Goal: Transaction & Acquisition: Purchase product/service

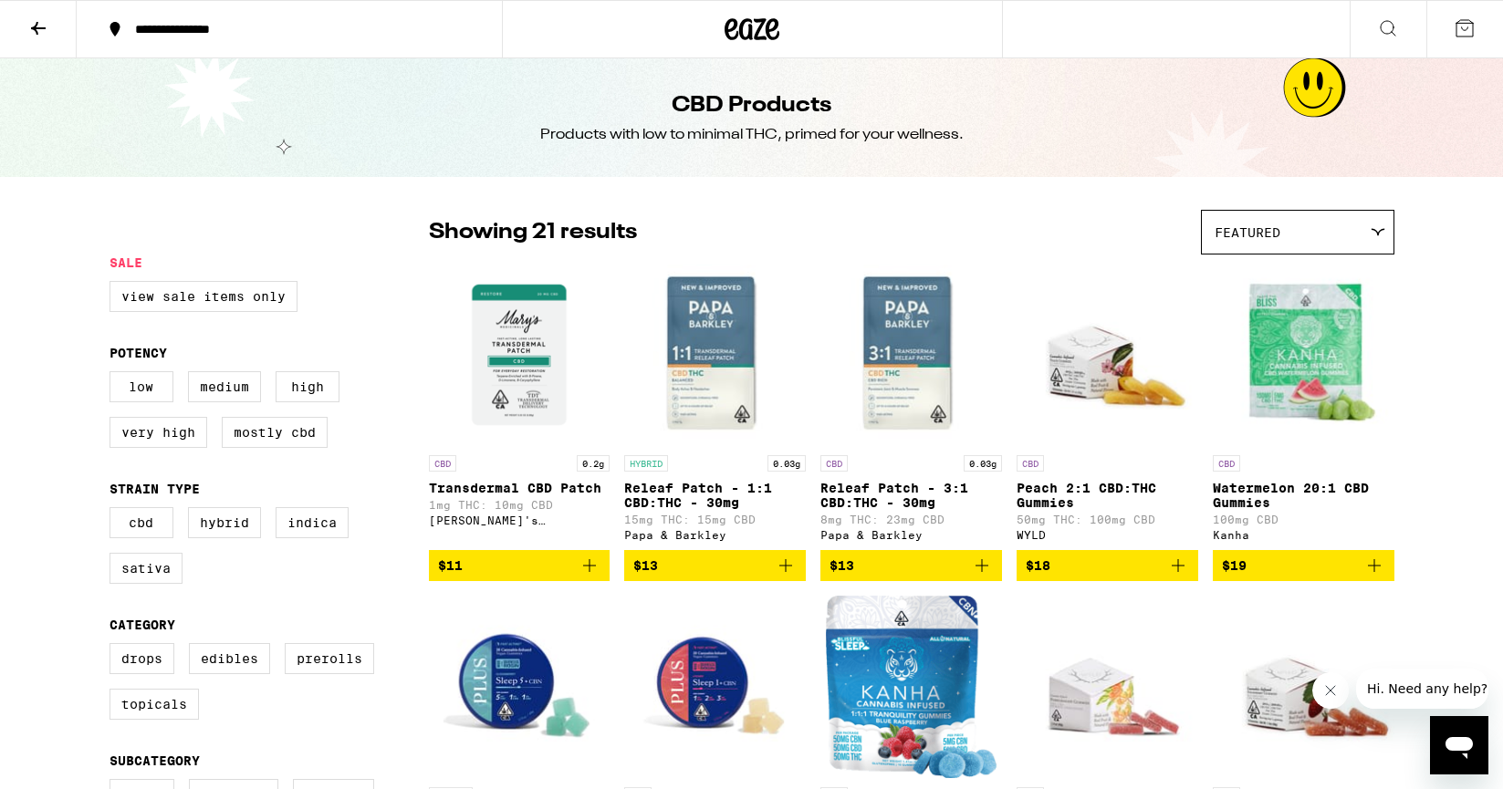
click at [1318, 94] on div "CBD Products Products with low to minimal THC, primed for your wellness." at bounding box center [751, 117] width 1503 height 119
click at [34, 30] on icon at bounding box center [38, 28] width 22 height 22
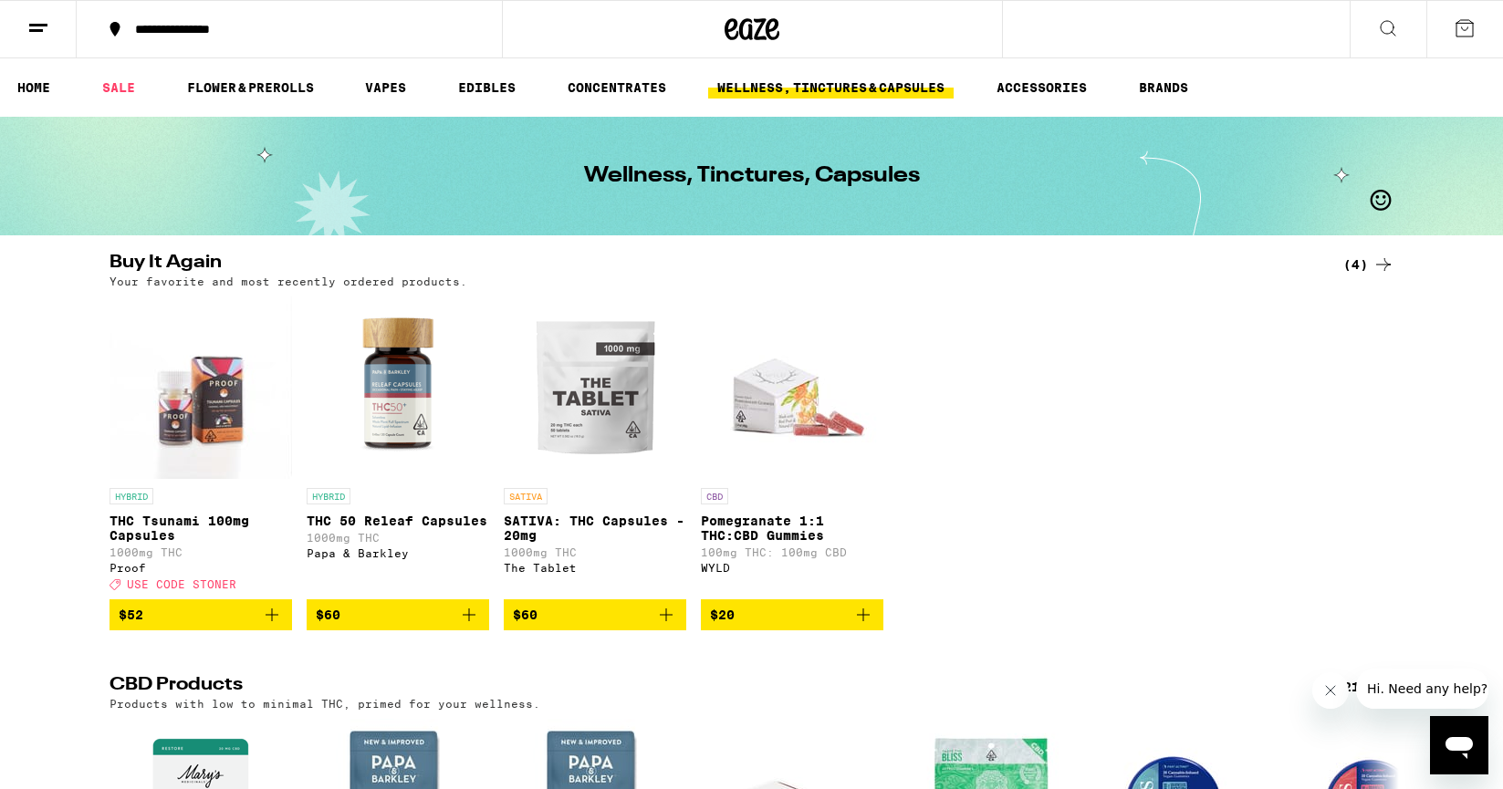
click at [270, 626] on icon "Add to bag" at bounding box center [272, 615] width 22 height 22
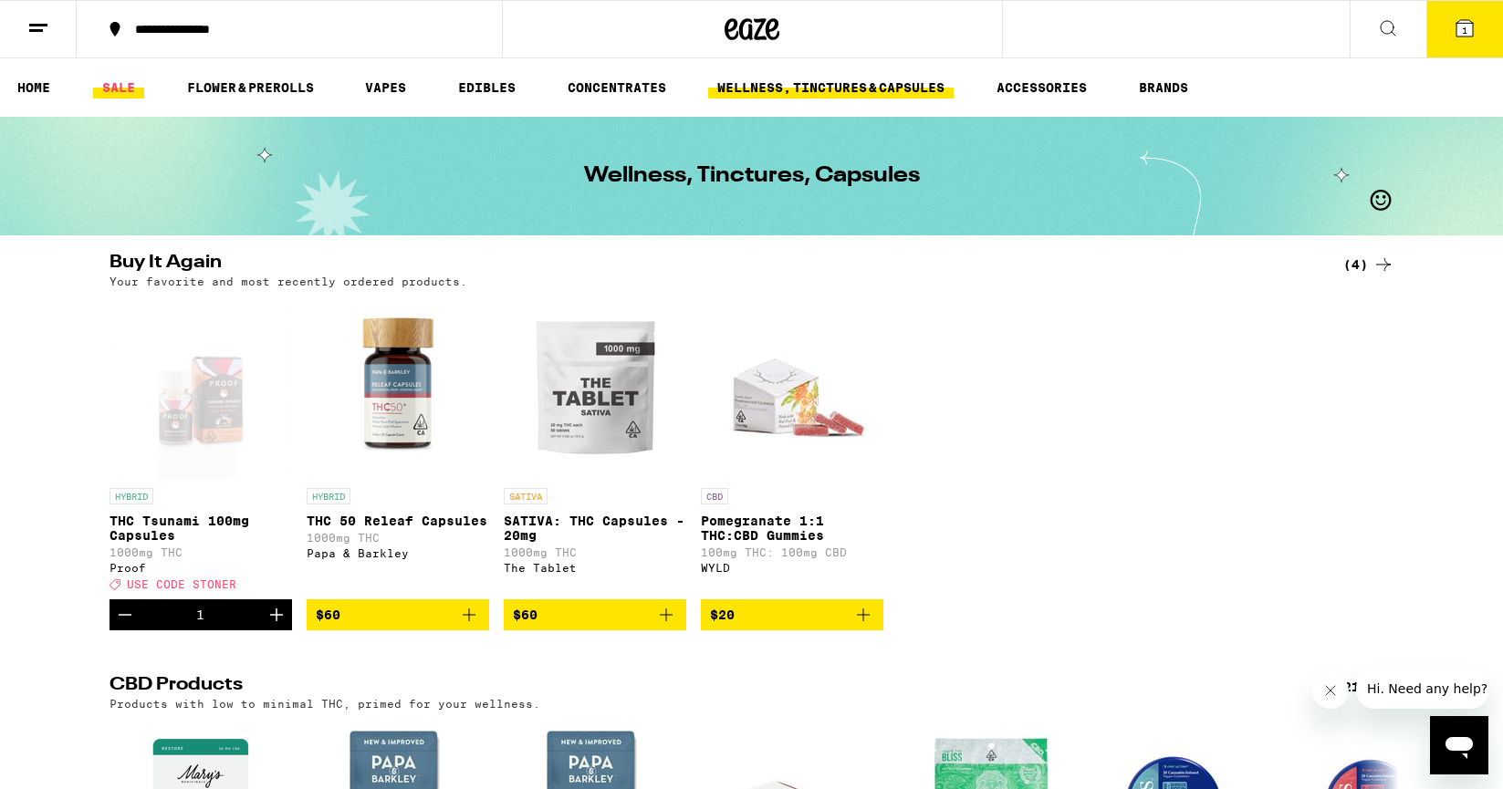
click at [128, 82] on link "SALE" at bounding box center [118, 88] width 51 height 22
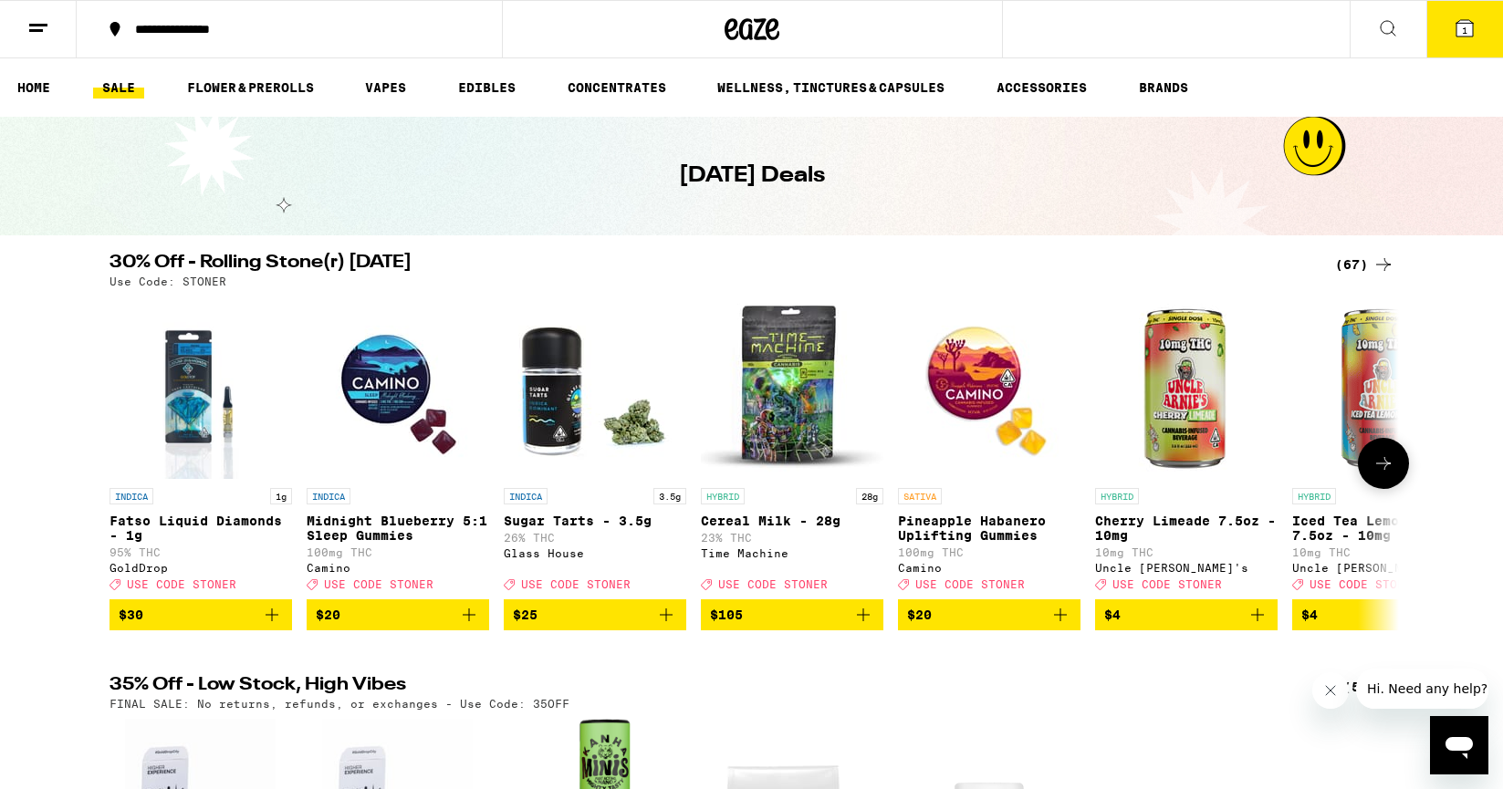
click at [227, 522] on p "Fatso Liquid Diamonds - 1g" at bounding box center [200, 528] width 182 height 29
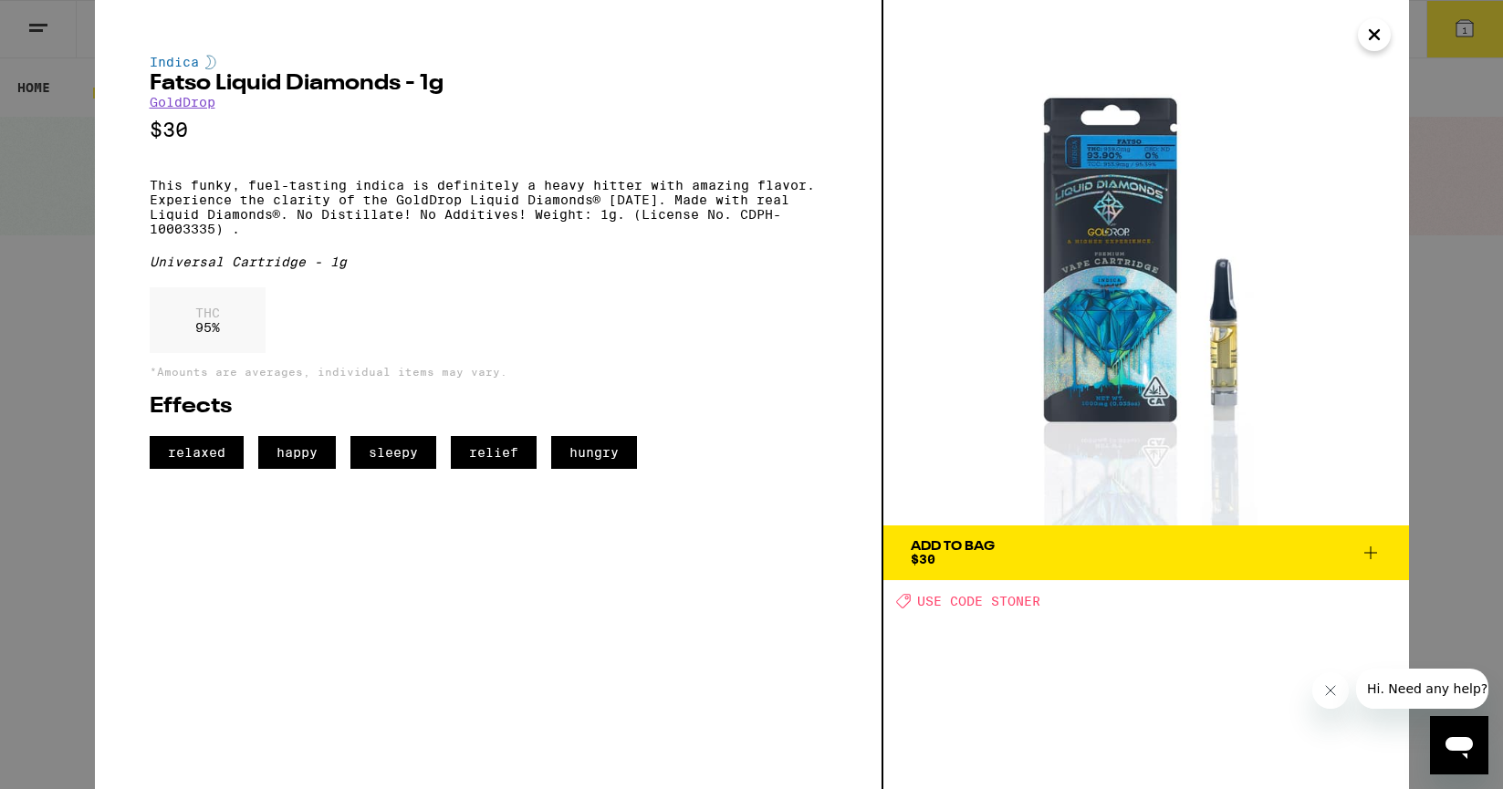
click at [1374, 35] on icon "Close" at bounding box center [1373, 34] width 9 height 9
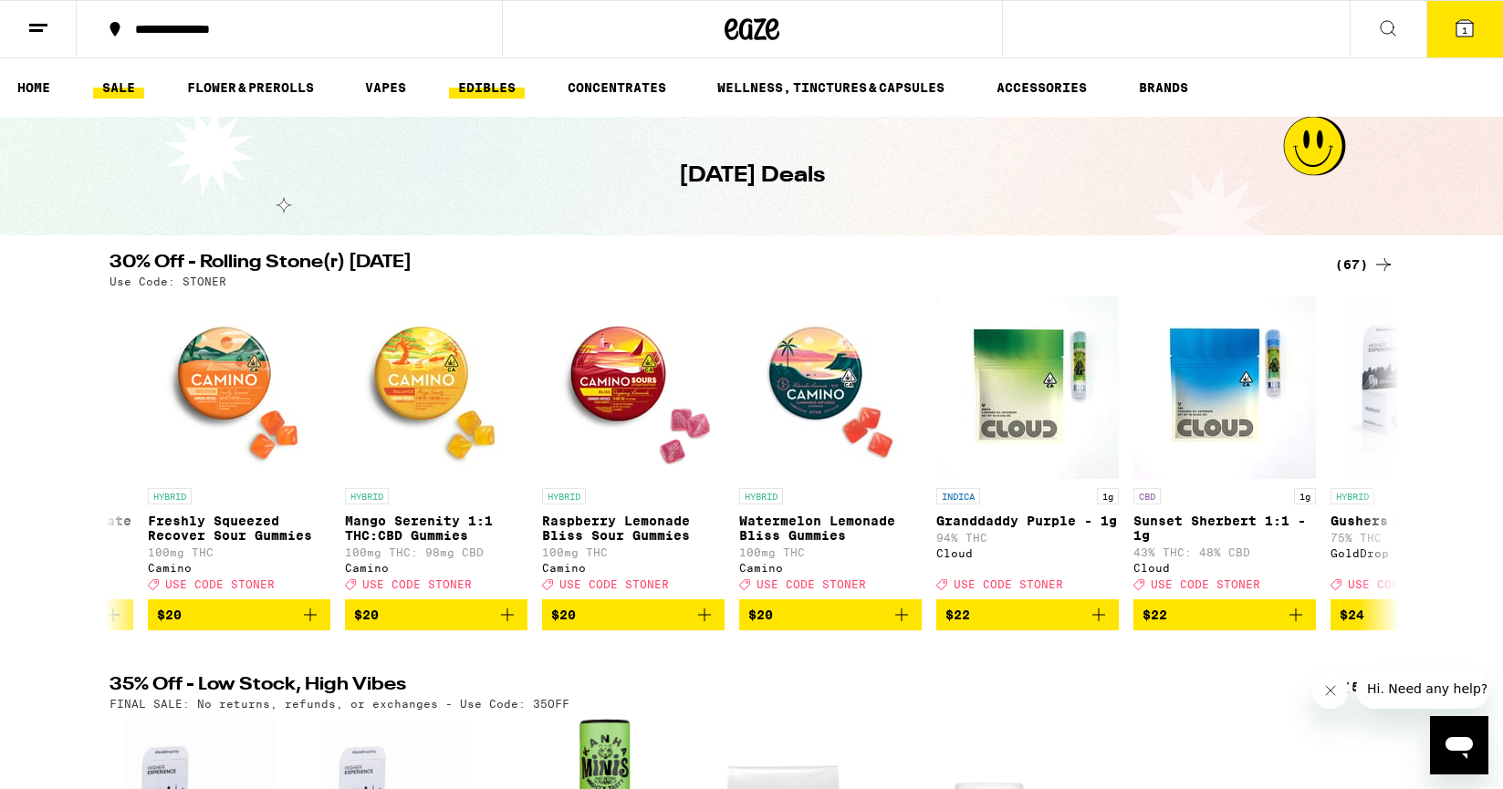
click at [460, 89] on link "EDIBLES" at bounding box center [487, 88] width 76 height 22
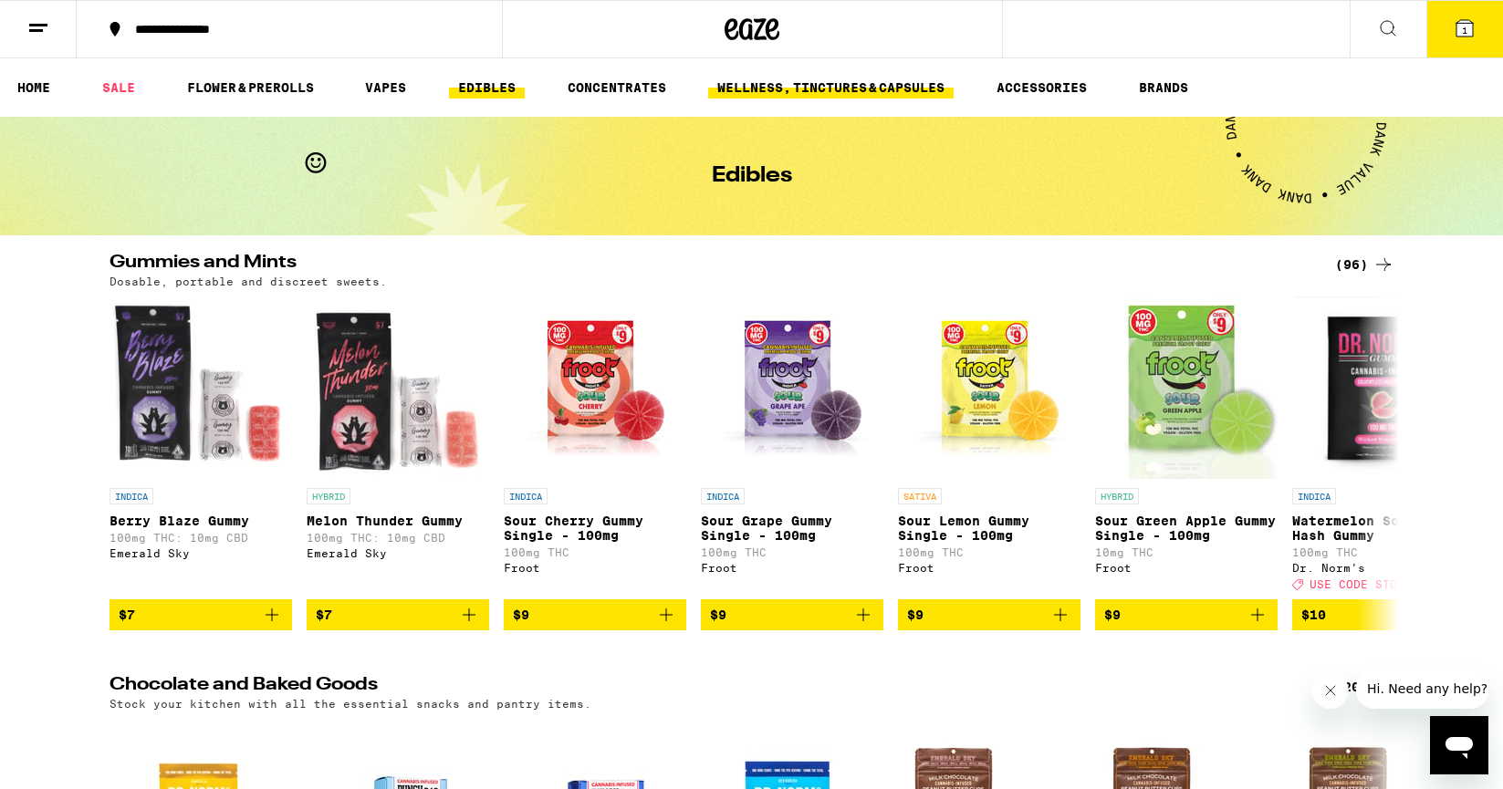
click at [789, 91] on link "WELLNESS, TINCTURES & CAPSULES" at bounding box center [830, 88] width 245 height 22
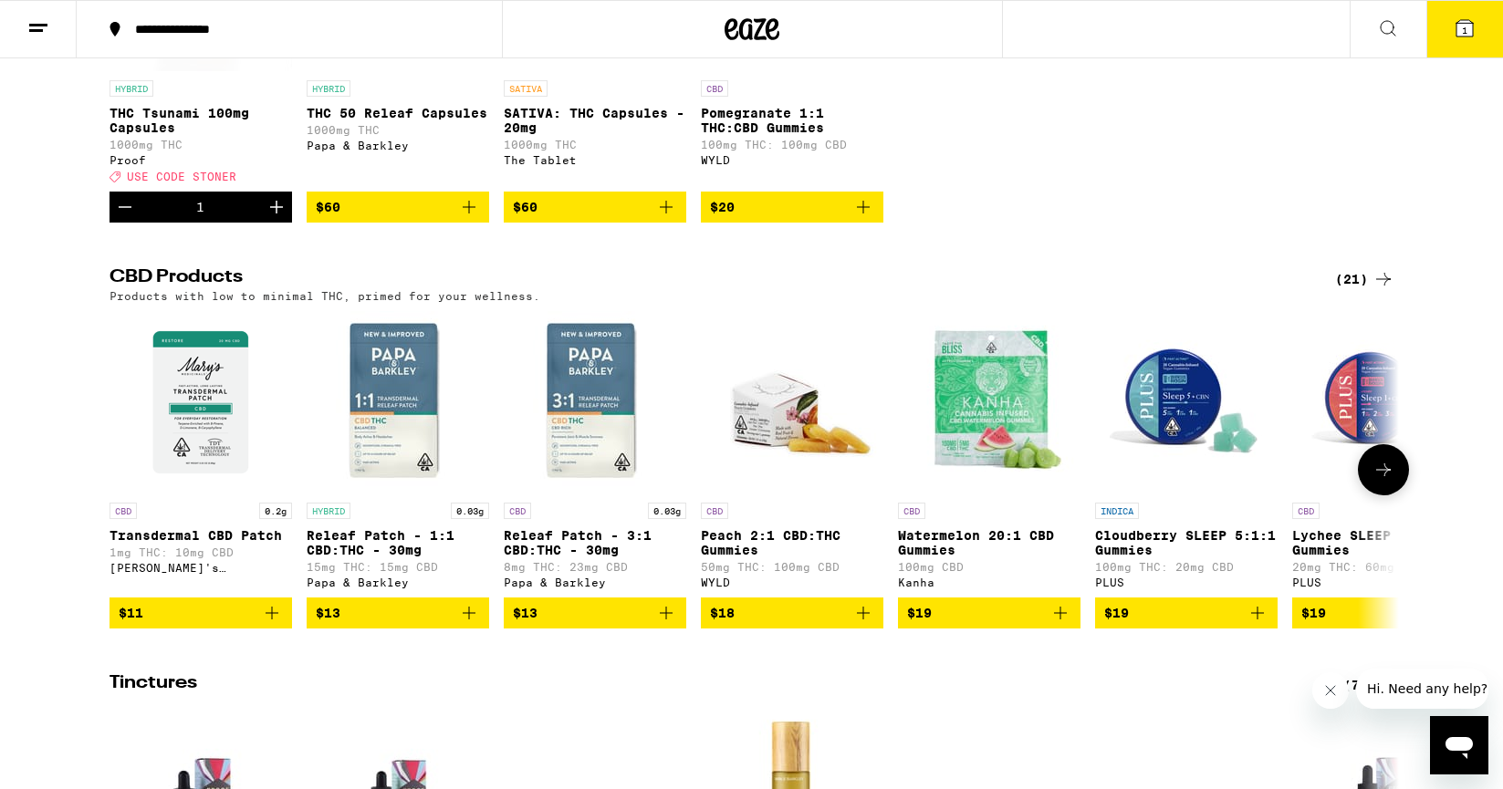
scroll to position [426, 0]
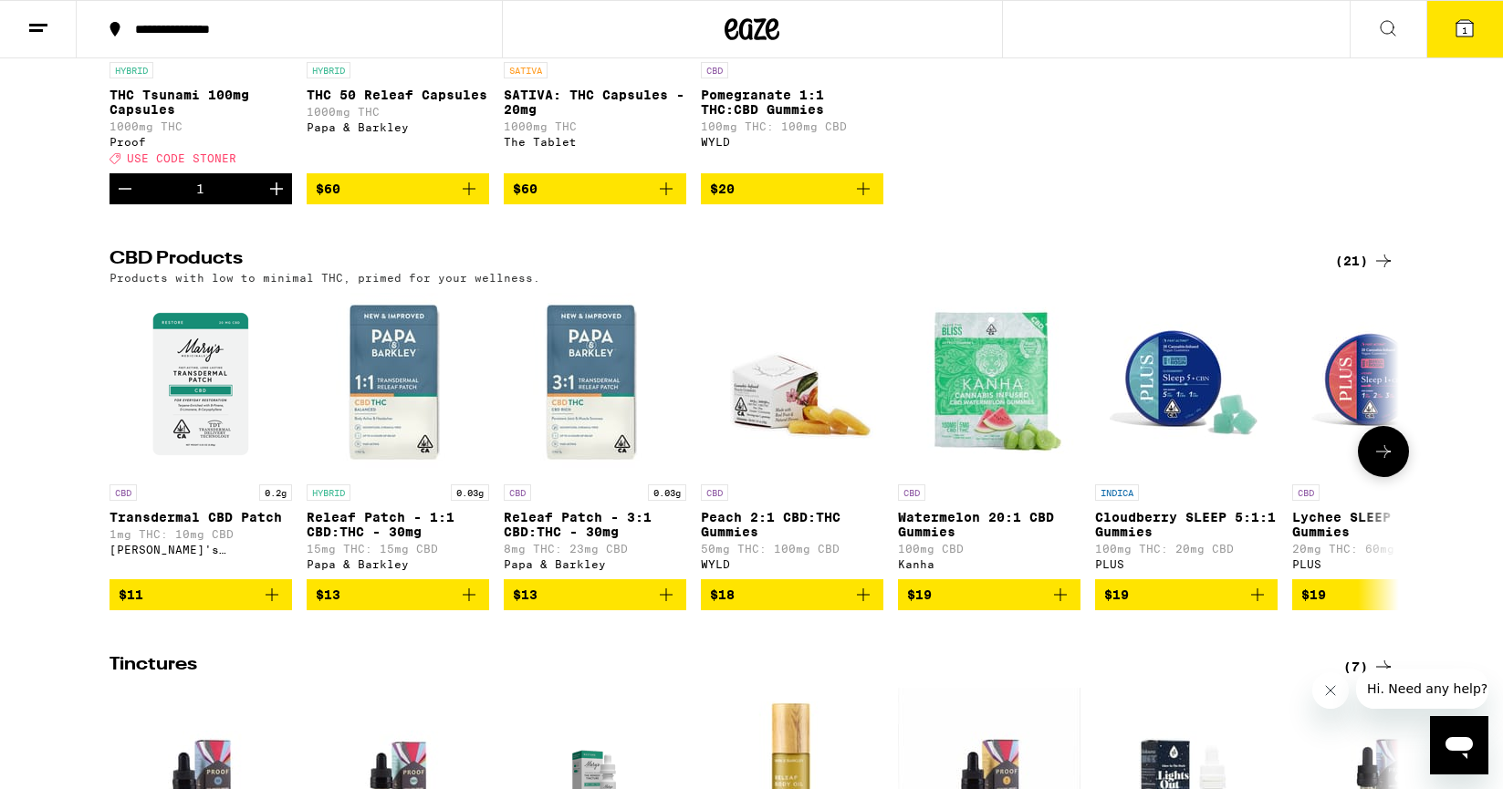
click at [1060, 606] on icon "Add to bag" at bounding box center [1060, 595] width 22 height 22
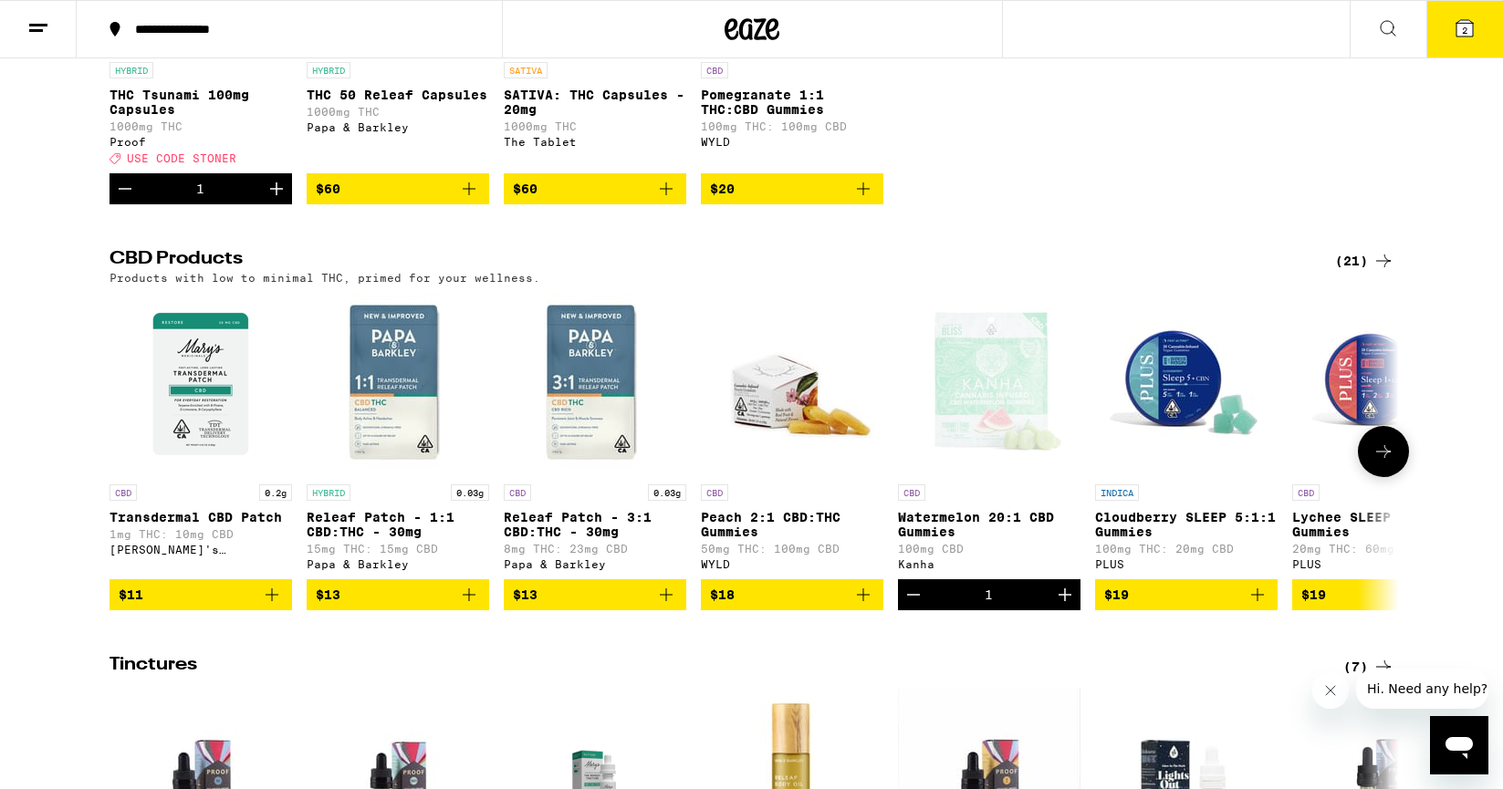
click at [1060, 606] on icon "Increment" at bounding box center [1065, 595] width 22 height 22
click at [1376, 463] on icon at bounding box center [1383, 452] width 22 height 22
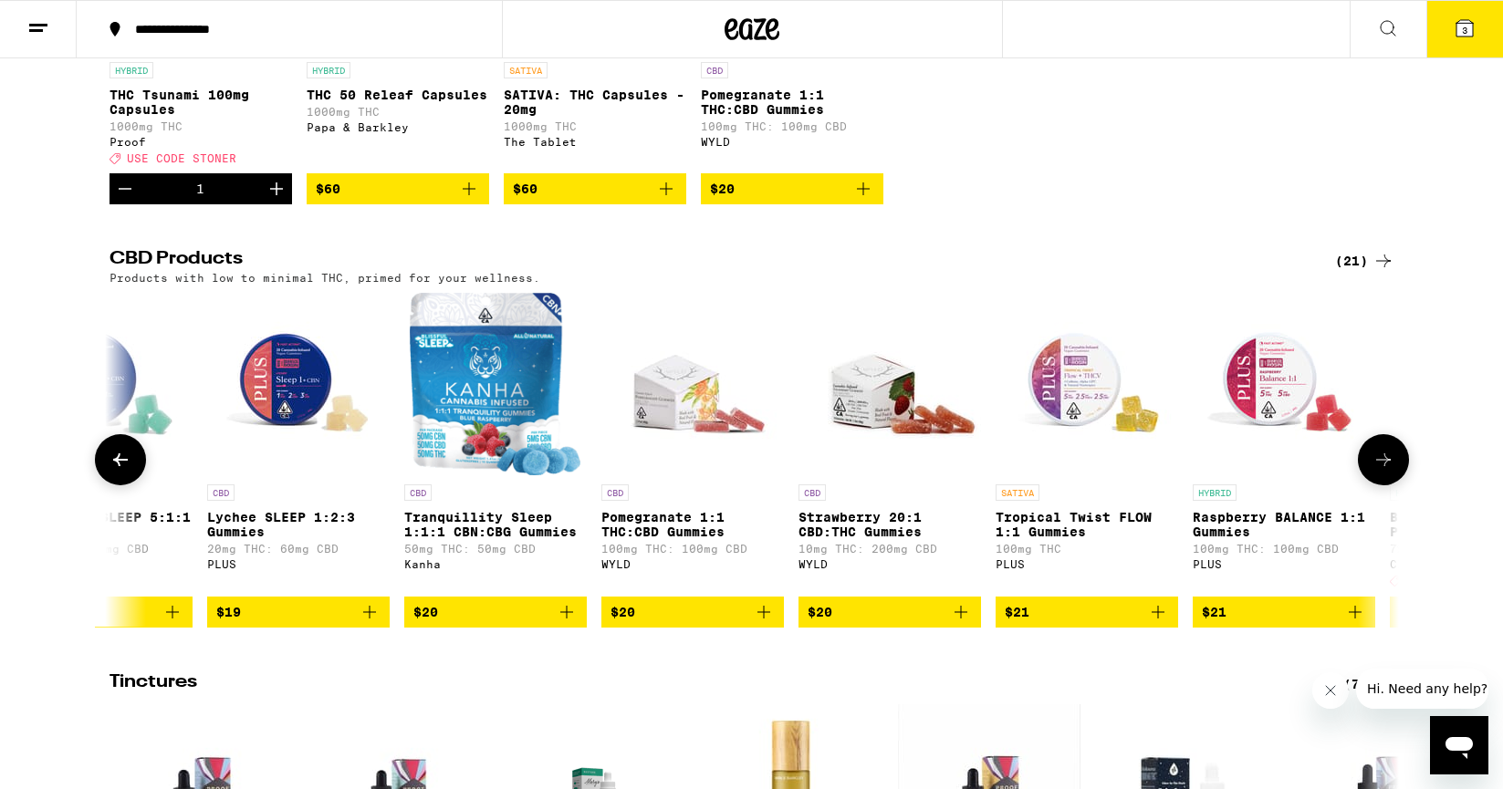
scroll to position [0, 1086]
click at [1376, 470] on icon at bounding box center [1383, 460] width 22 height 22
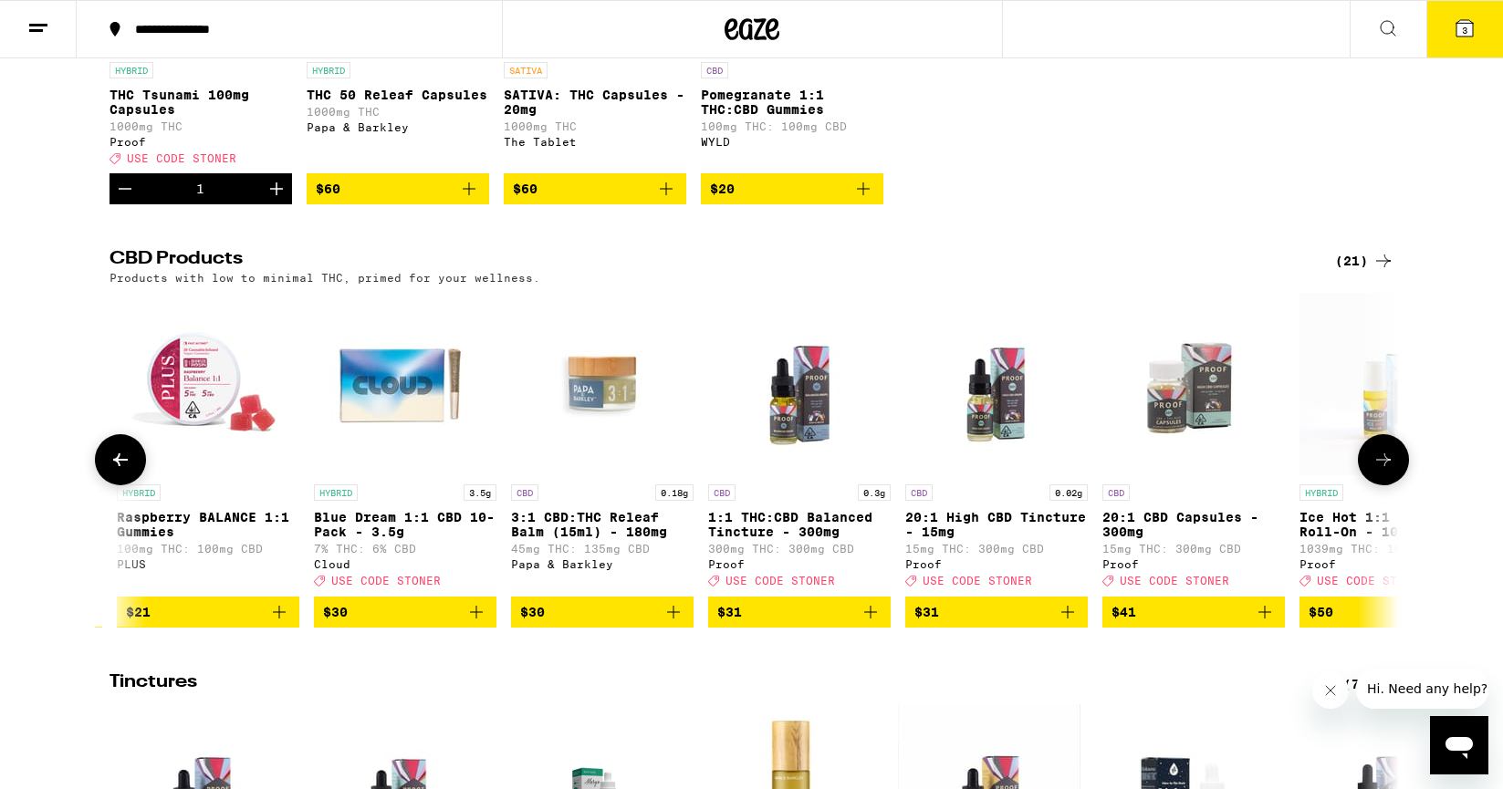
scroll to position [0, 2171]
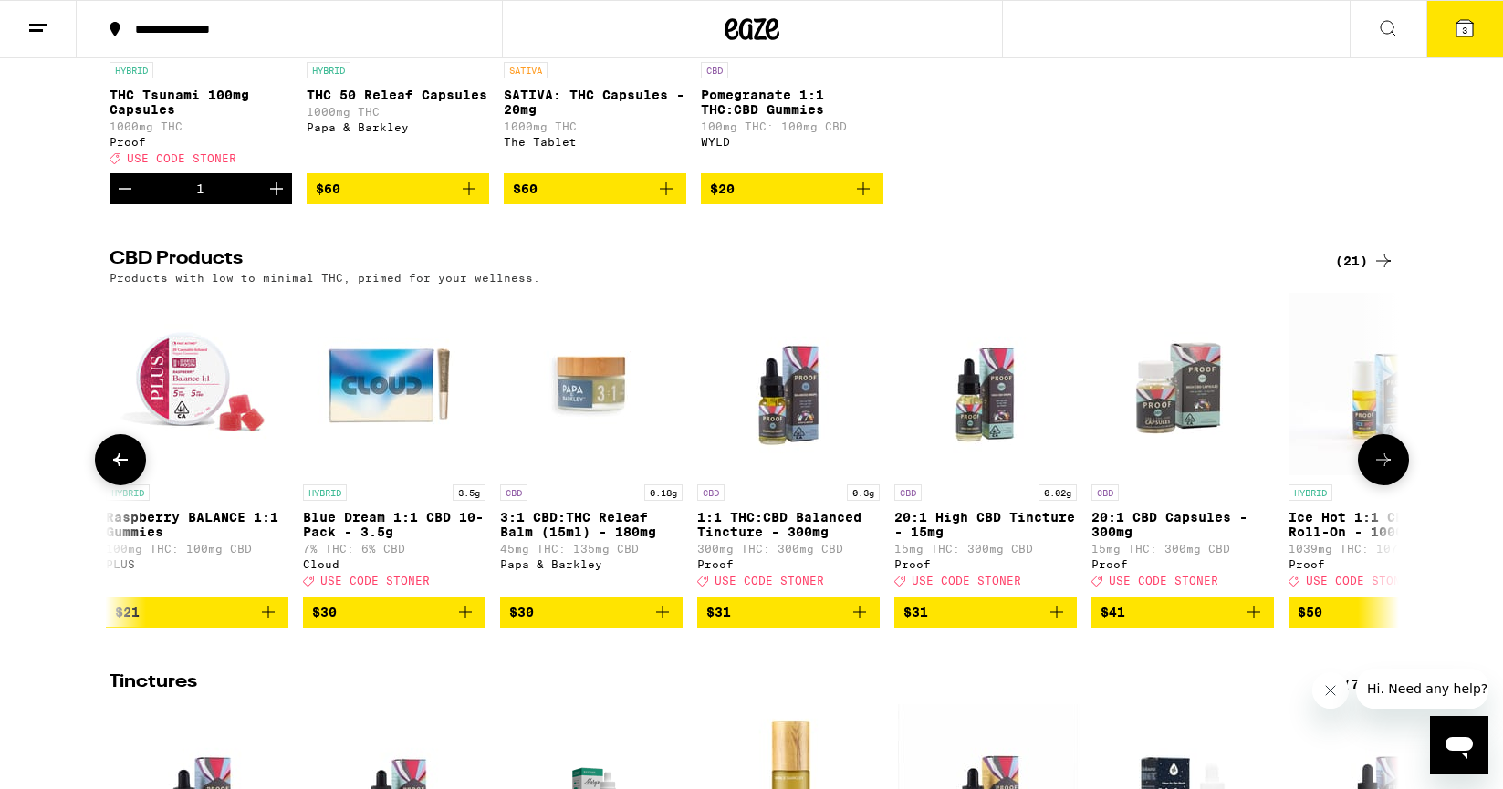
click at [1376, 471] on icon at bounding box center [1383, 460] width 22 height 22
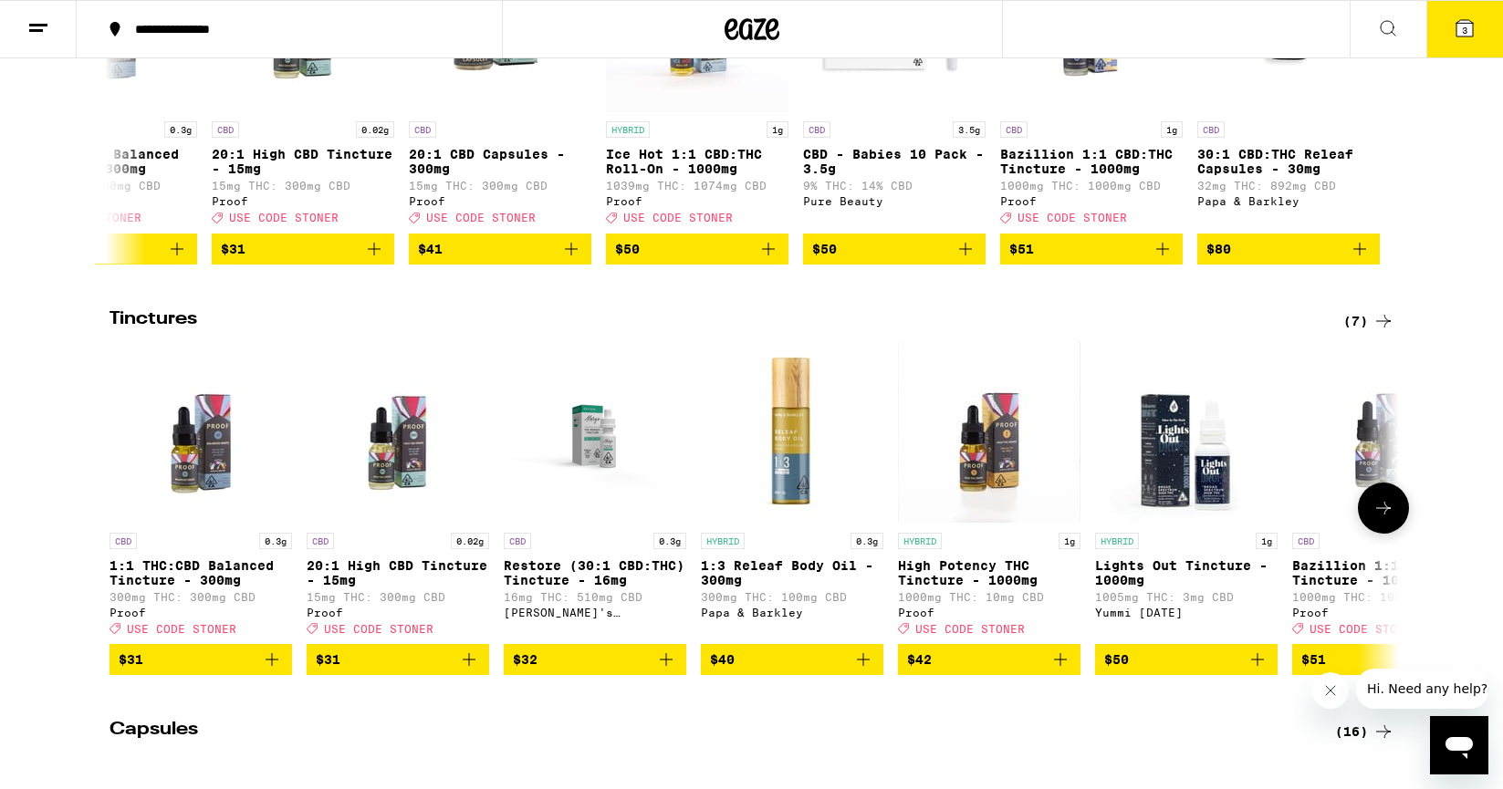
scroll to position [803, 0]
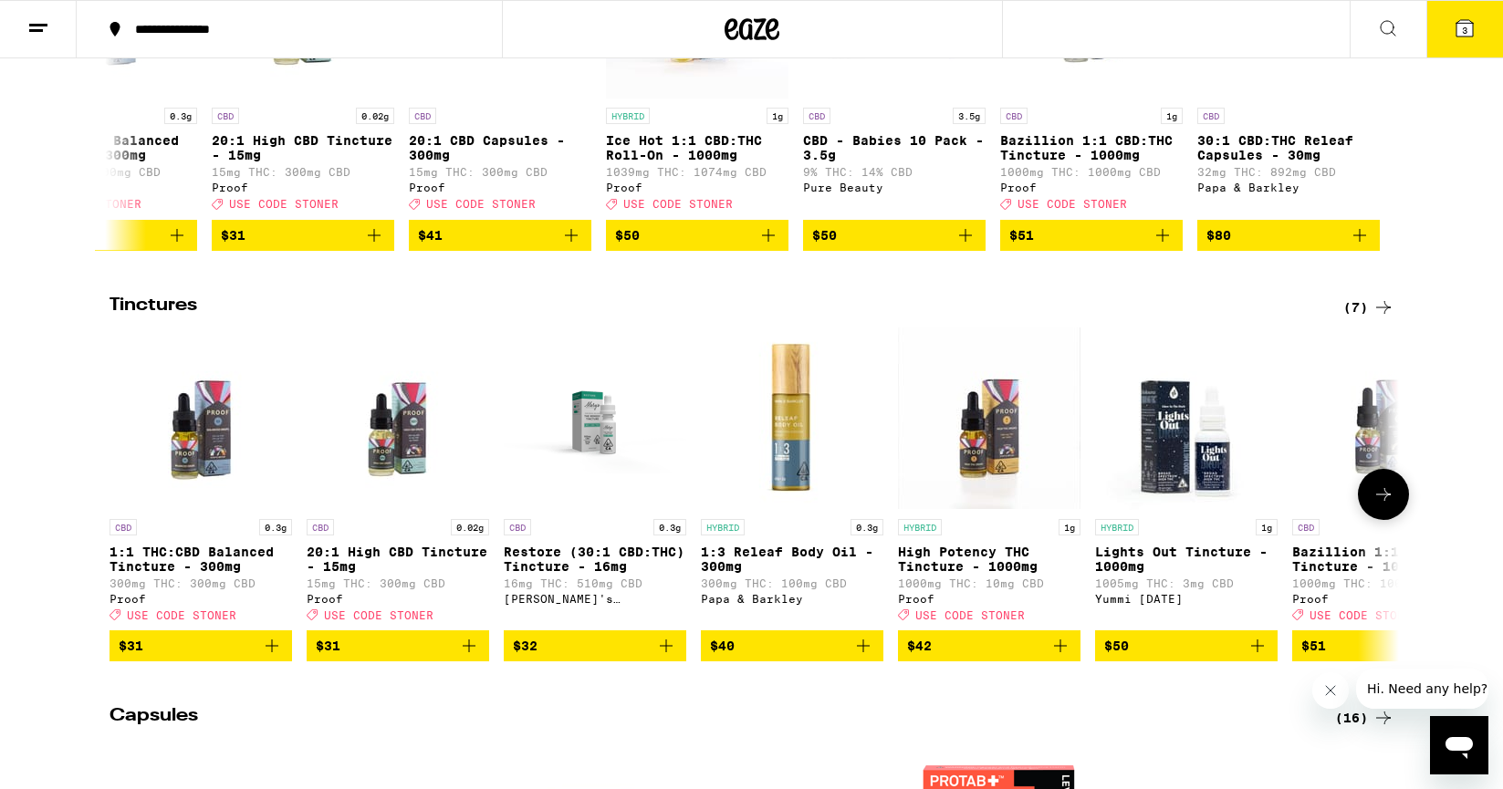
click at [1388, 501] on icon at bounding box center [1383, 494] width 15 height 13
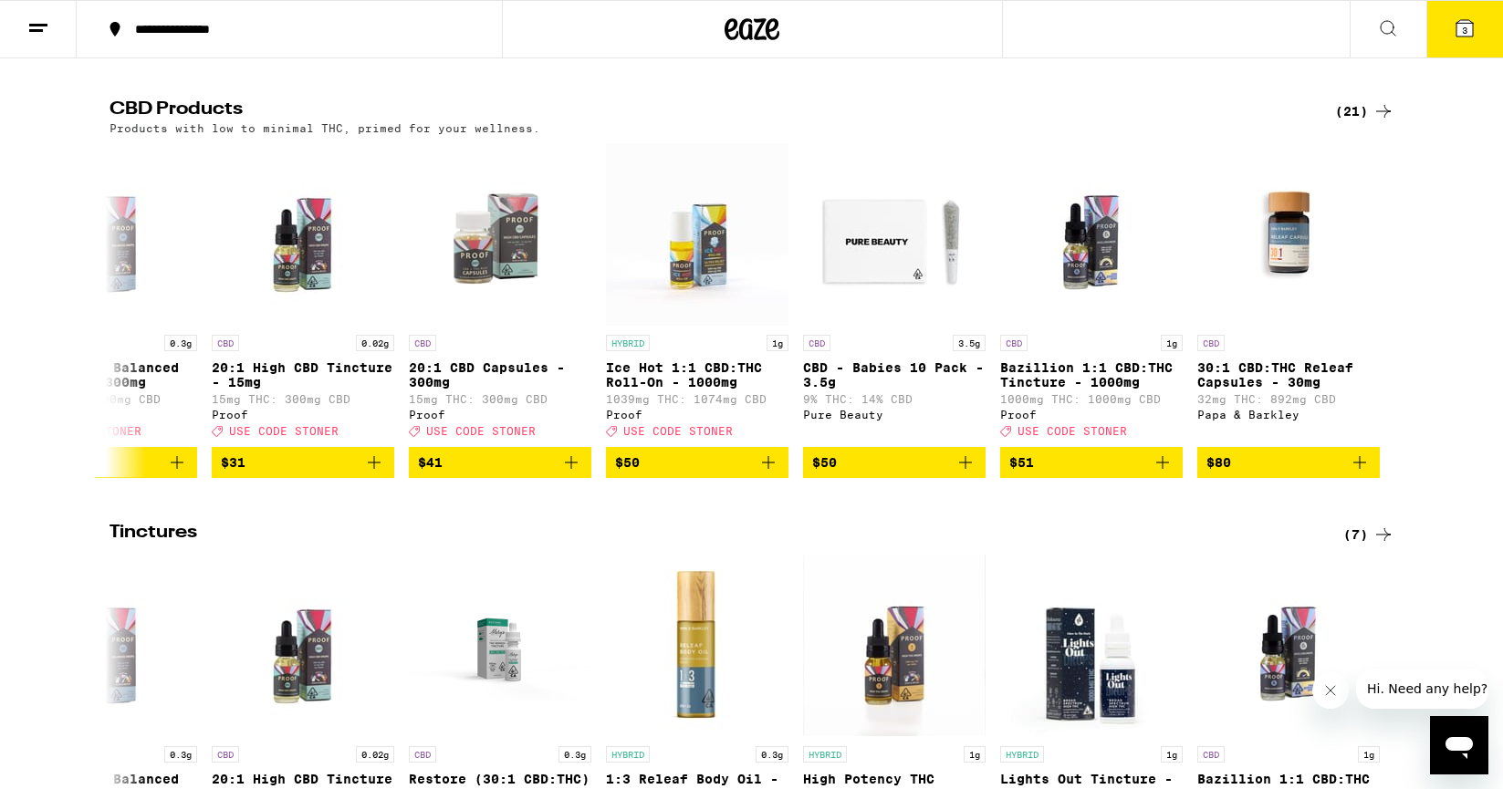
scroll to position [0, 0]
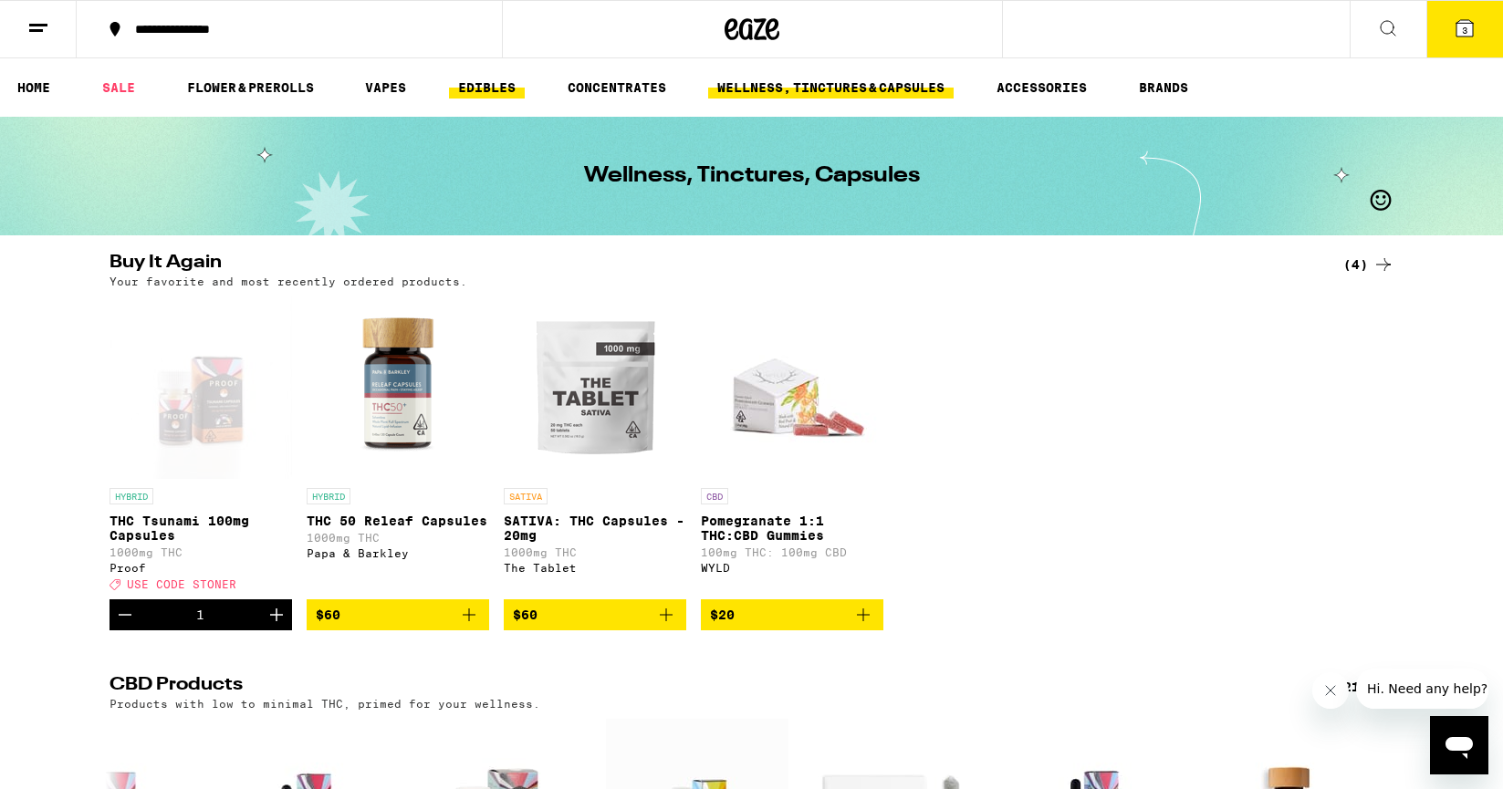
click at [488, 90] on link "EDIBLES" at bounding box center [487, 88] width 76 height 22
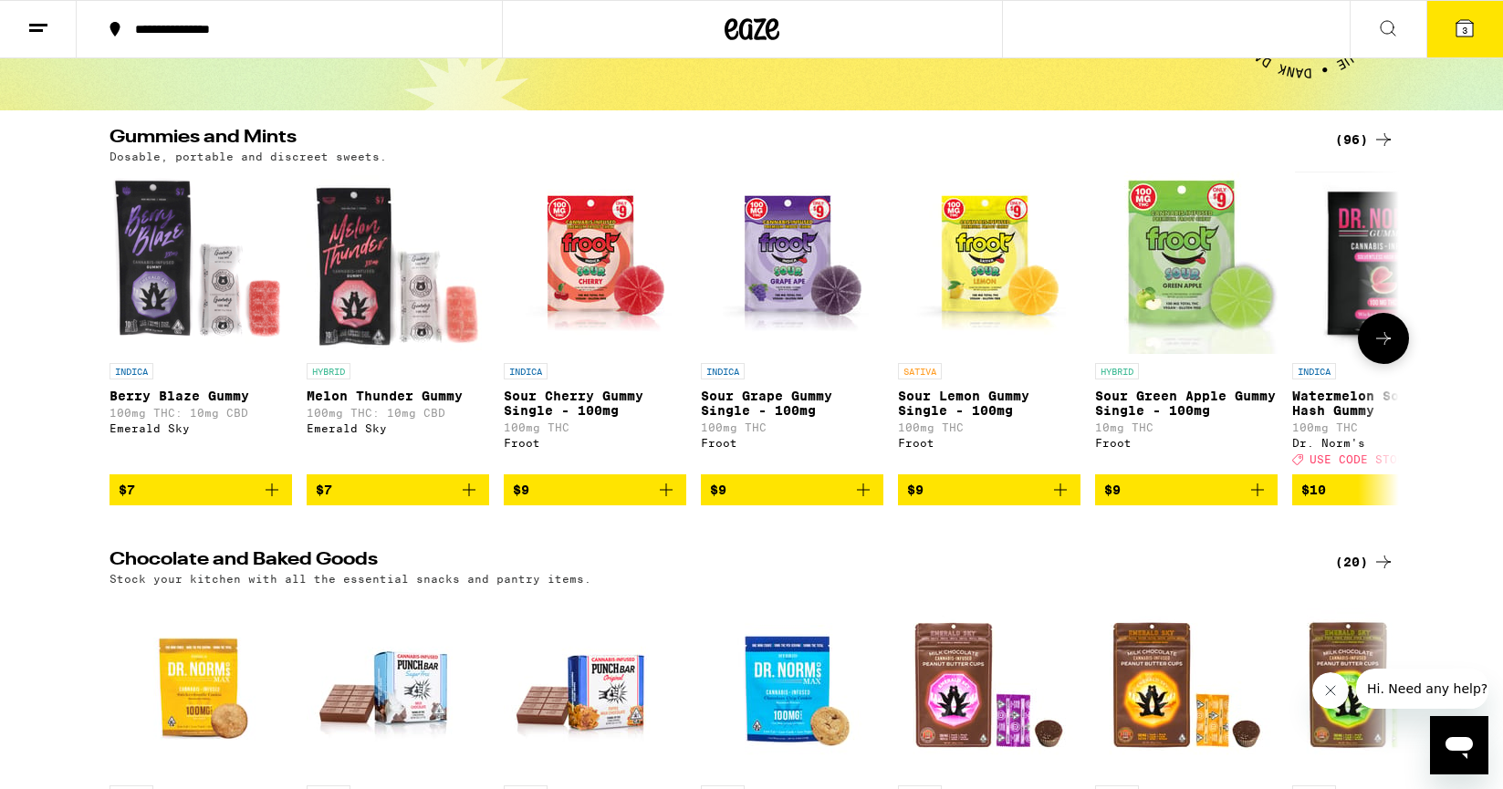
scroll to position [128, 0]
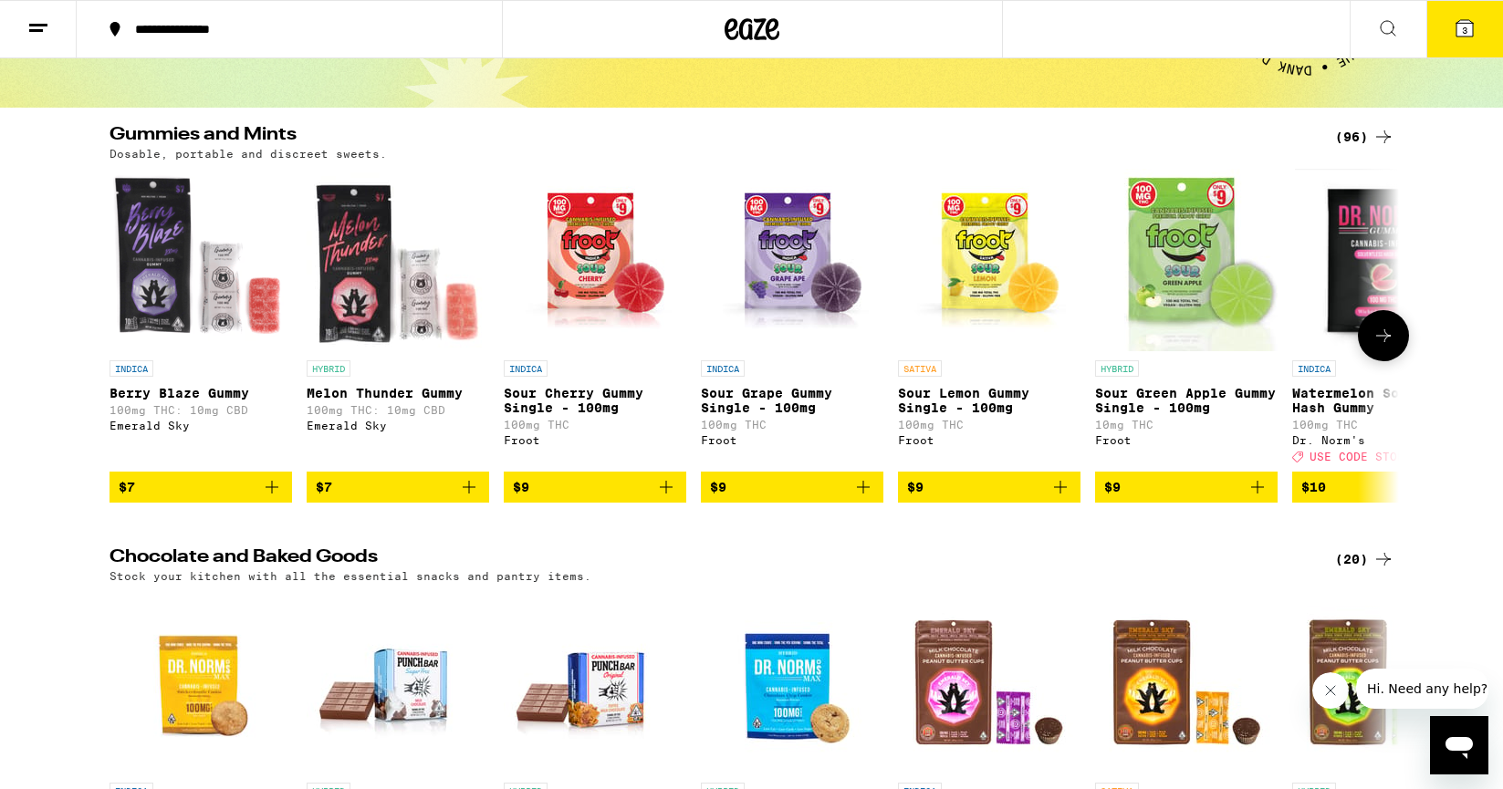
click at [1390, 361] on button at bounding box center [1383, 335] width 51 height 51
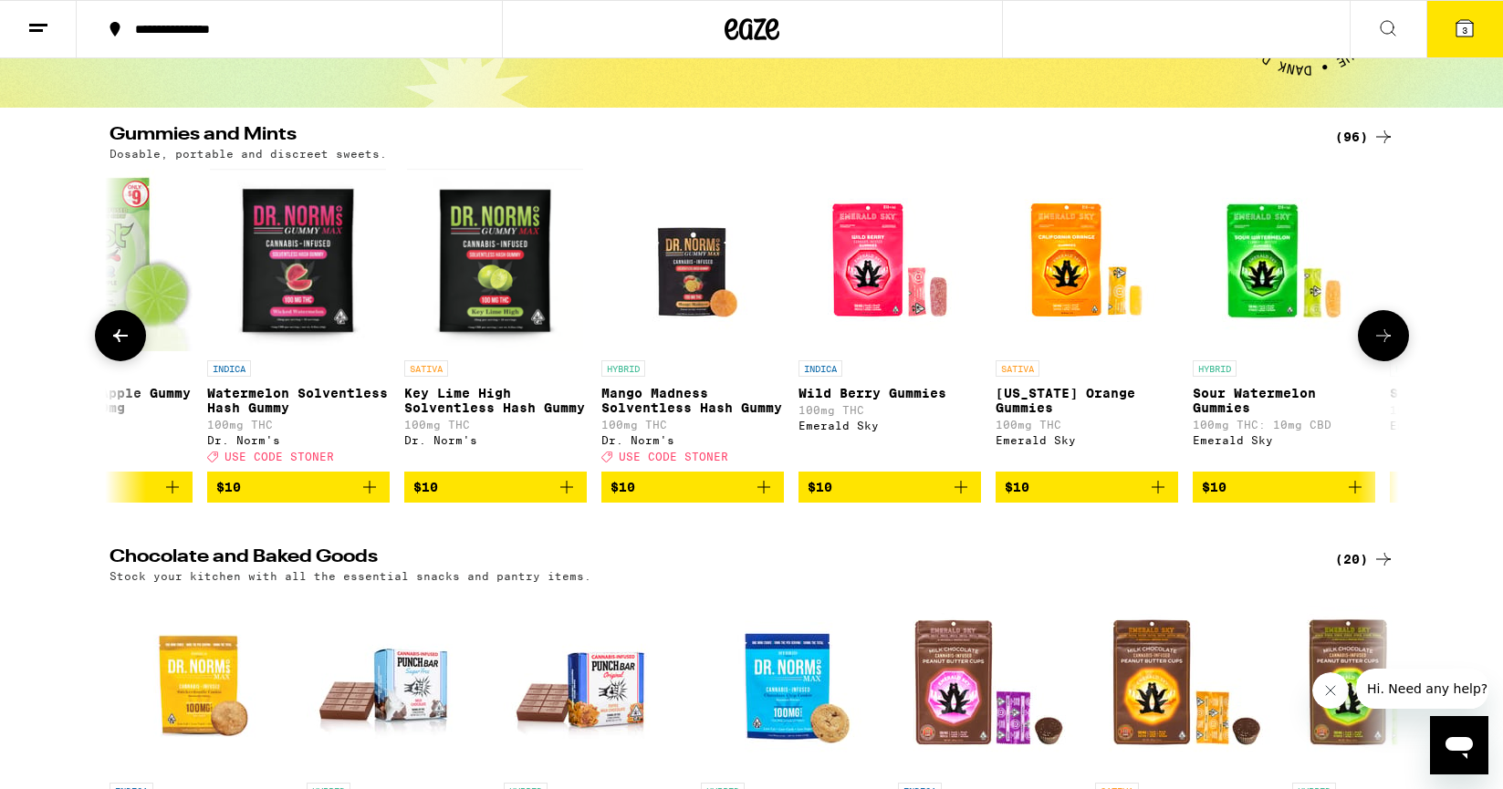
scroll to position [0, 1086]
click at [1389, 355] on button at bounding box center [1383, 335] width 51 height 51
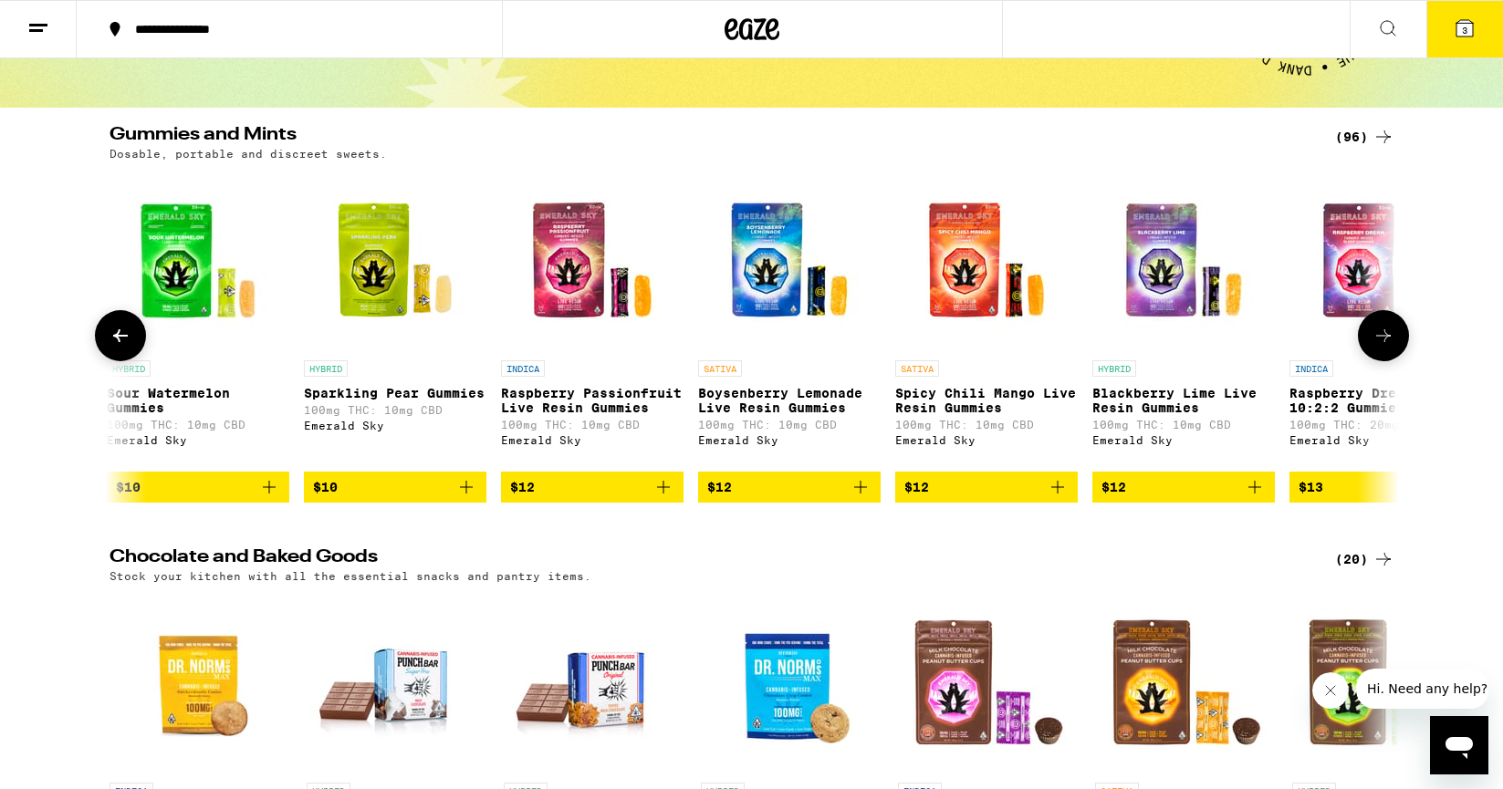
scroll to position [0, 2171]
click at [1389, 355] on button at bounding box center [1383, 335] width 51 height 51
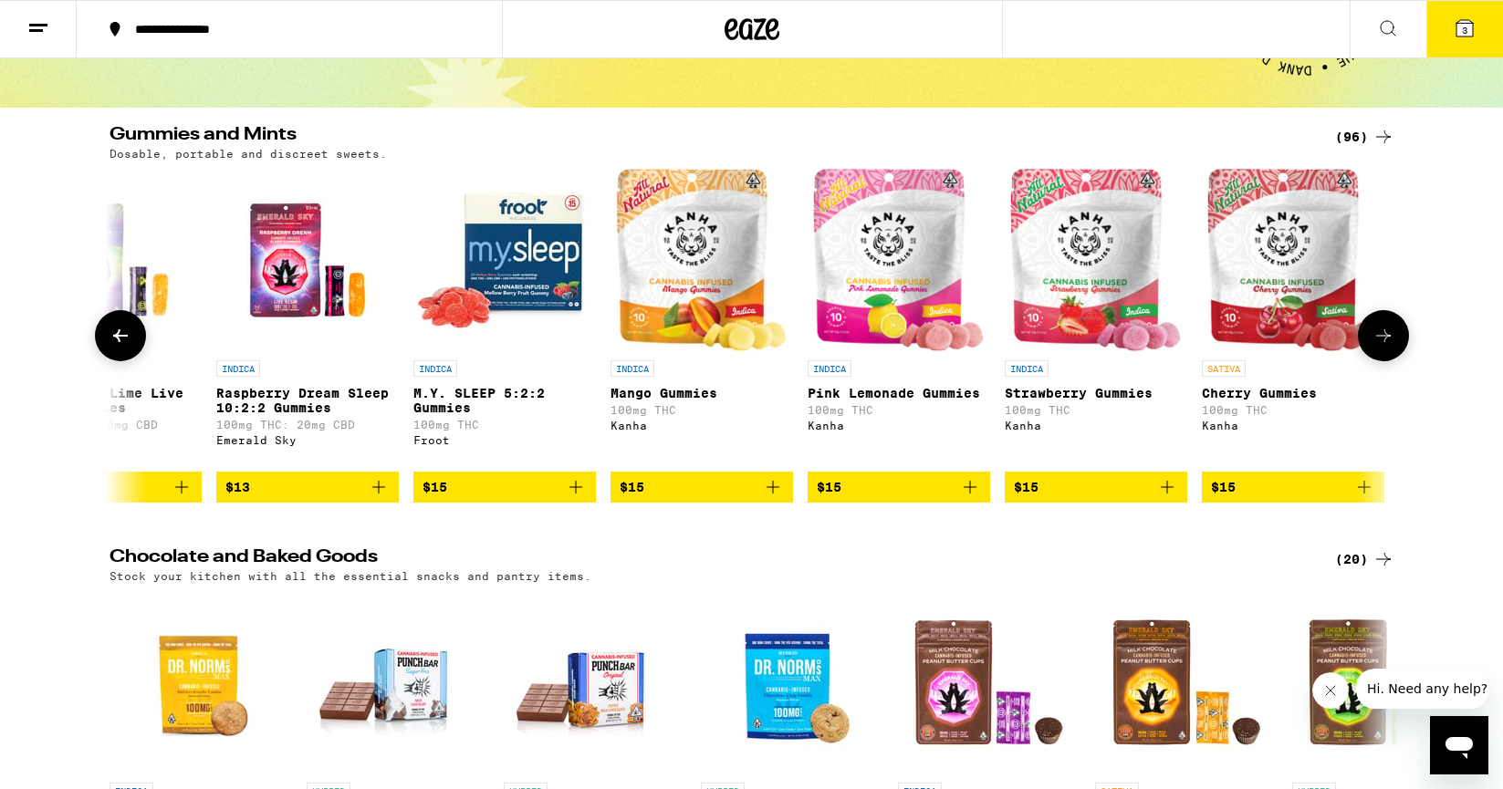
scroll to position [0, 3257]
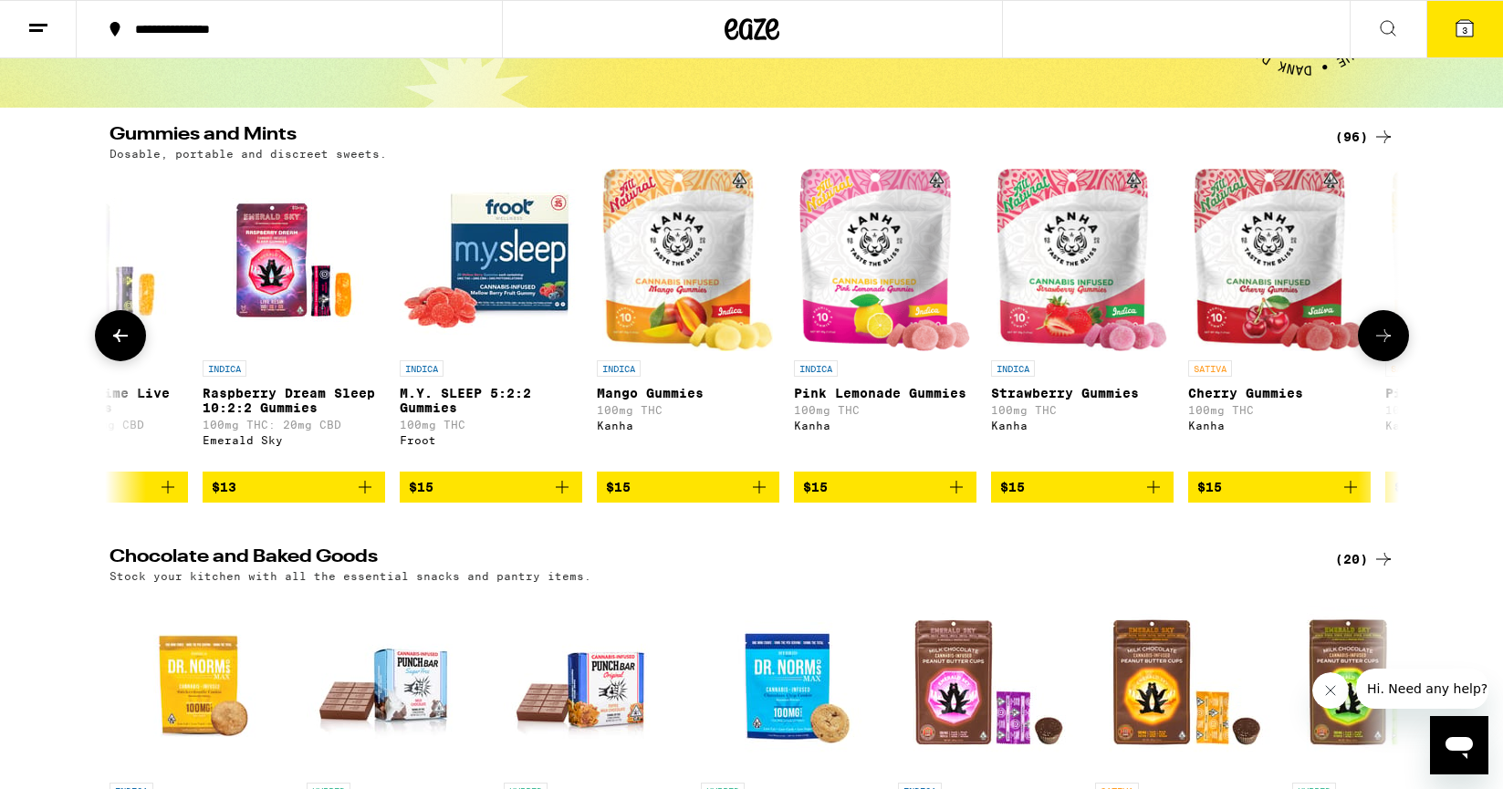
click at [1389, 355] on button at bounding box center [1383, 335] width 51 height 51
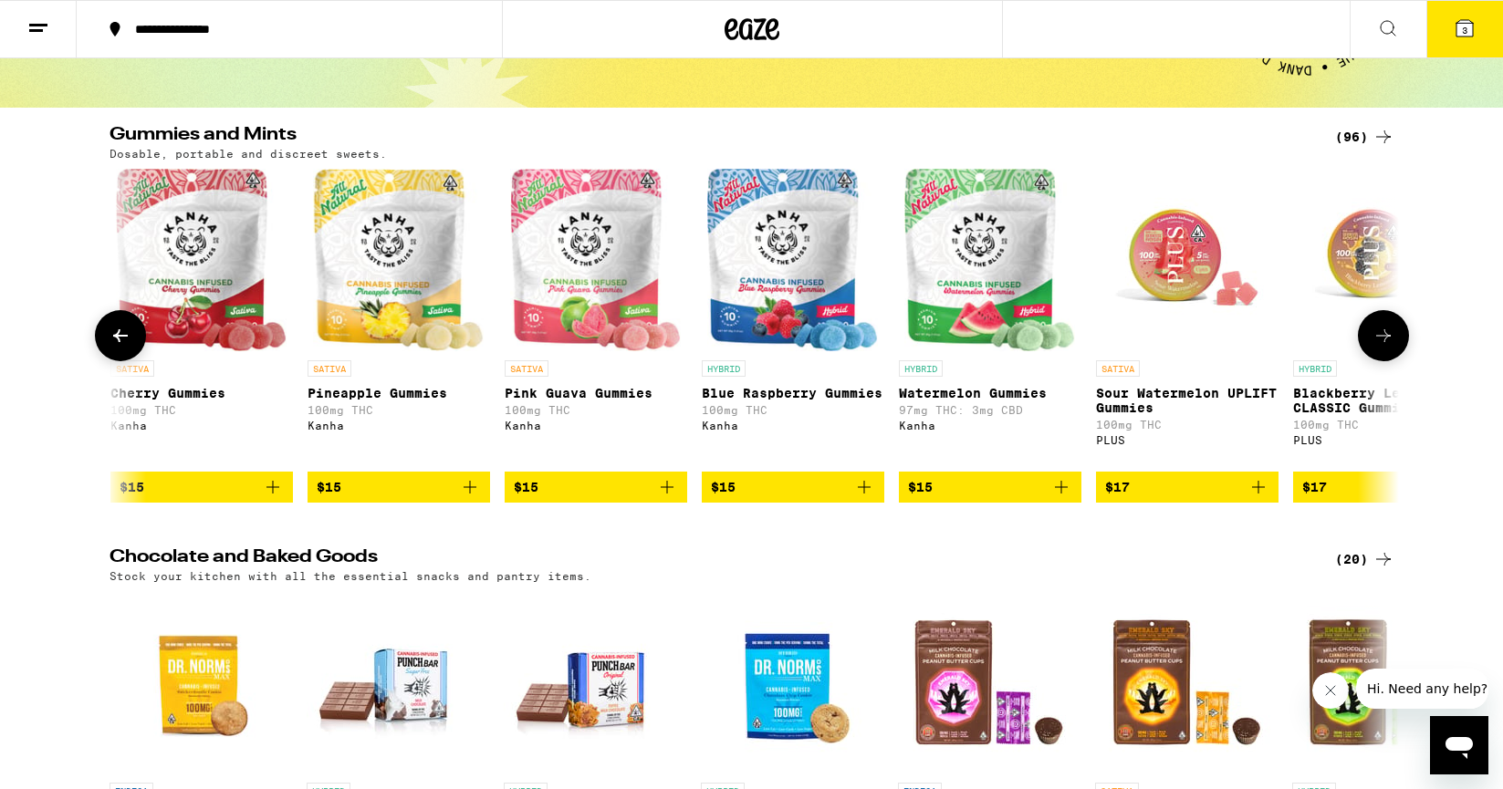
scroll to position [0, 4343]
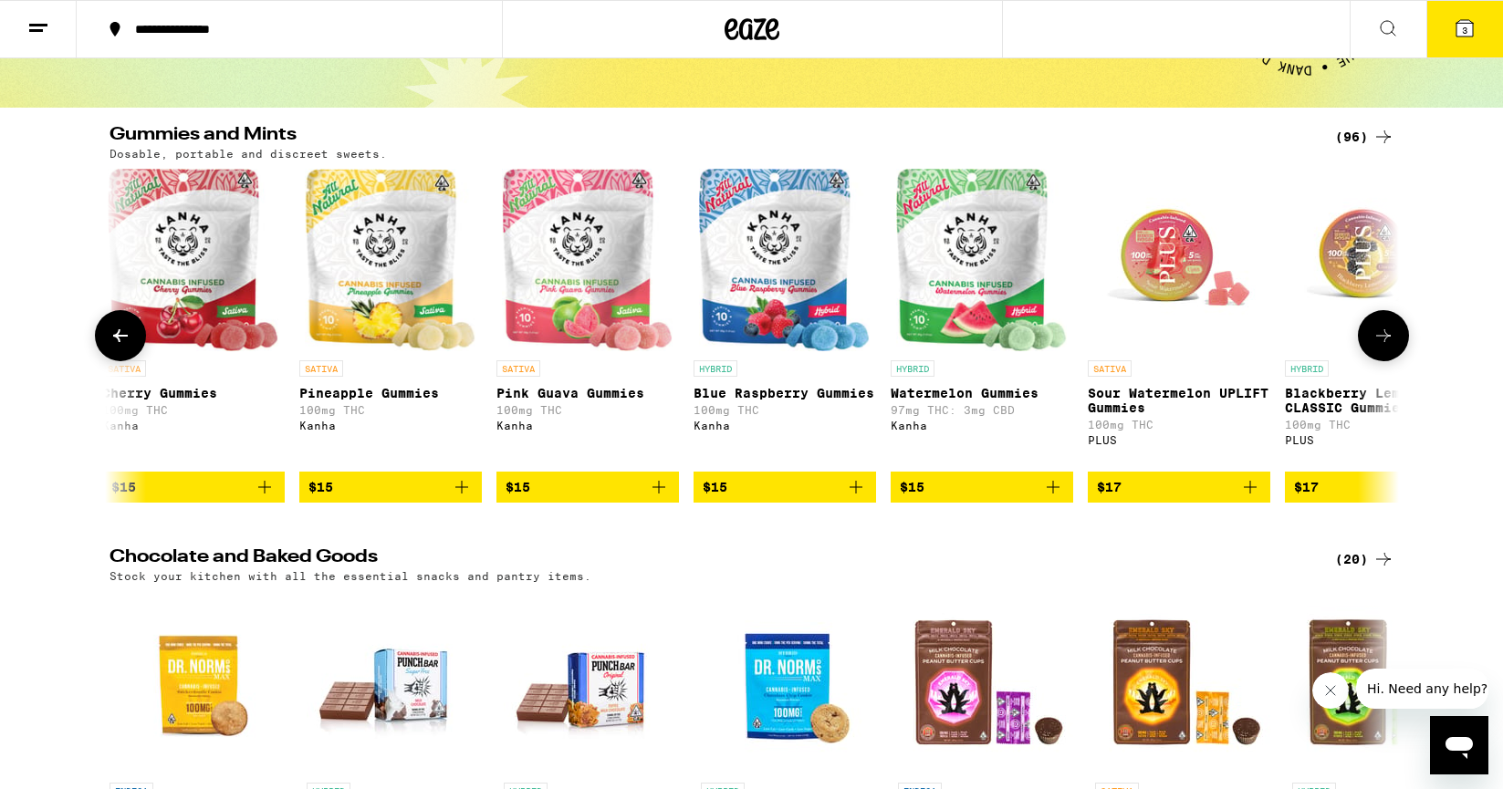
click at [1389, 354] on button at bounding box center [1383, 335] width 51 height 51
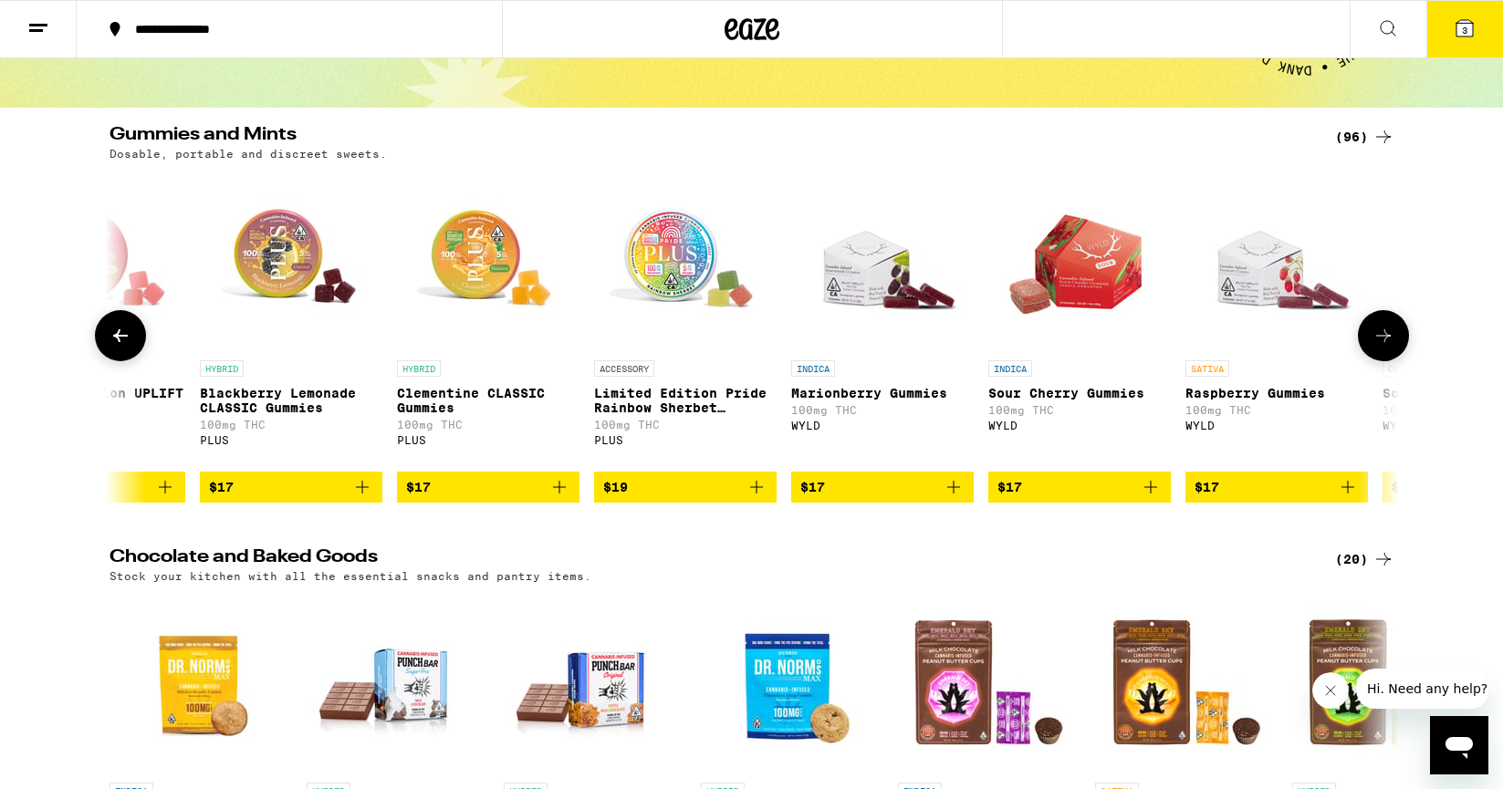
scroll to position [0, 5429]
click at [1389, 354] on button at bounding box center [1383, 335] width 51 height 51
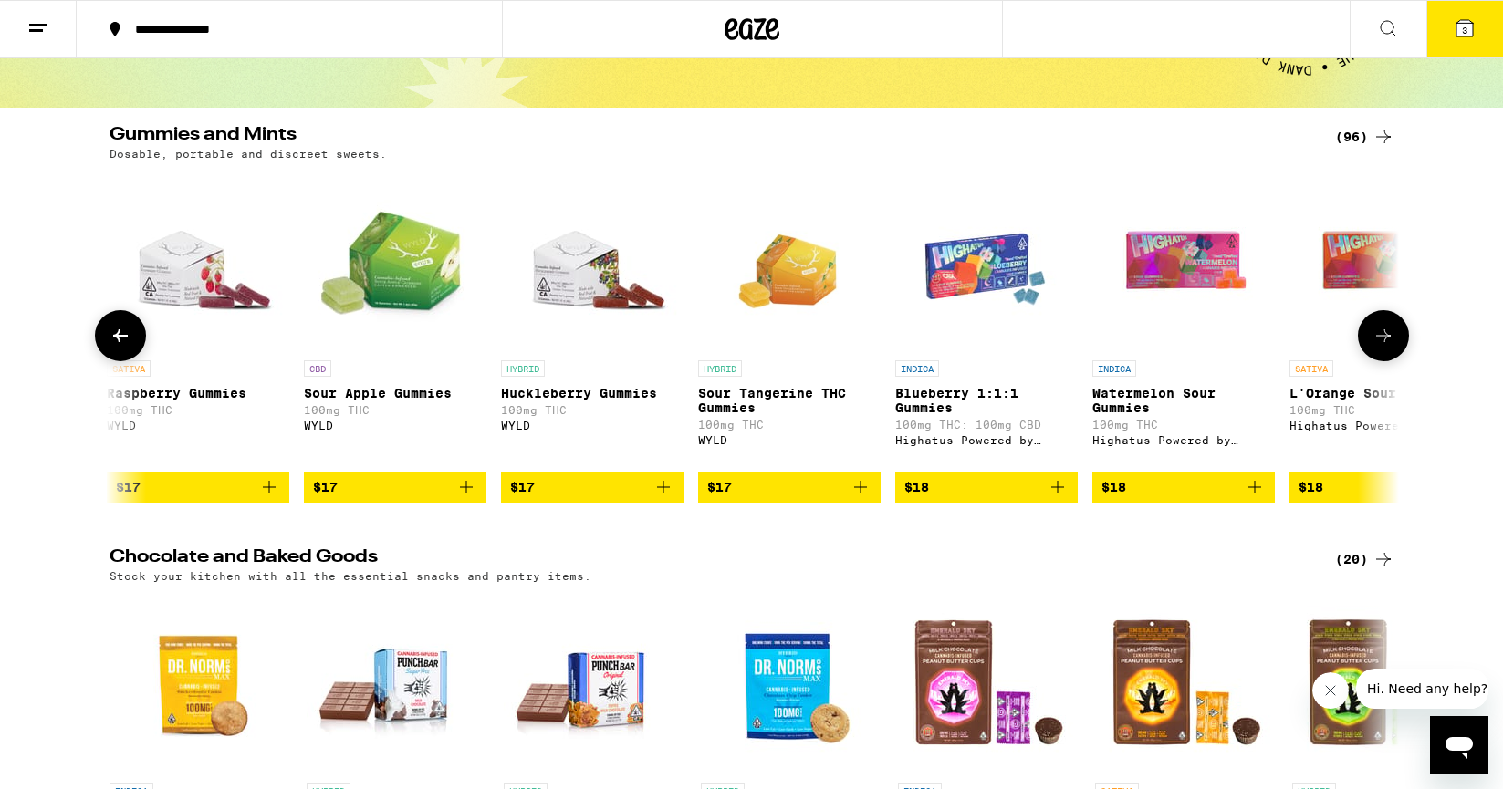
scroll to position [0, 6514]
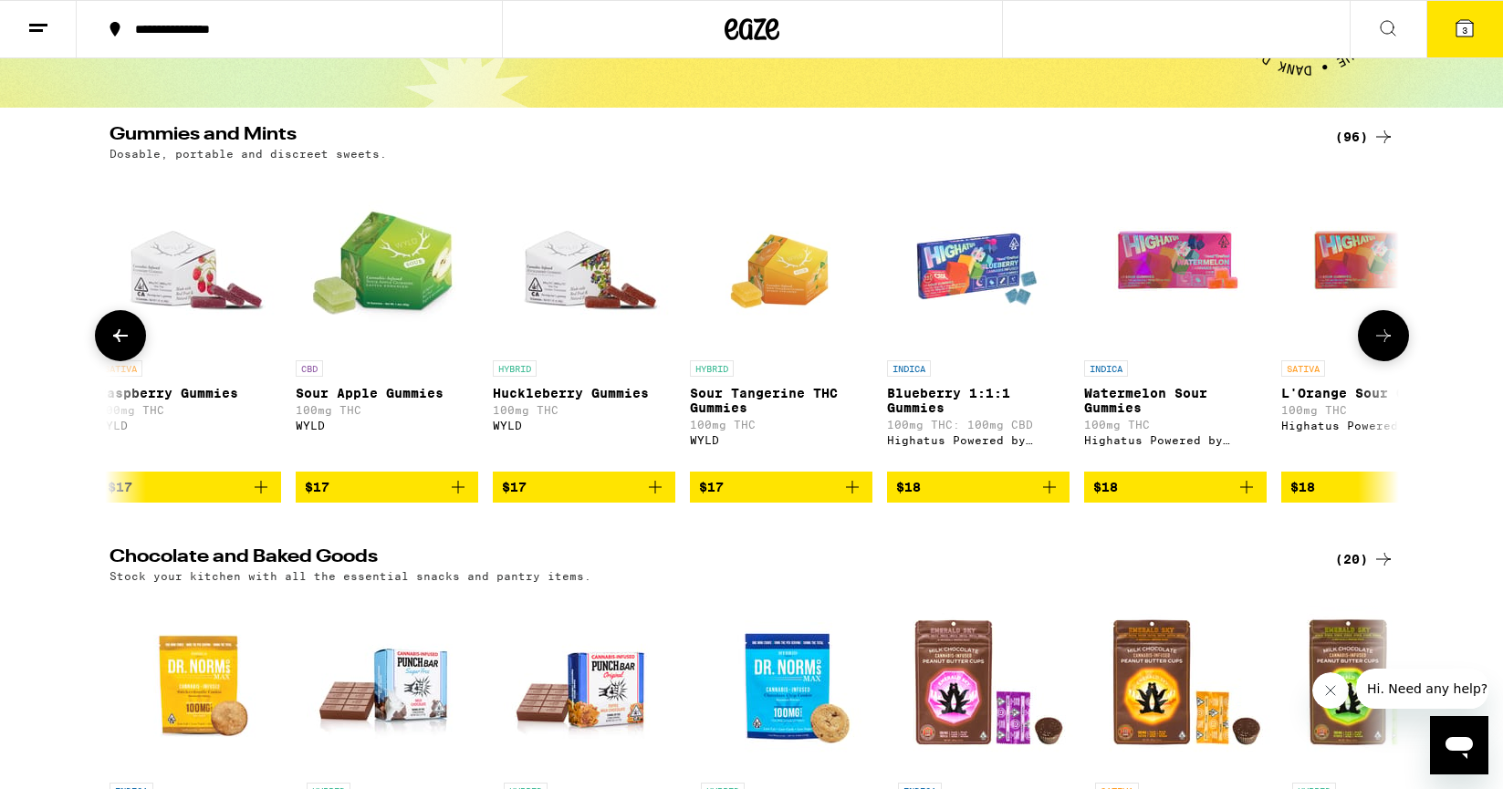
click at [1389, 354] on button at bounding box center [1383, 335] width 51 height 51
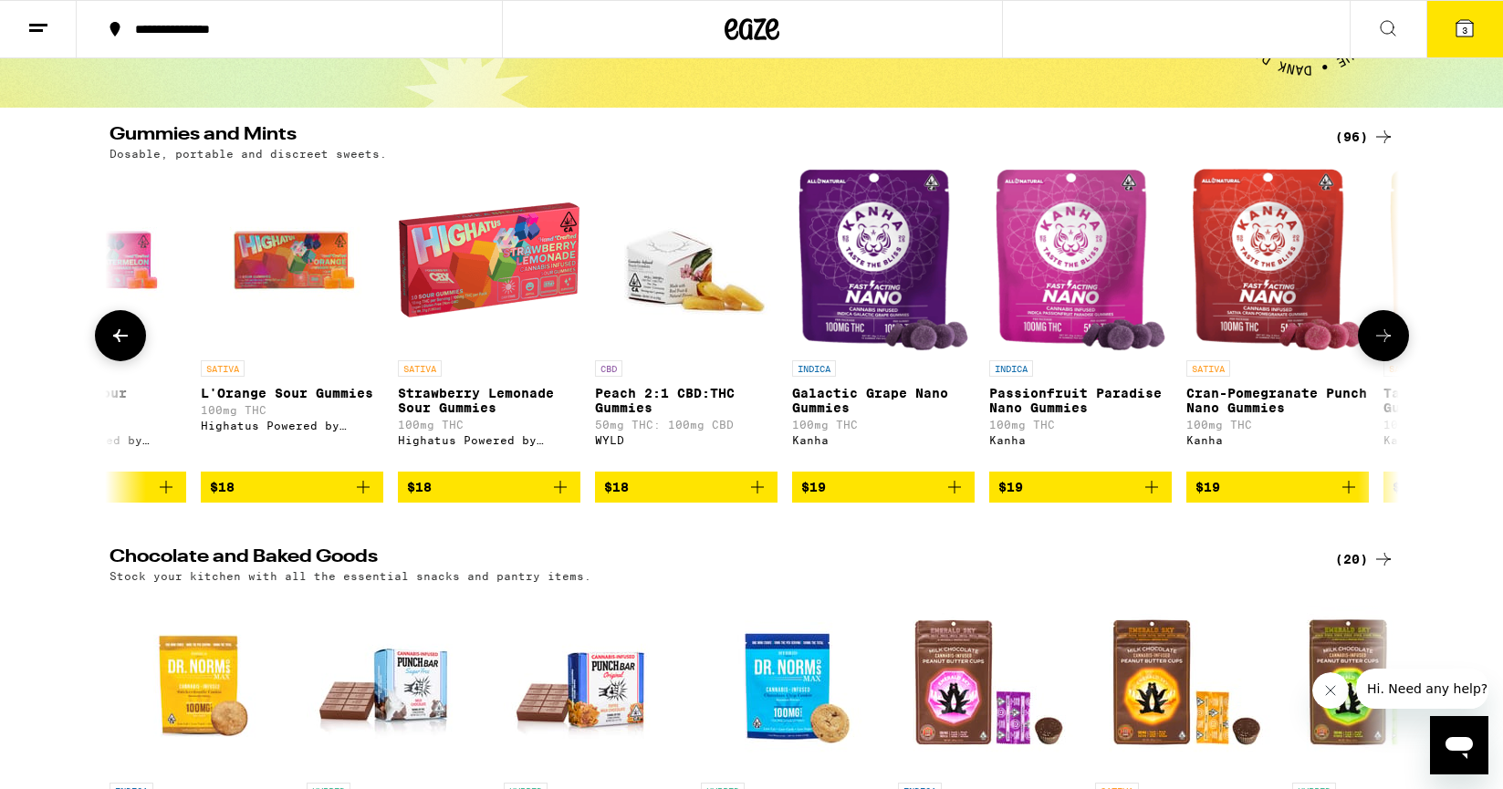
scroll to position [0, 7600]
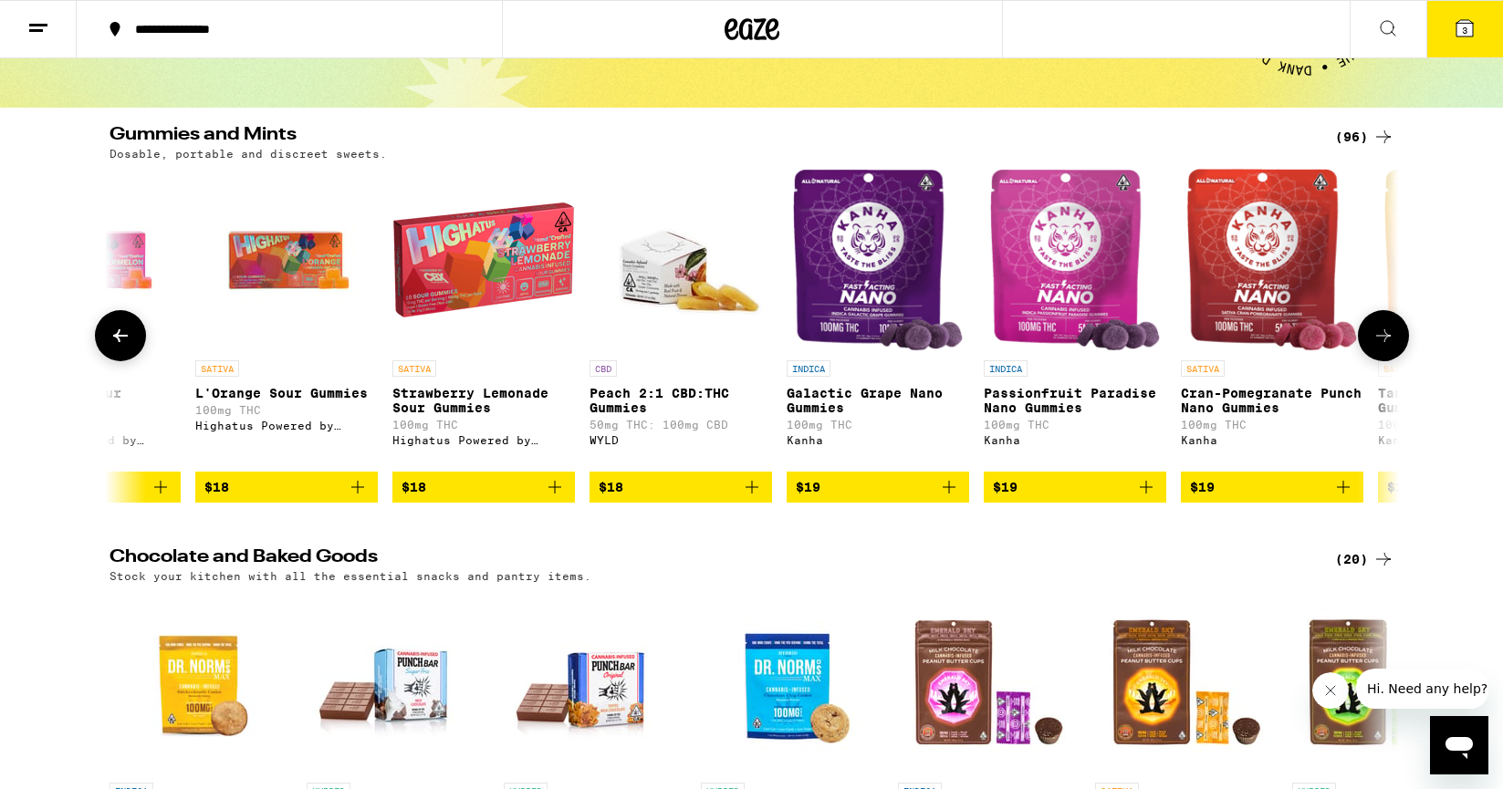
click at [954, 498] on icon "Add to bag" at bounding box center [949, 487] width 22 height 22
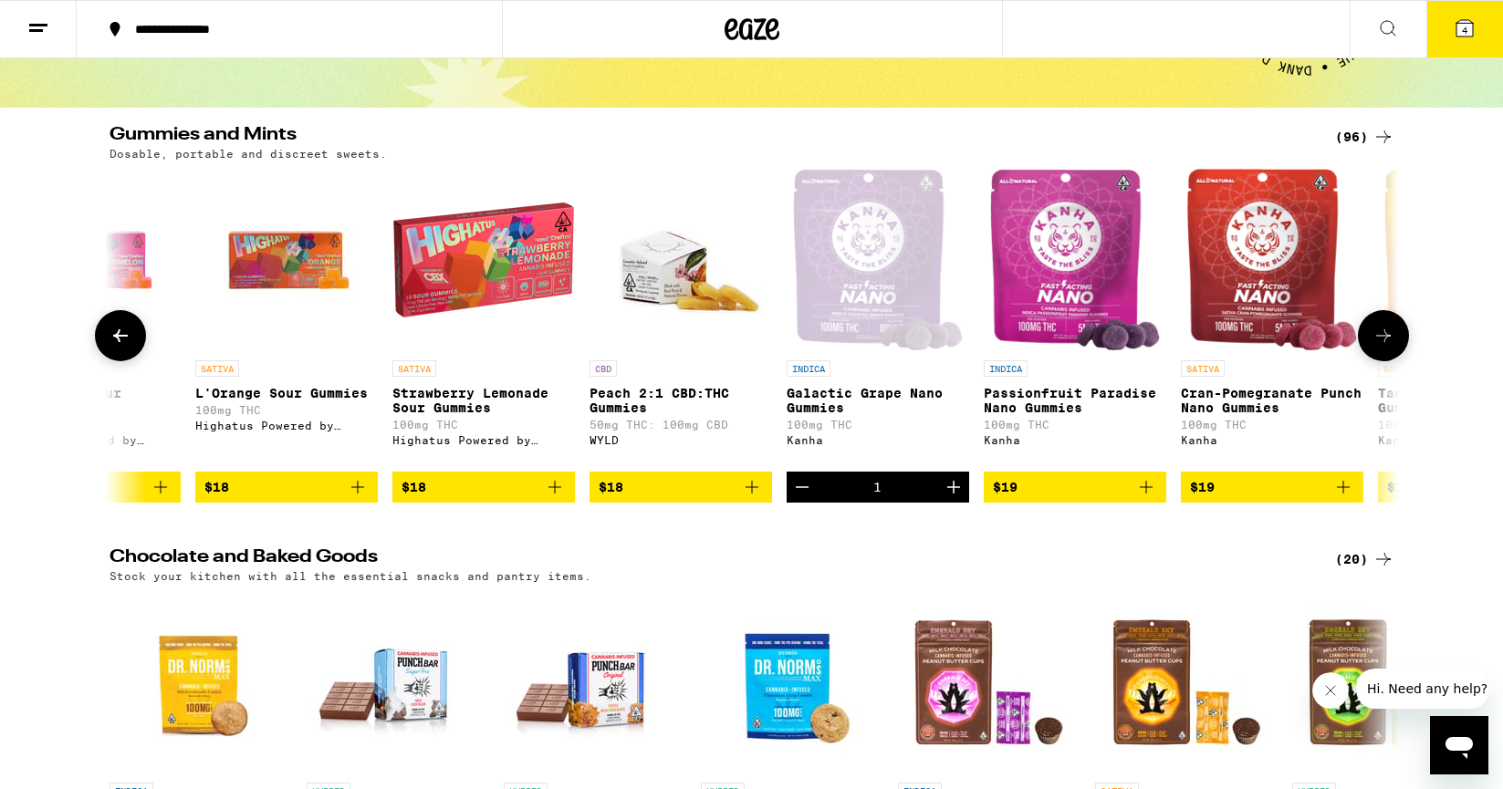
click at [1345, 494] on icon "Add to bag" at bounding box center [1343, 487] width 13 height 13
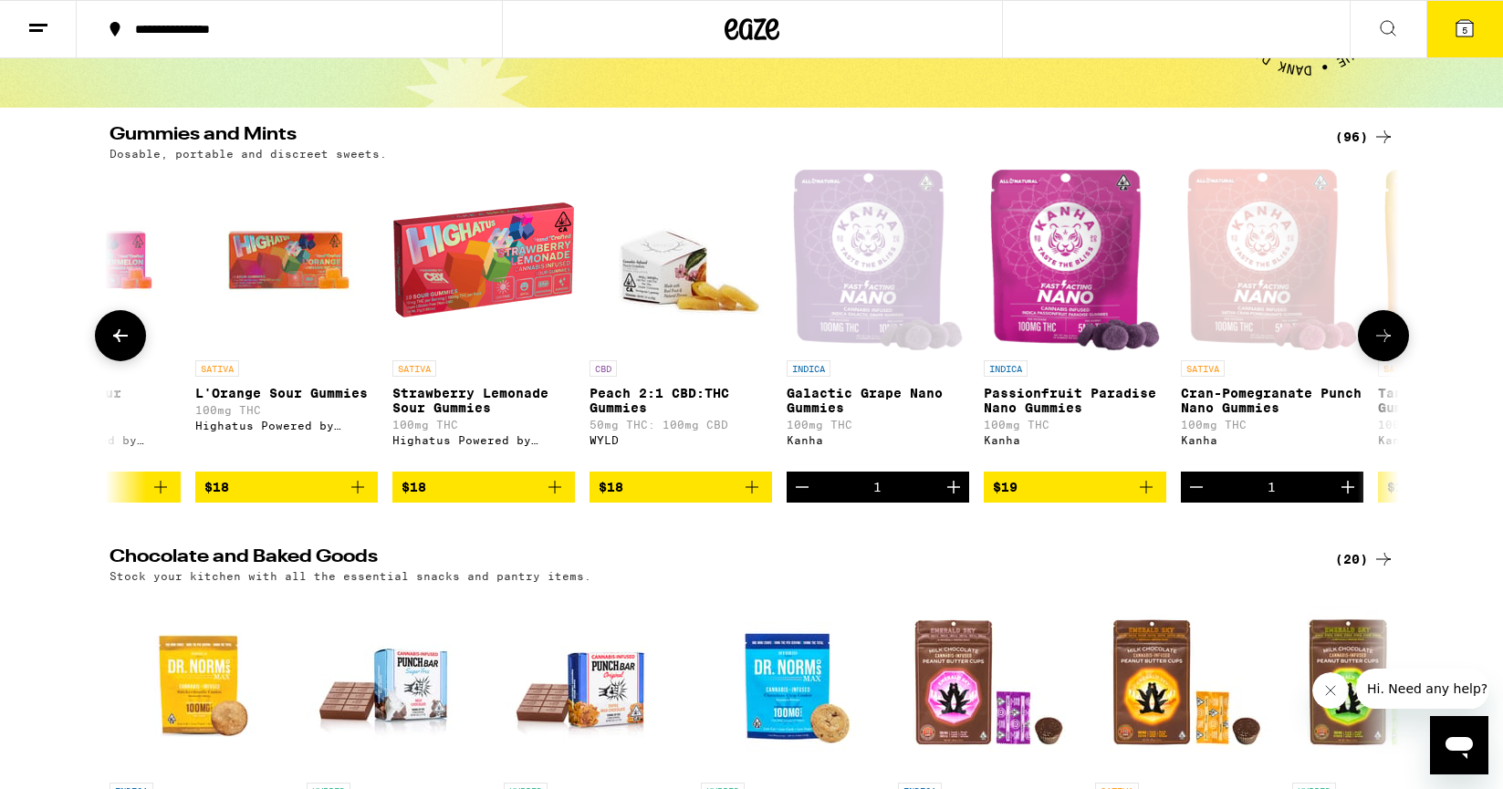
click at [1389, 347] on icon at bounding box center [1383, 336] width 22 height 22
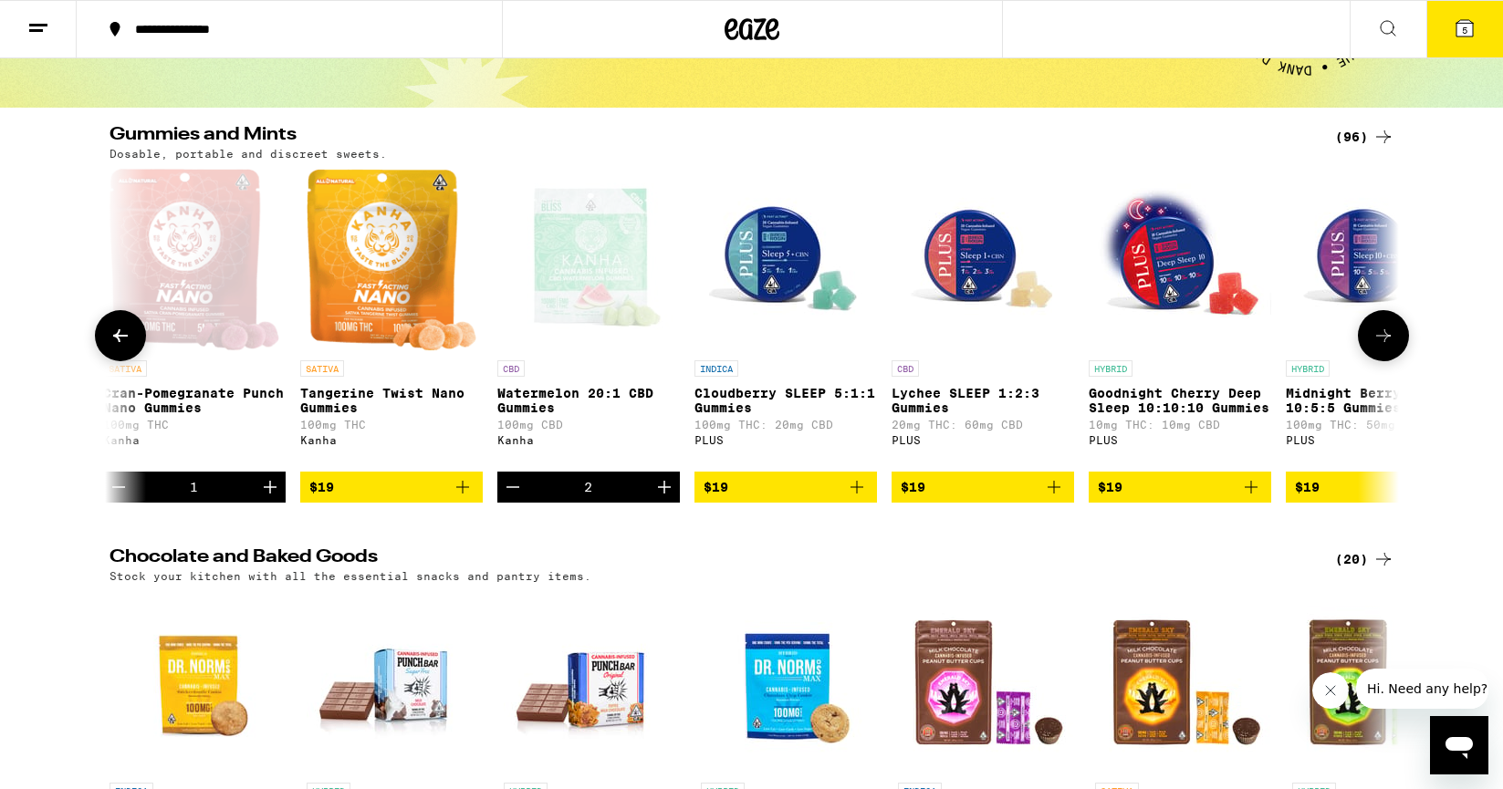
scroll to position [0, 8686]
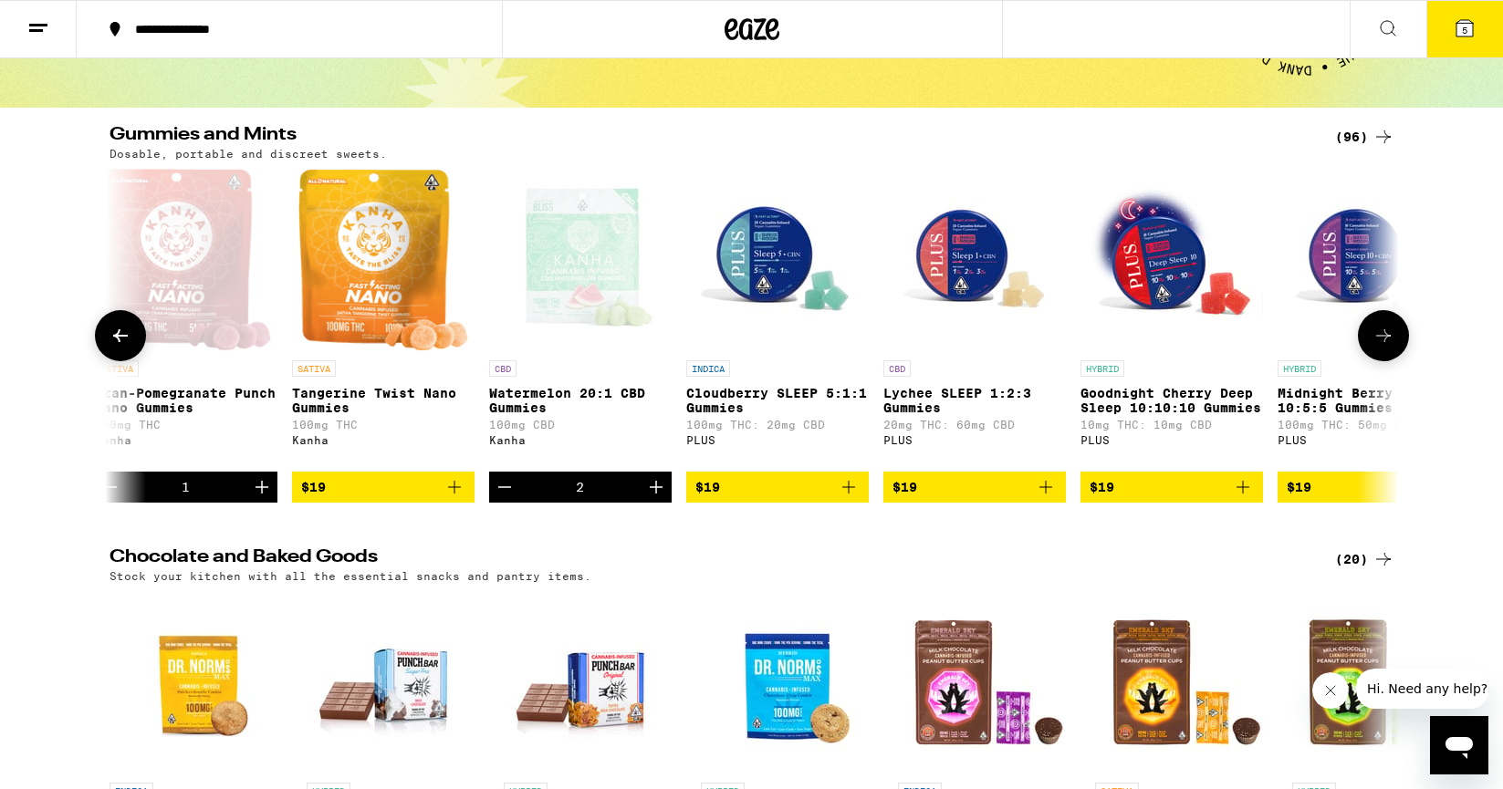
click at [1389, 347] on icon at bounding box center [1383, 336] width 22 height 22
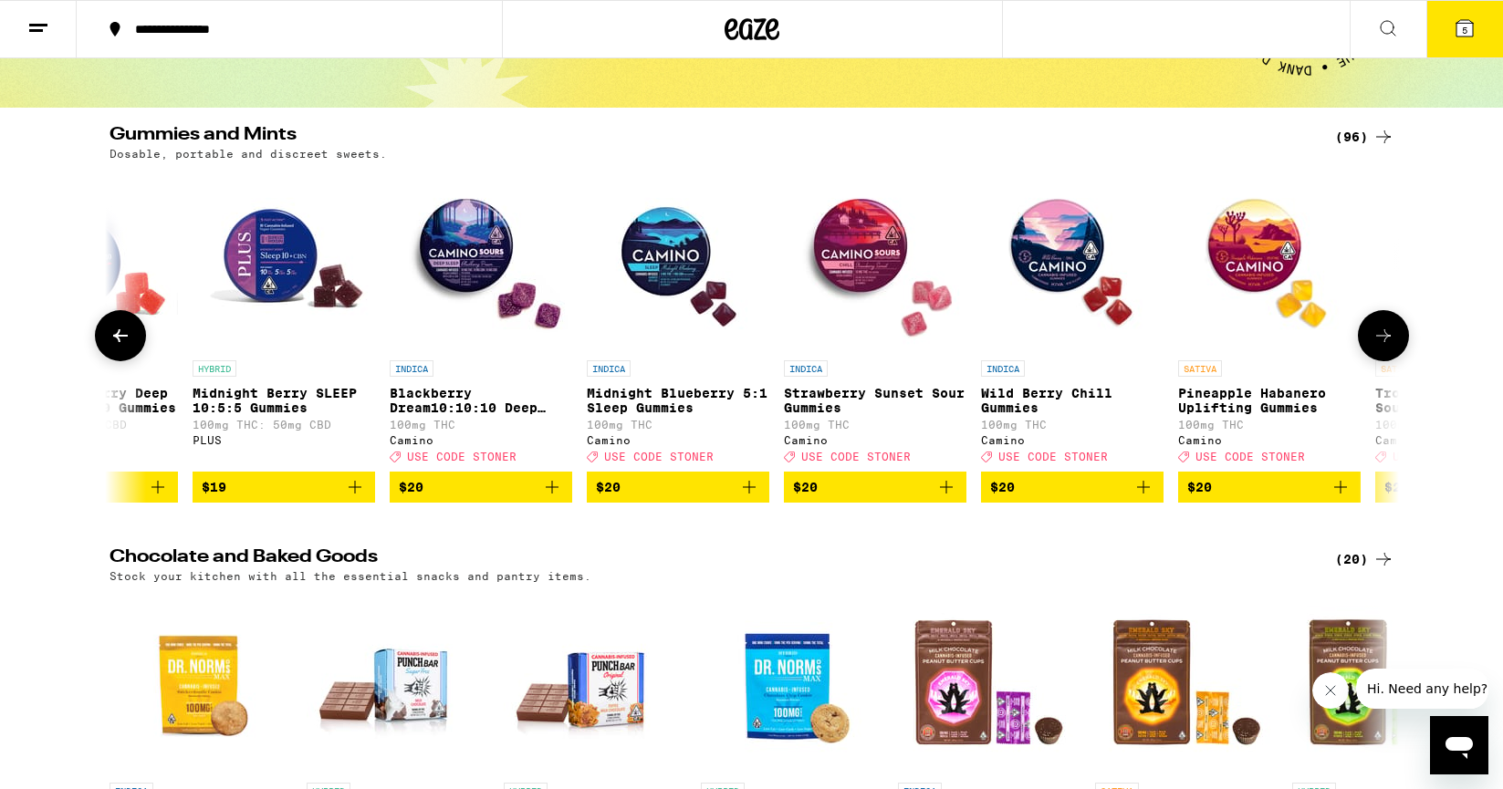
scroll to position [0, 9771]
click at [1389, 347] on icon at bounding box center [1383, 336] width 22 height 22
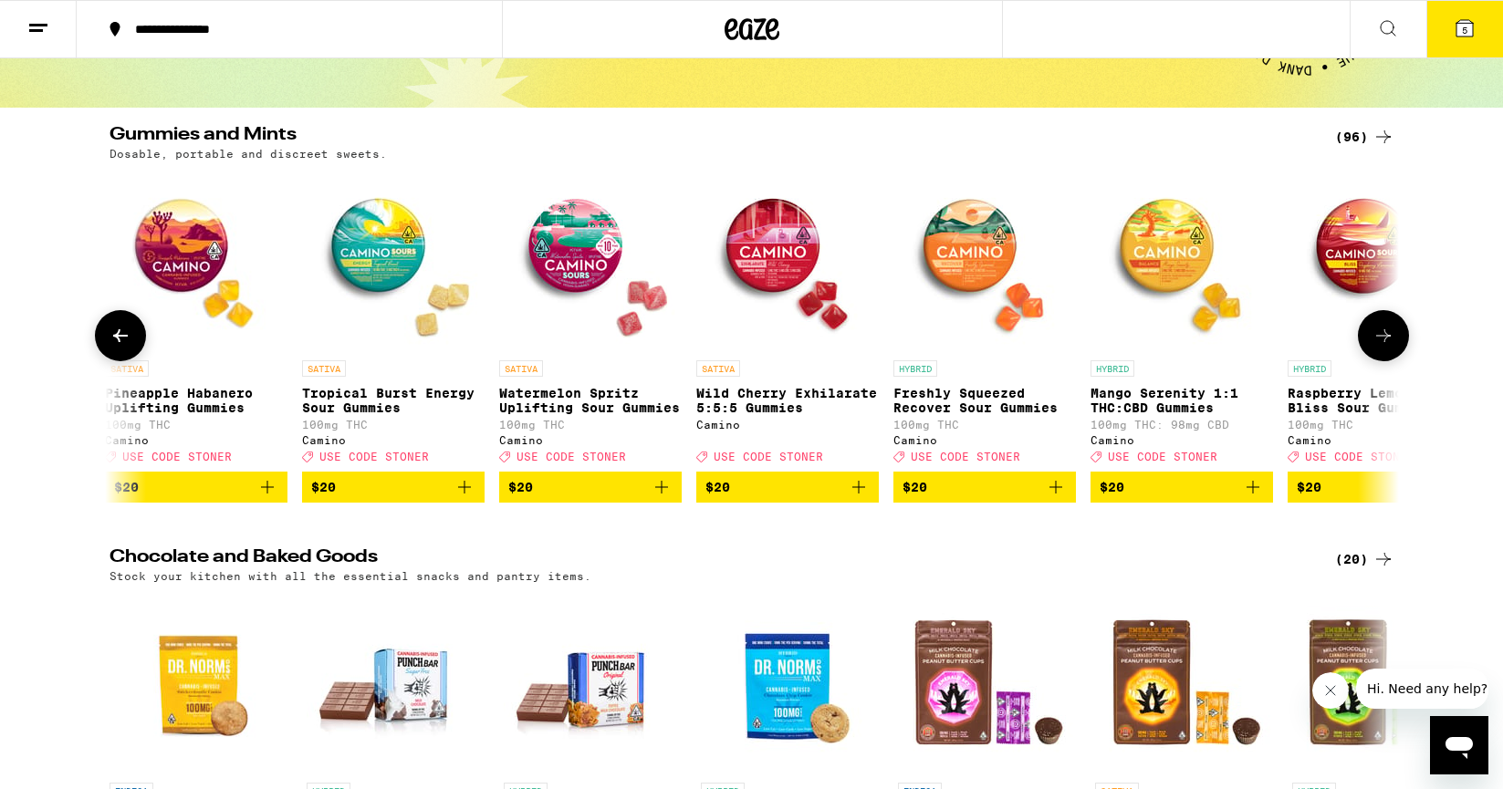
scroll to position [0, 10857]
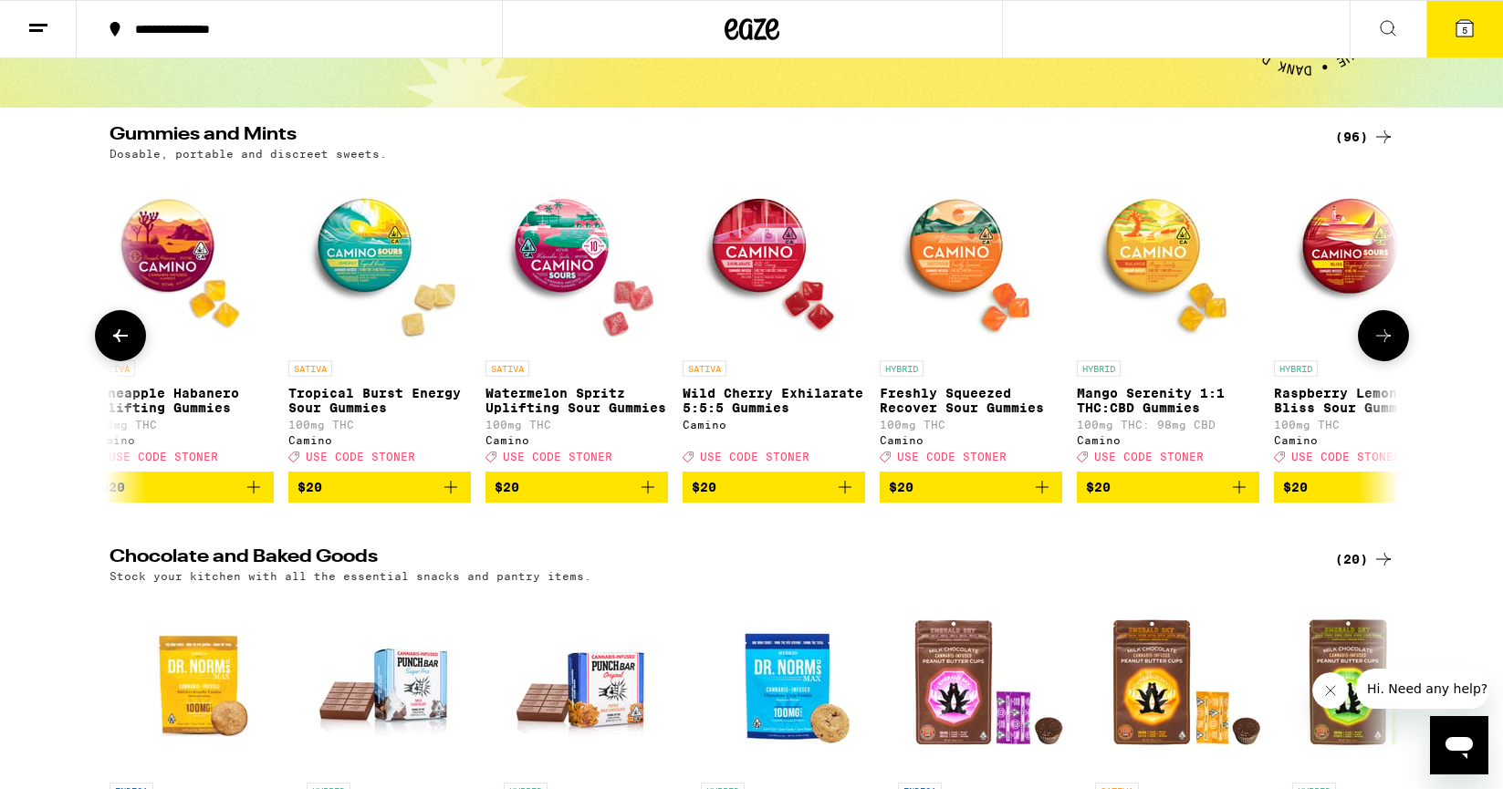
click at [1389, 347] on icon at bounding box center [1383, 336] width 22 height 22
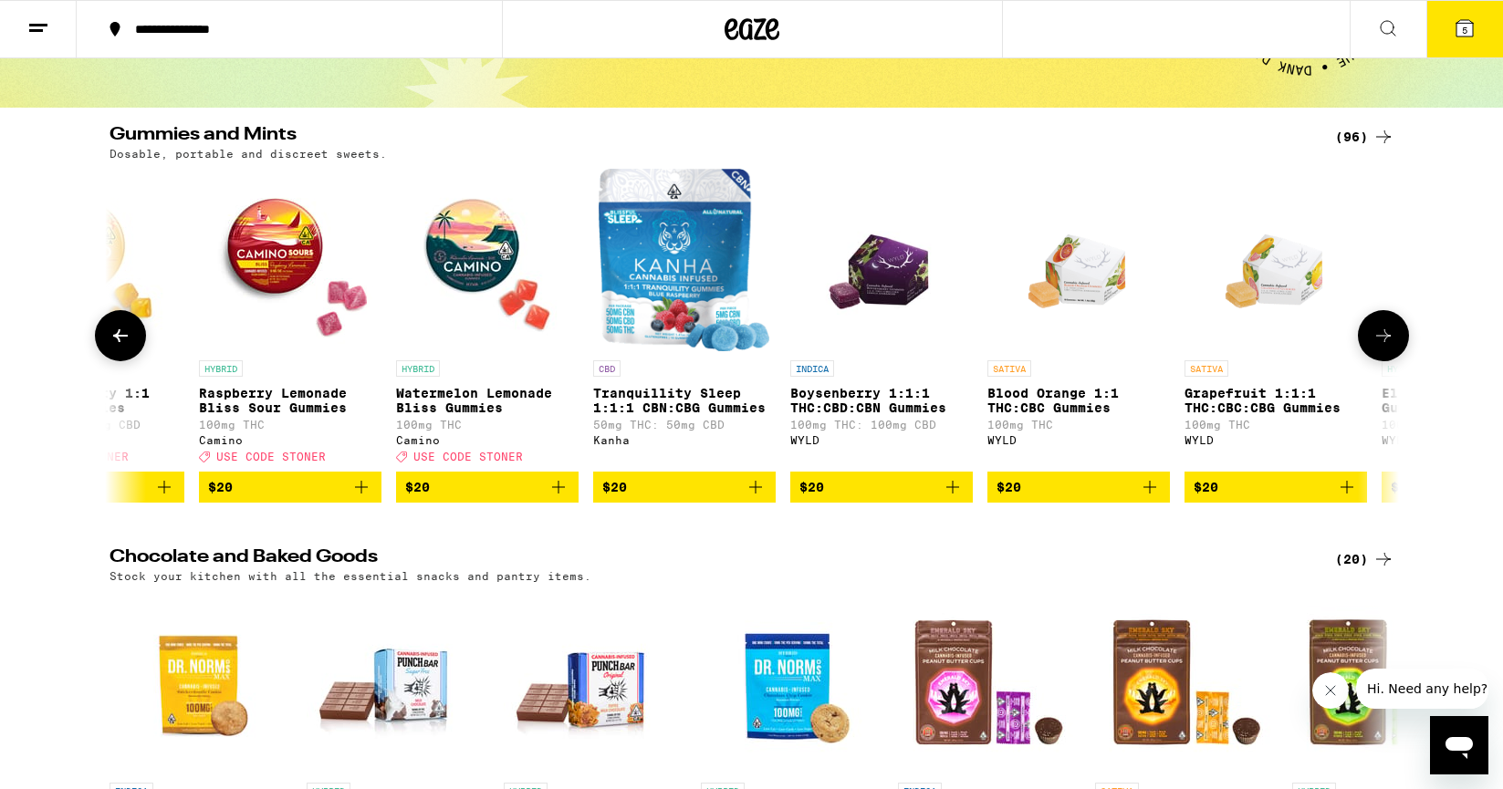
scroll to position [0, 11943]
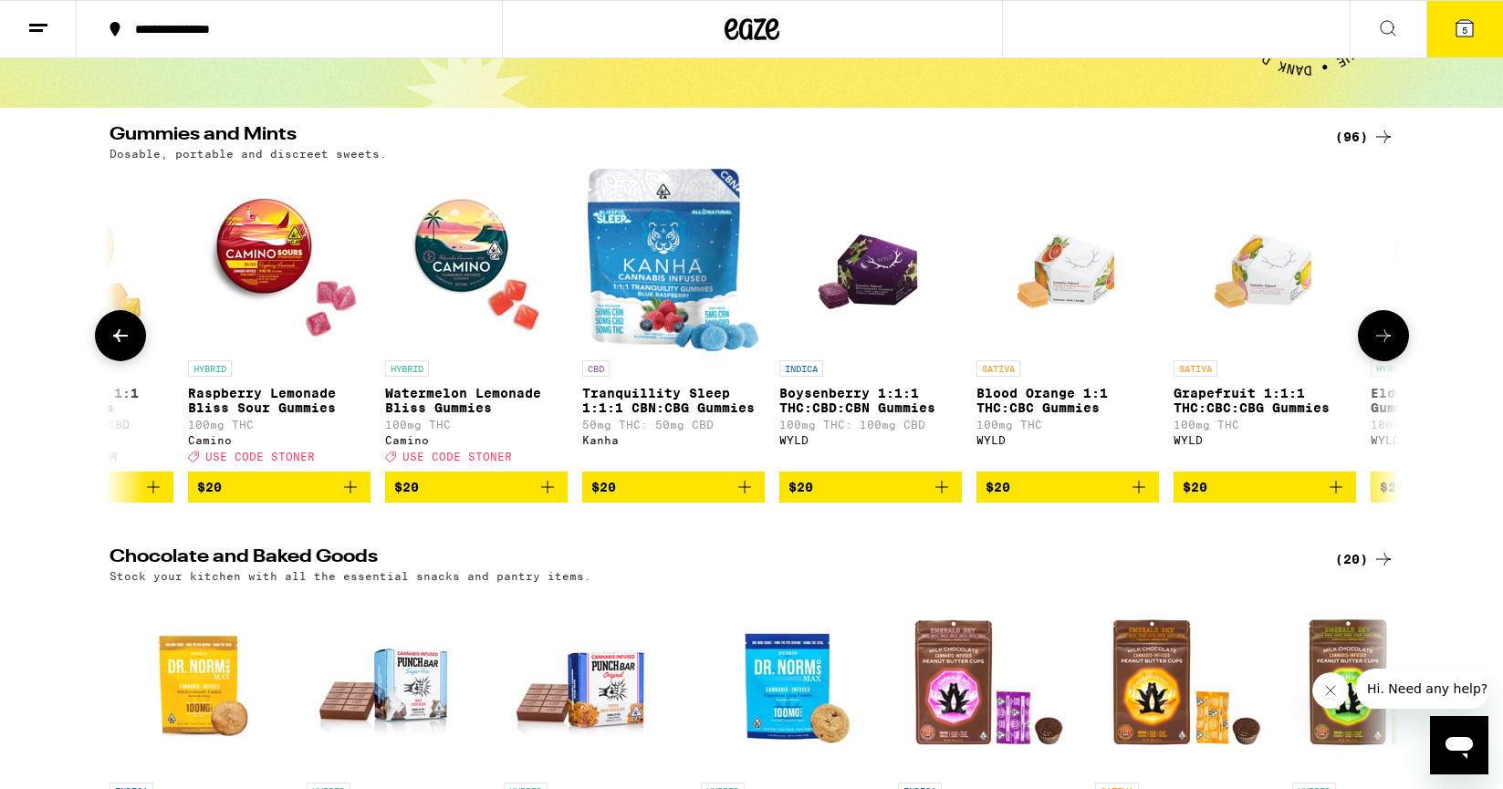
click at [1389, 347] on icon at bounding box center [1383, 336] width 22 height 22
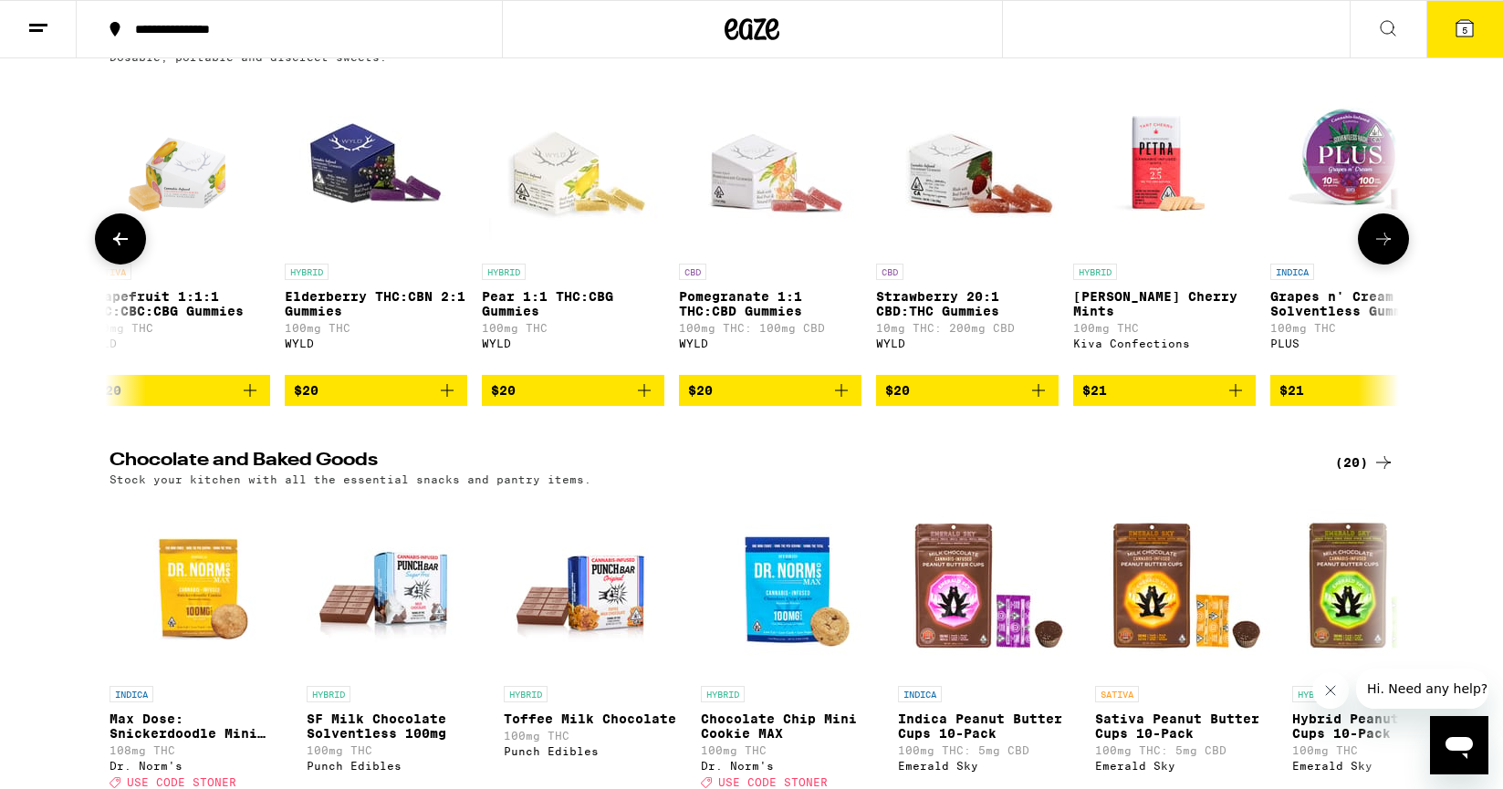
scroll to position [228, 0]
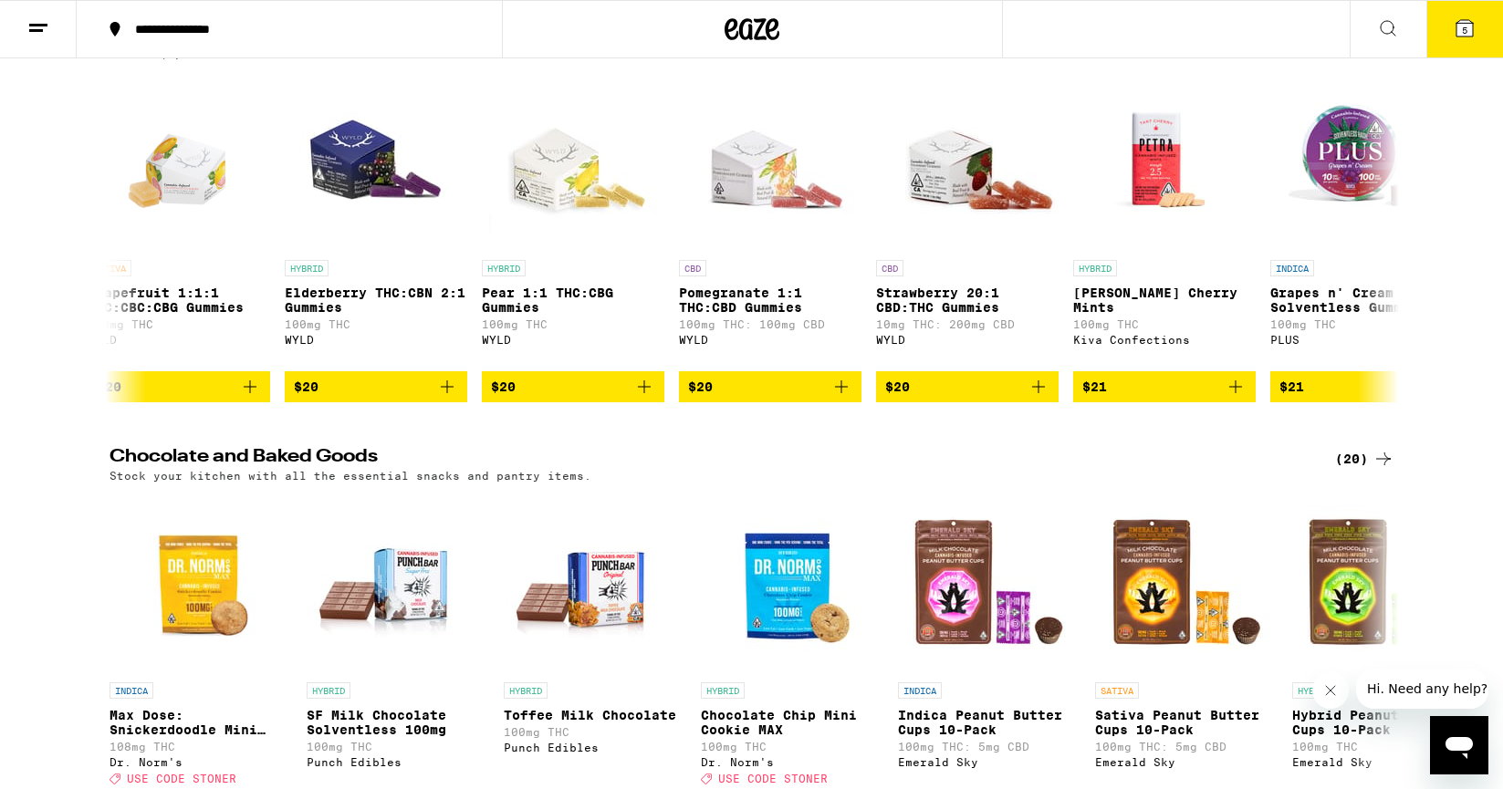
click at [1382, 469] on icon at bounding box center [1383, 459] width 22 height 22
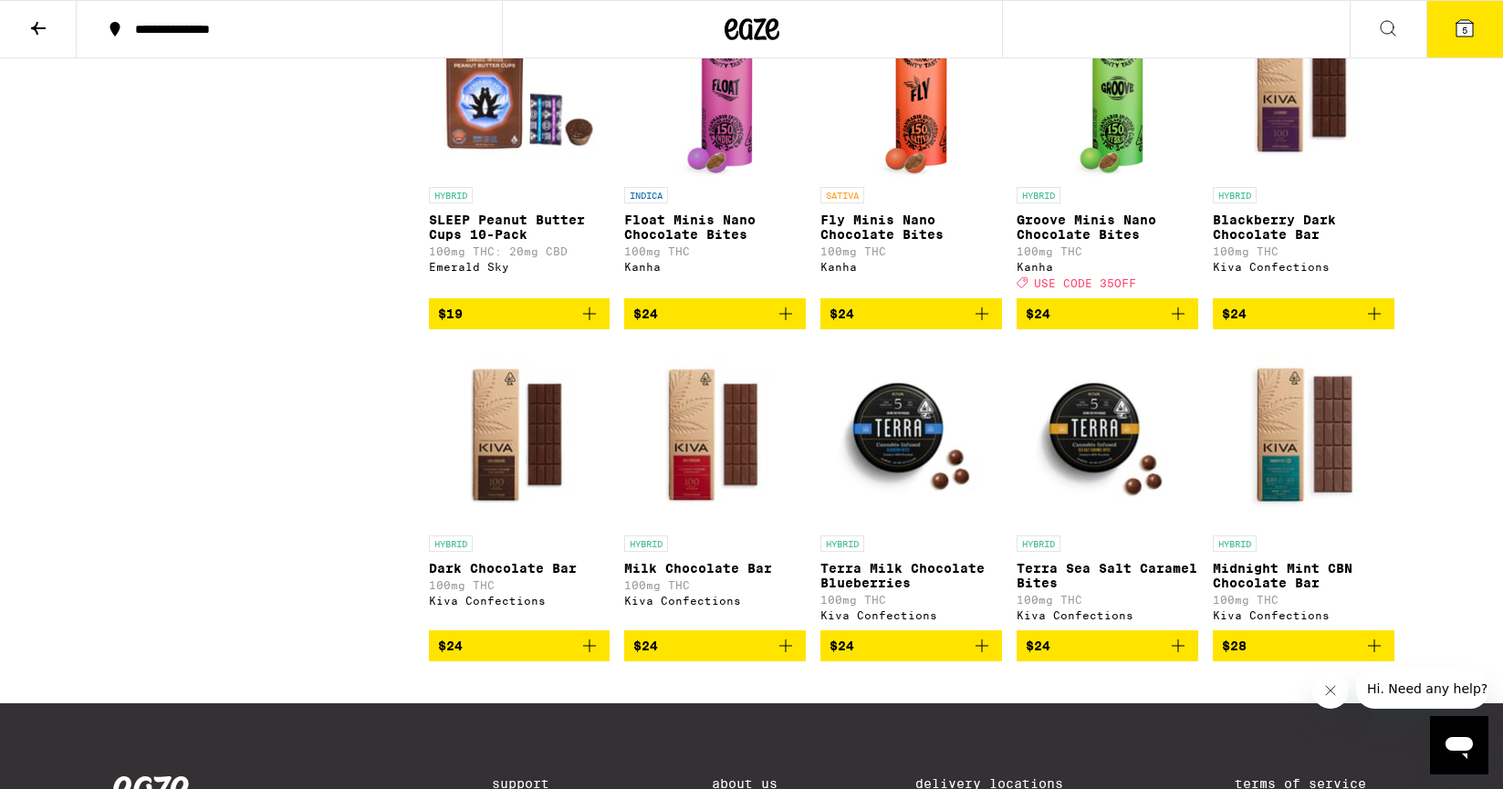
scroll to position [970, 0]
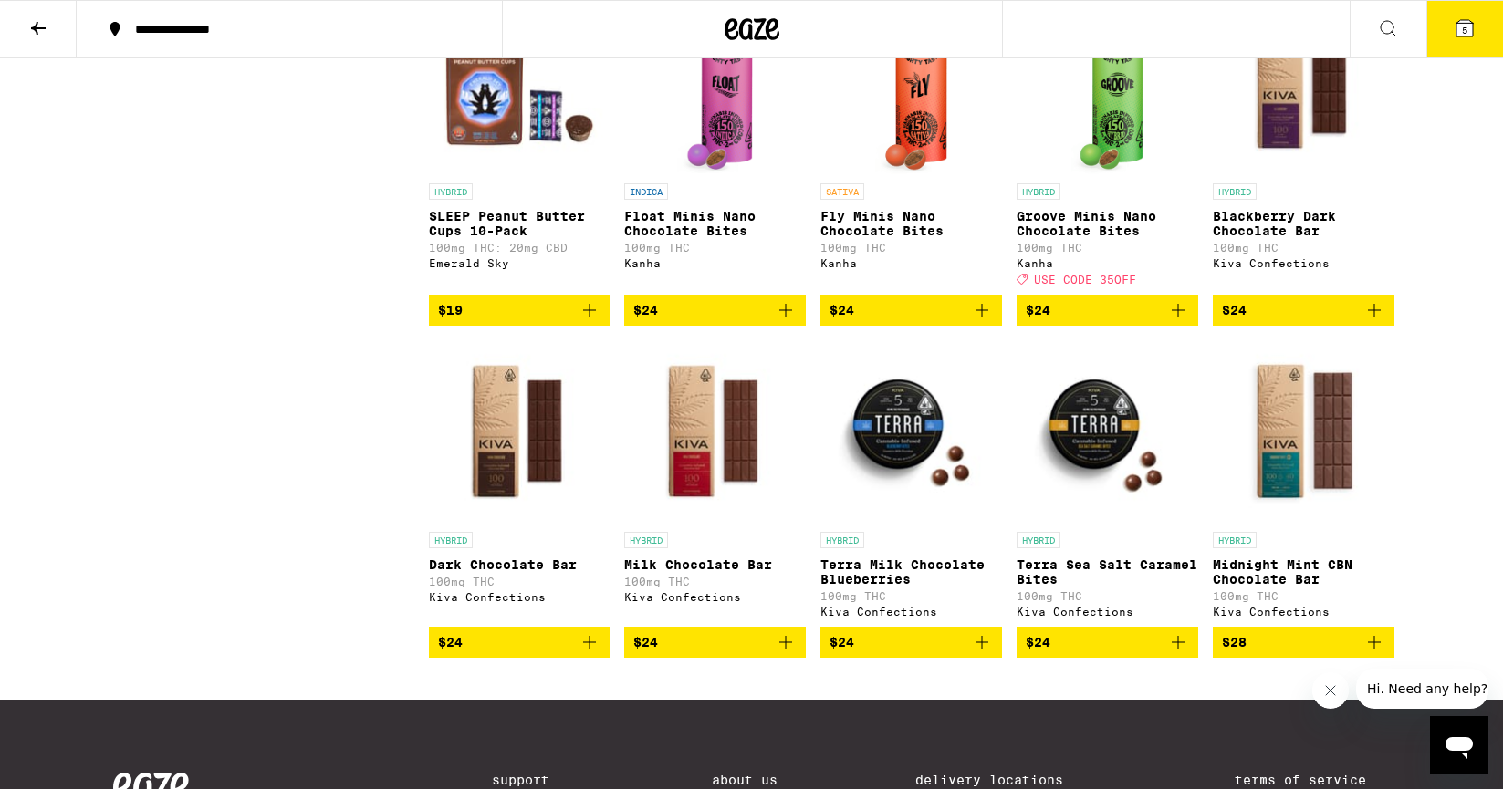
click at [786, 653] on icon "Add to bag" at bounding box center [786, 642] width 22 height 22
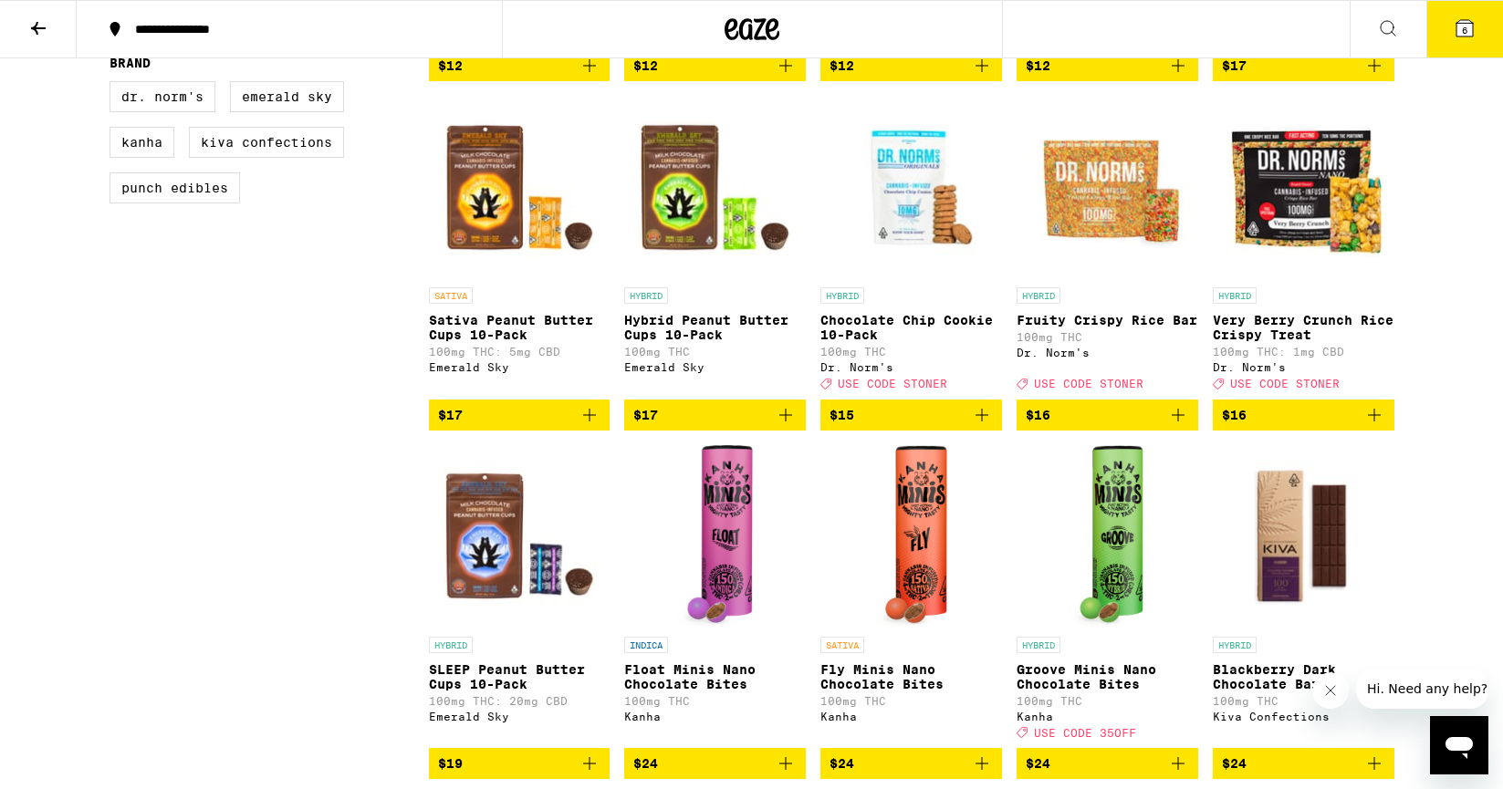
scroll to position [0, 0]
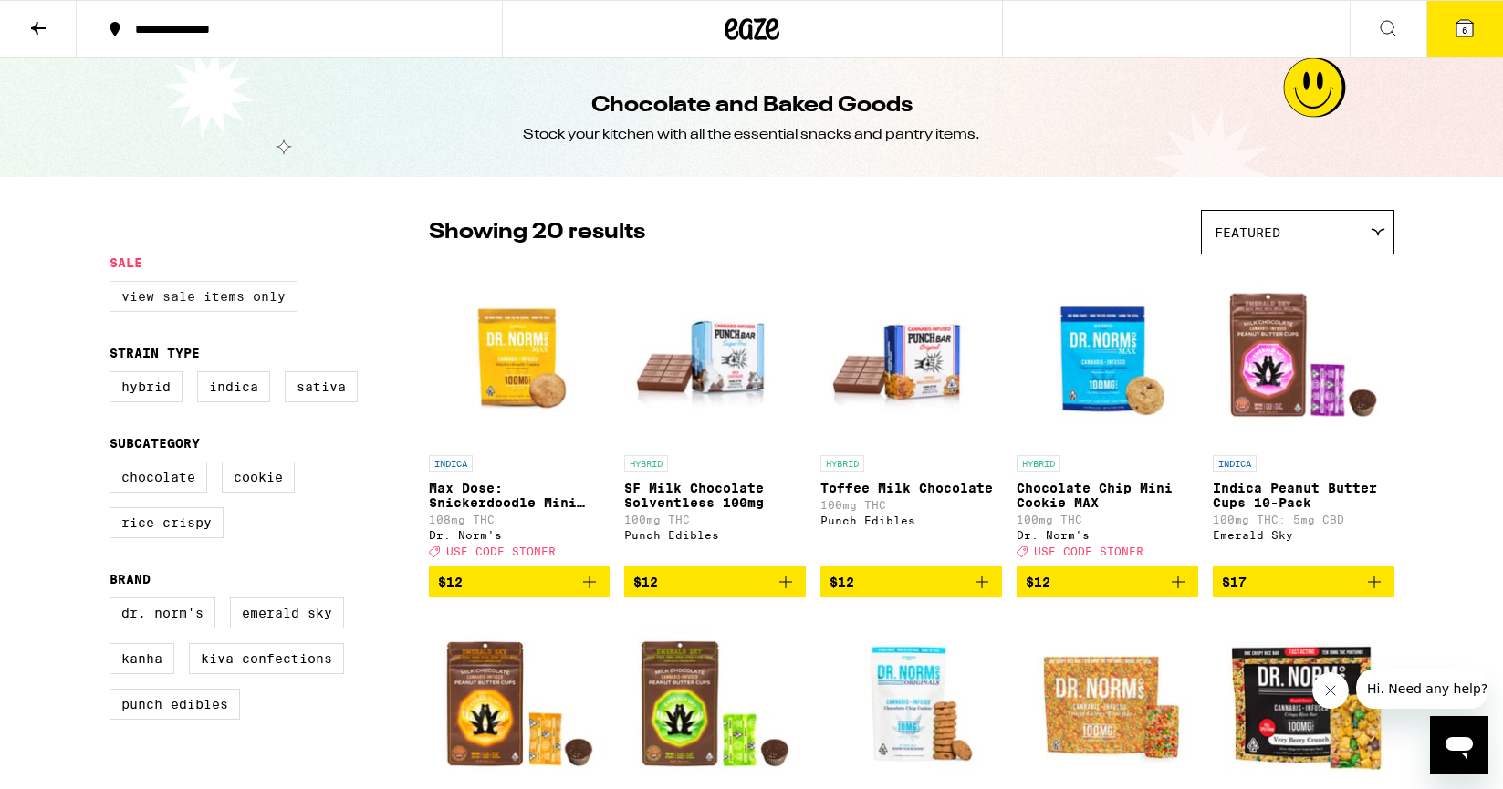
click at [198, 300] on label "View Sale Items Only" at bounding box center [203, 296] width 188 height 31
click at [114, 285] on input "View Sale Items Only" at bounding box center [113, 284] width 1 height 1
checkbox input "true"
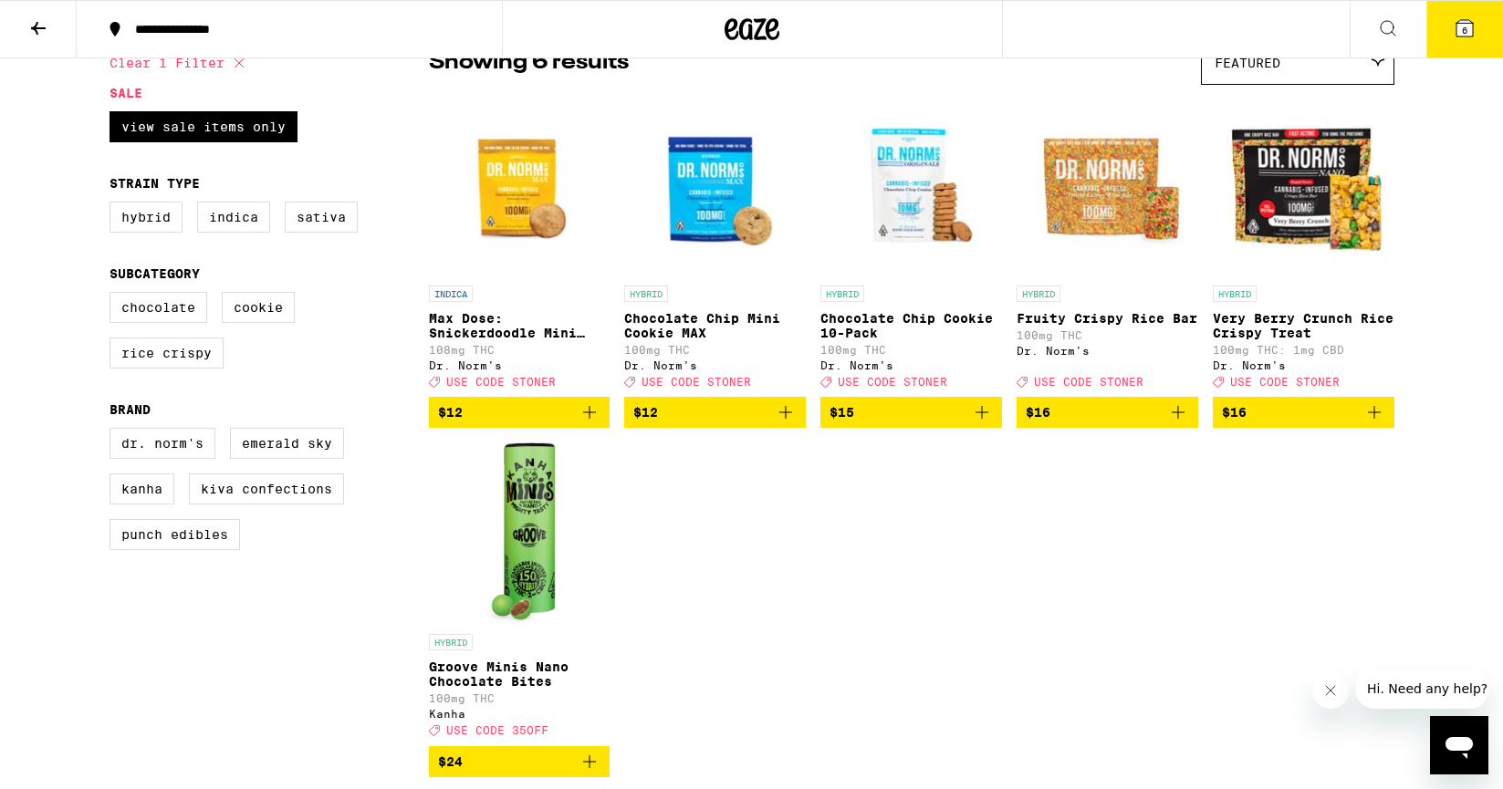
scroll to position [172, 0]
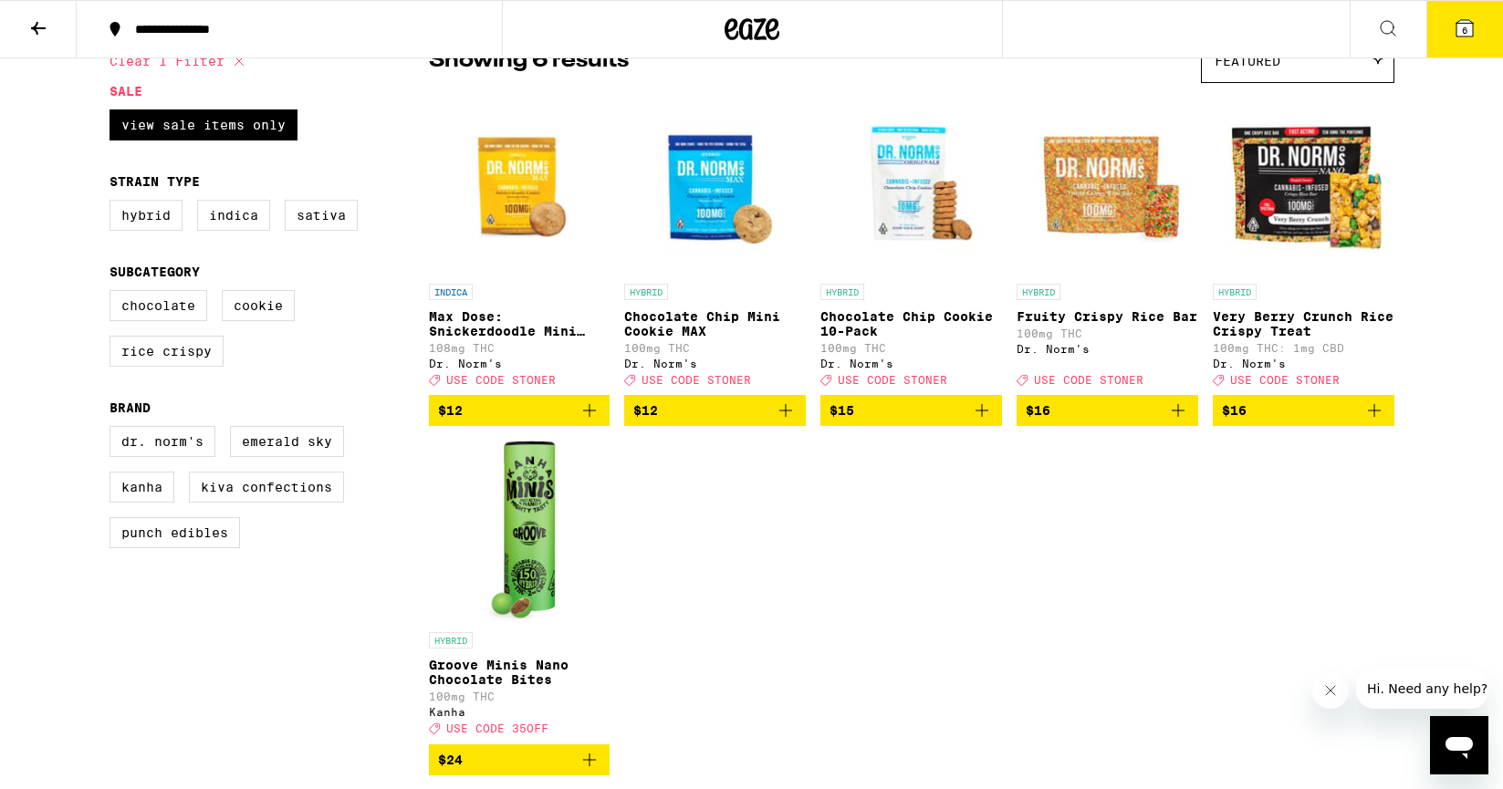
click at [39, 26] on icon at bounding box center [38, 28] width 22 height 22
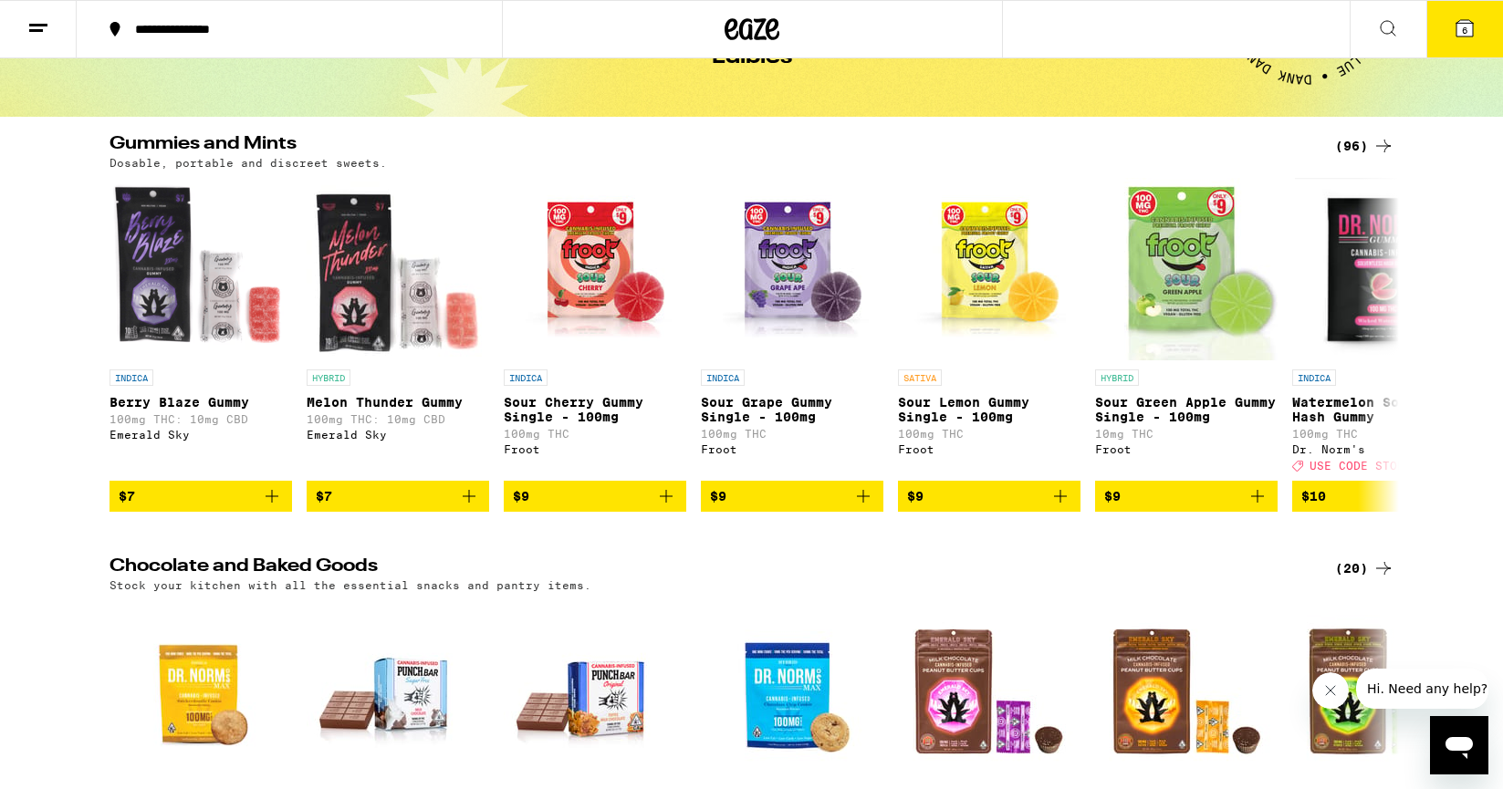
scroll to position [120, 0]
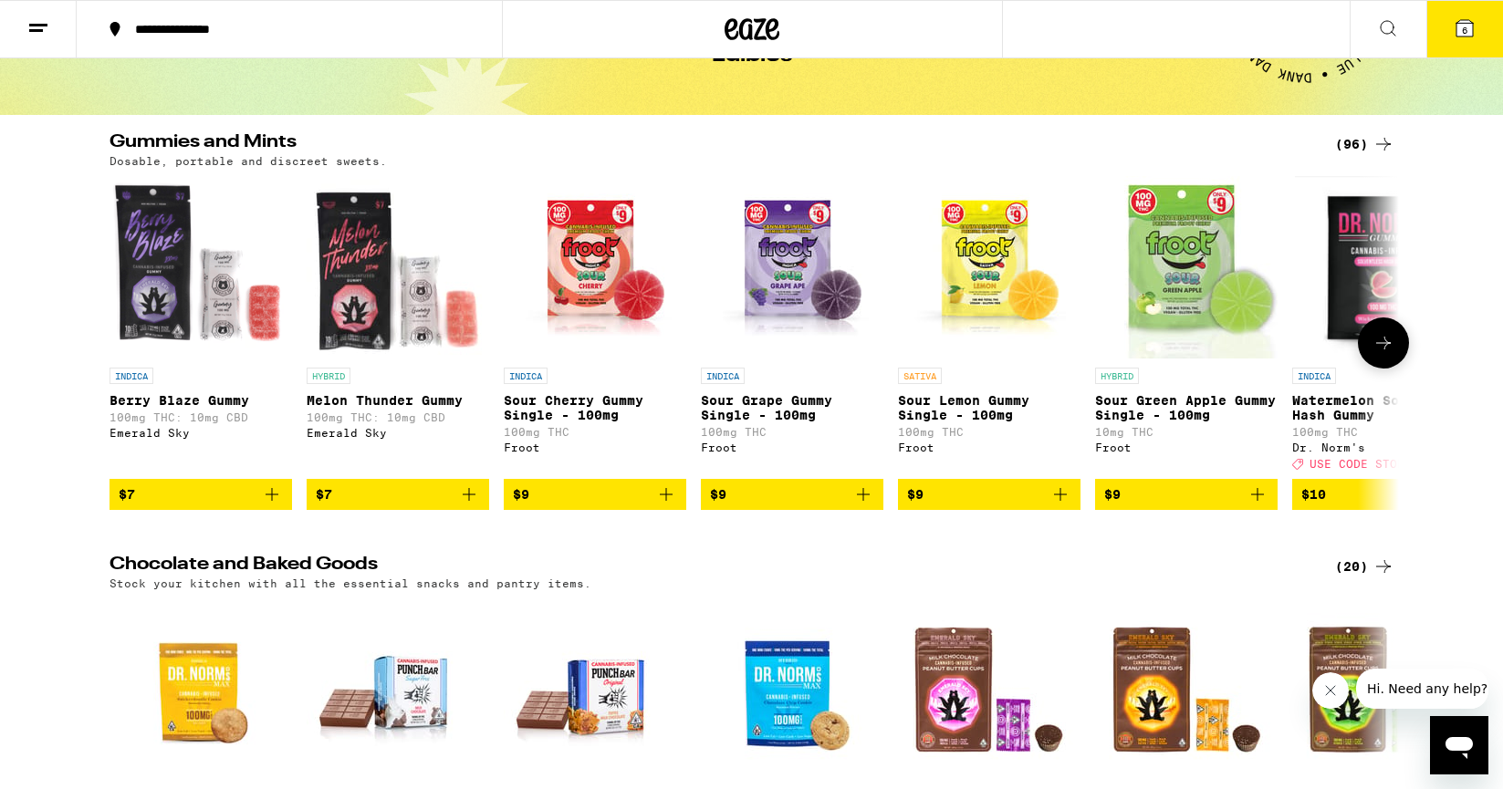
click at [1381, 349] on icon at bounding box center [1383, 343] width 22 height 22
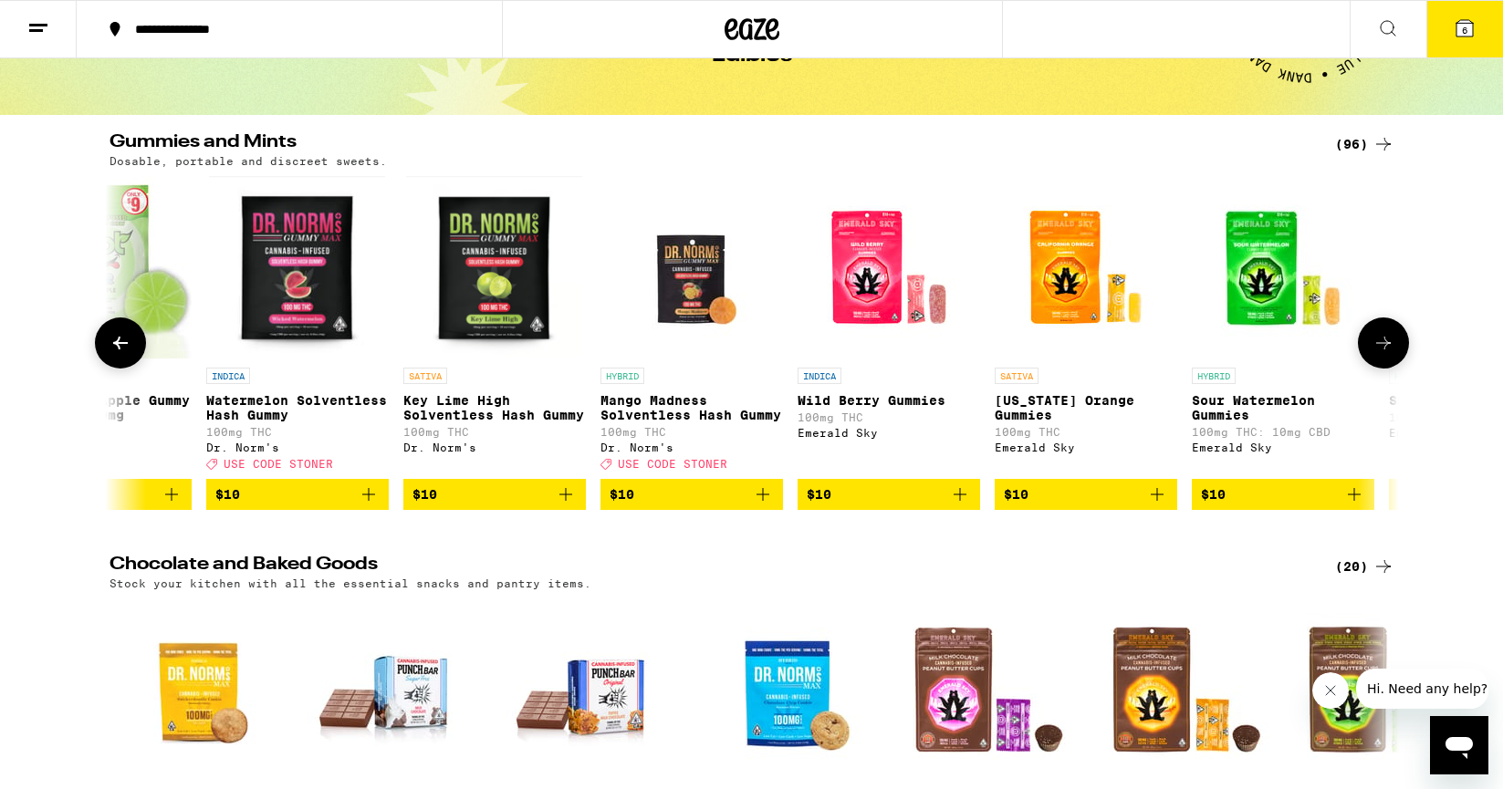
click at [1381, 349] on icon at bounding box center [1383, 343] width 22 height 22
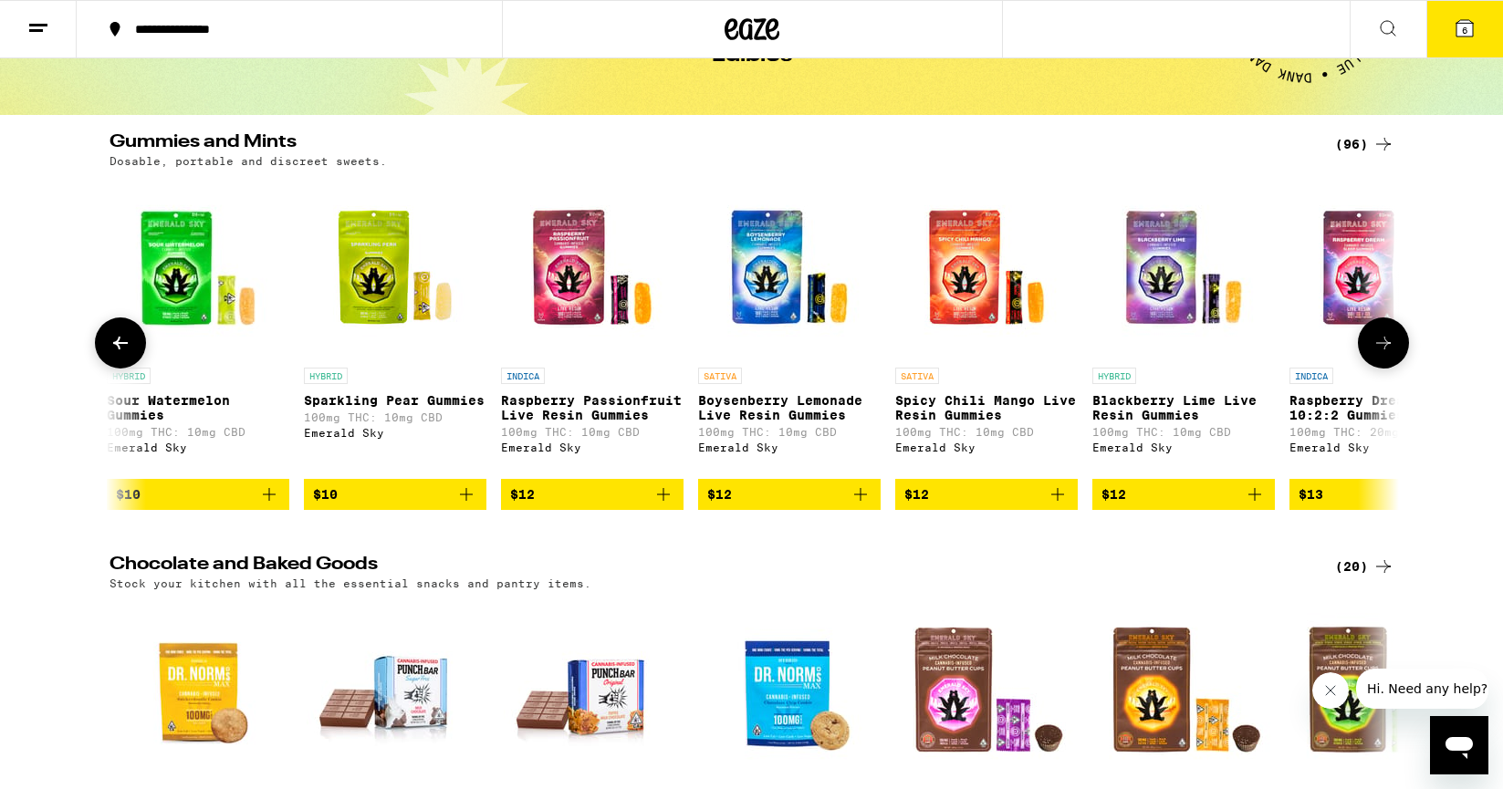
scroll to position [0, 2171]
click at [1381, 349] on icon at bounding box center [1383, 343] width 22 height 22
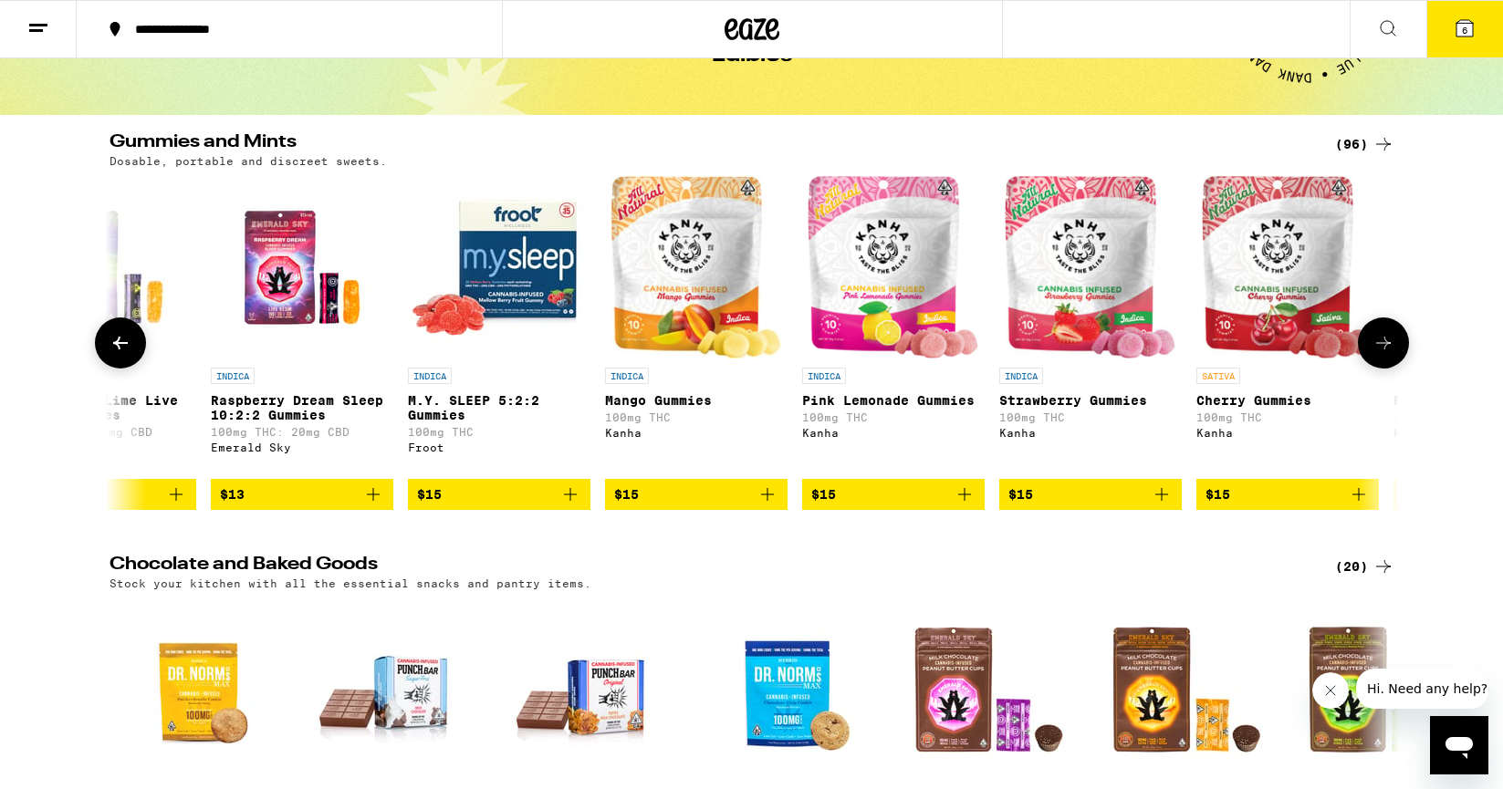
scroll to position [0, 3257]
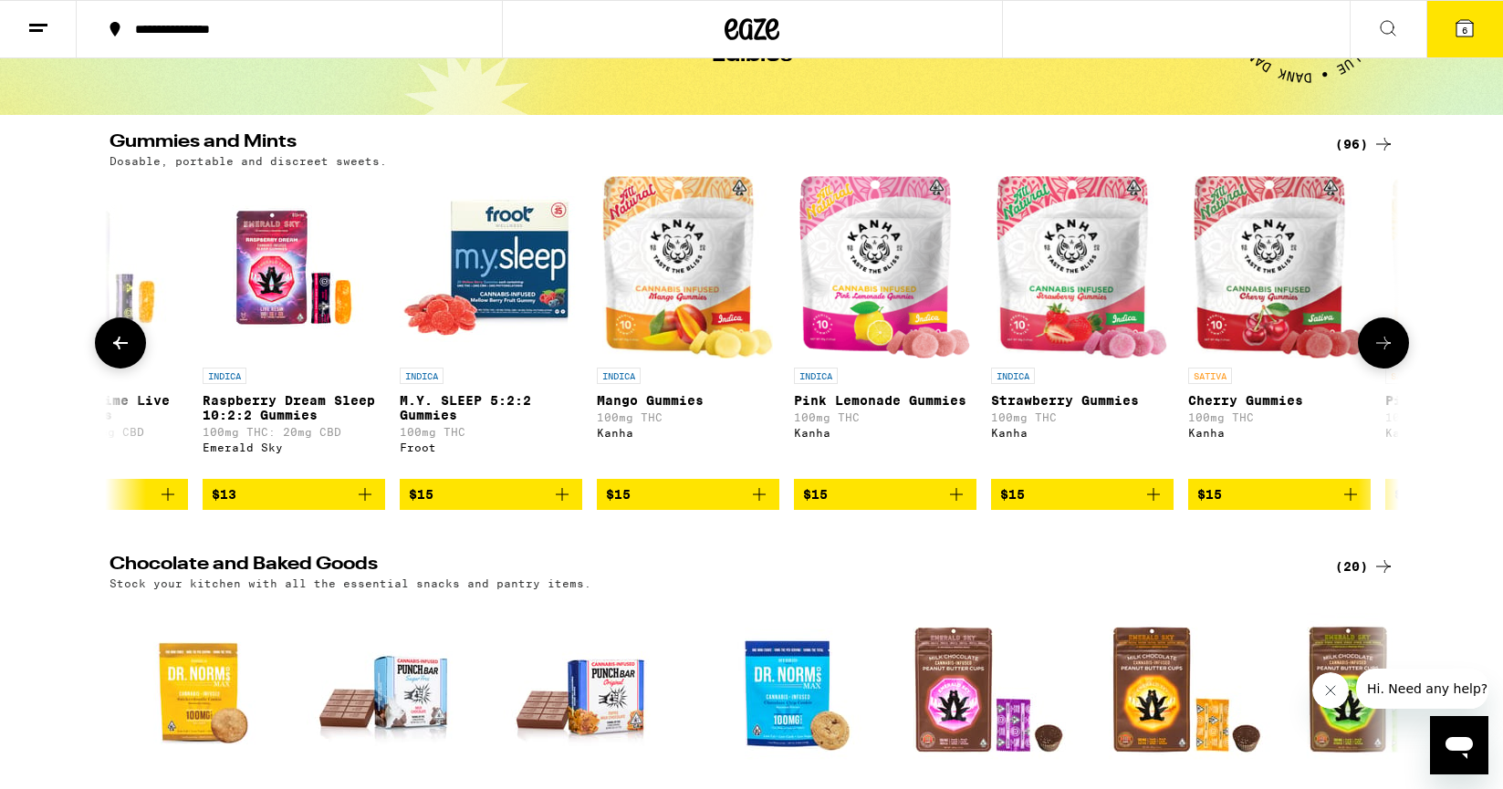
click at [1381, 349] on icon at bounding box center [1383, 343] width 22 height 22
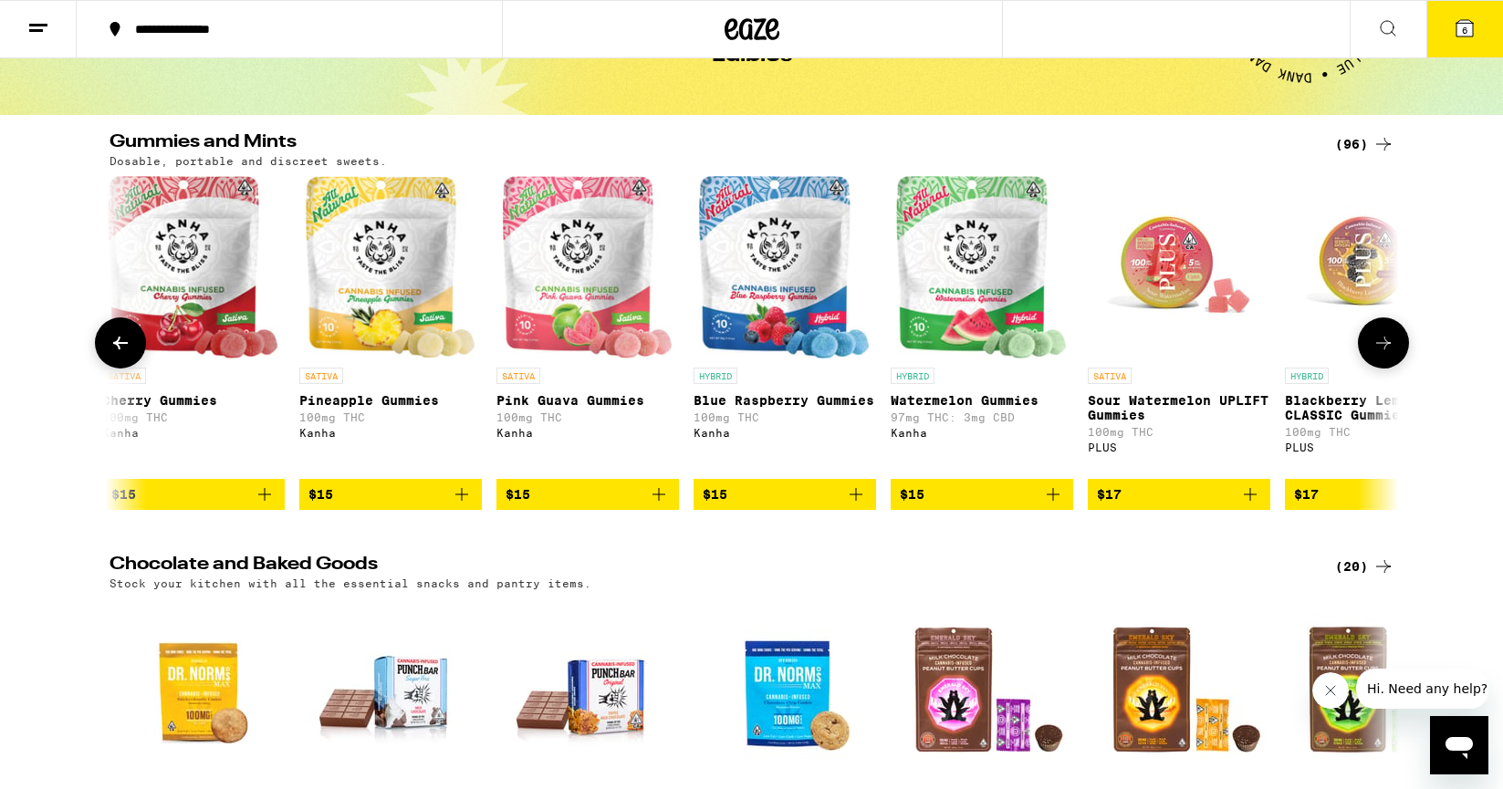
click at [1381, 349] on icon at bounding box center [1383, 343] width 22 height 22
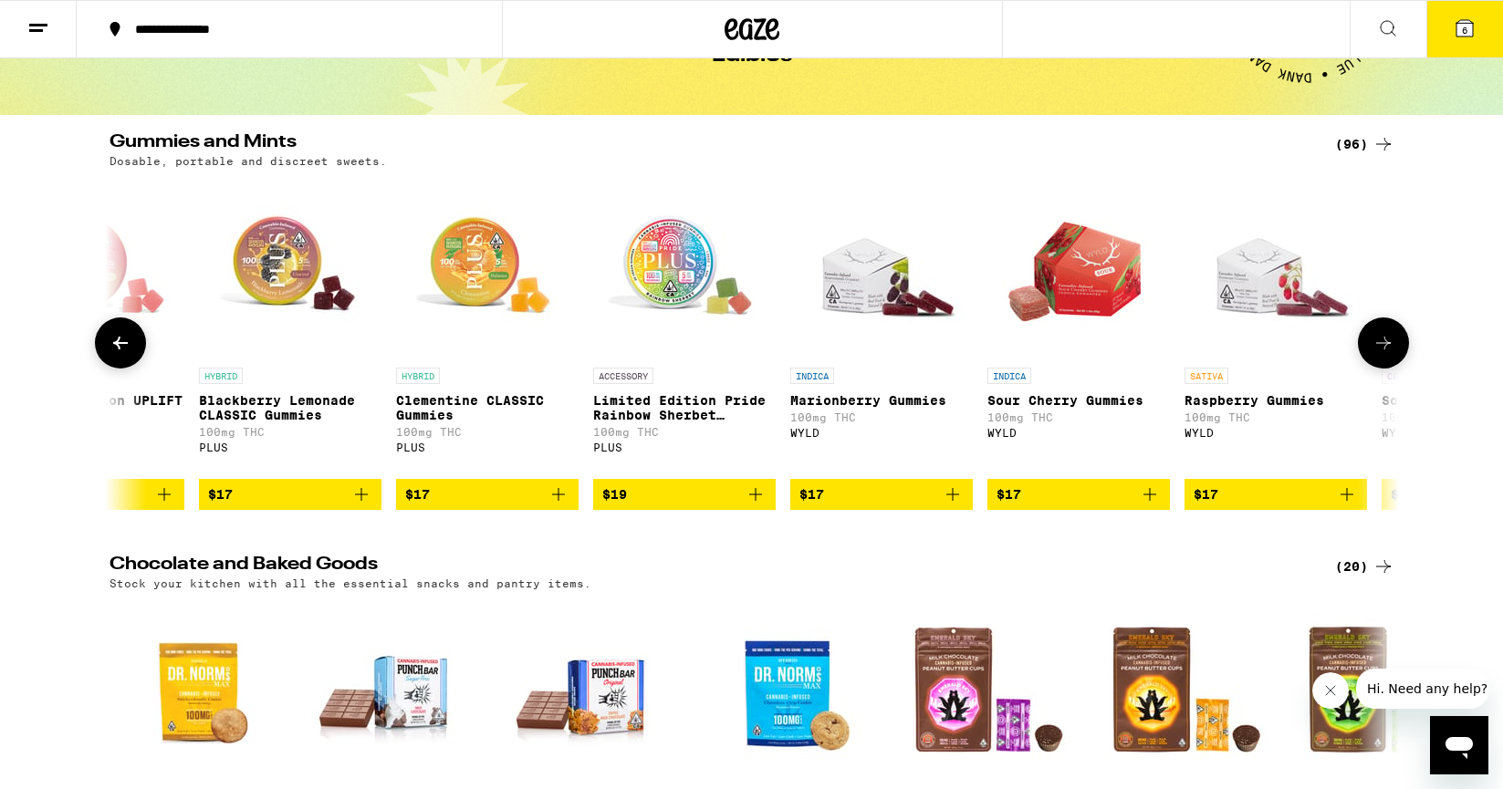
scroll to position [0, 0]
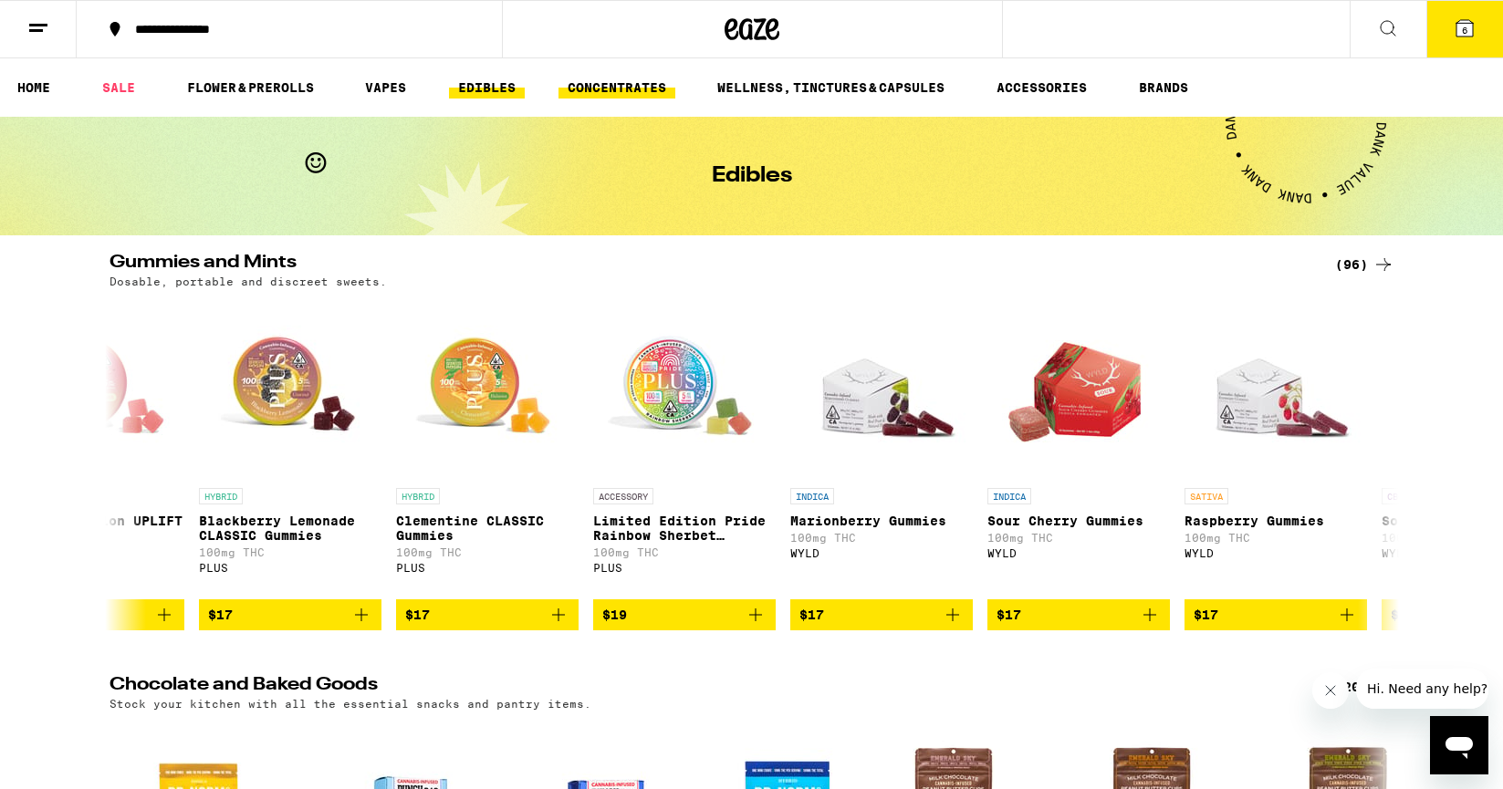
click at [609, 78] on link "CONCENTRATES" at bounding box center [616, 88] width 117 height 22
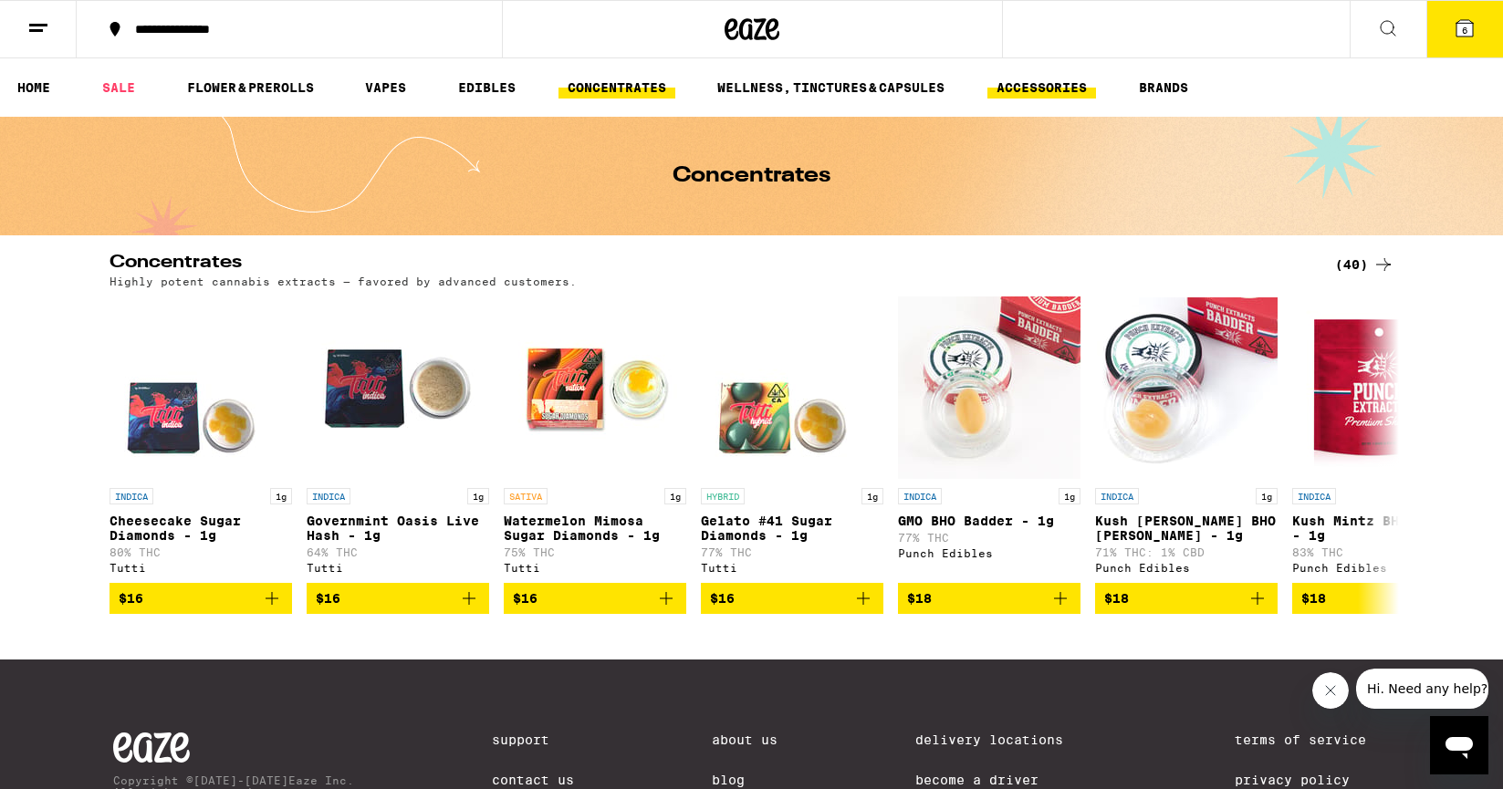
click at [1049, 92] on link "ACCESSORIES" at bounding box center [1041, 88] width 109 height 22
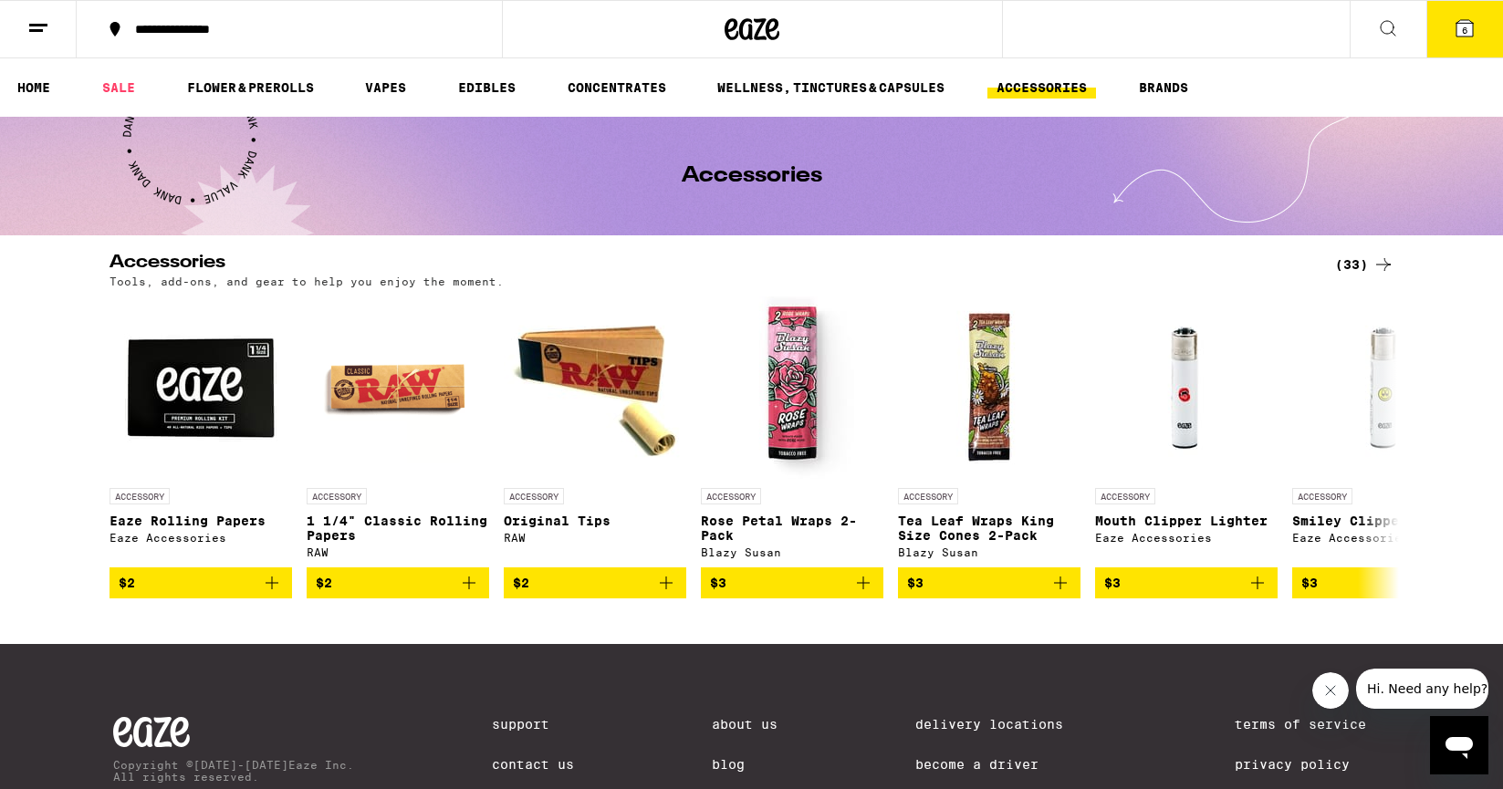
click at [1387, 255] on icon at bounding box center [1383, 265] width 22 height 22
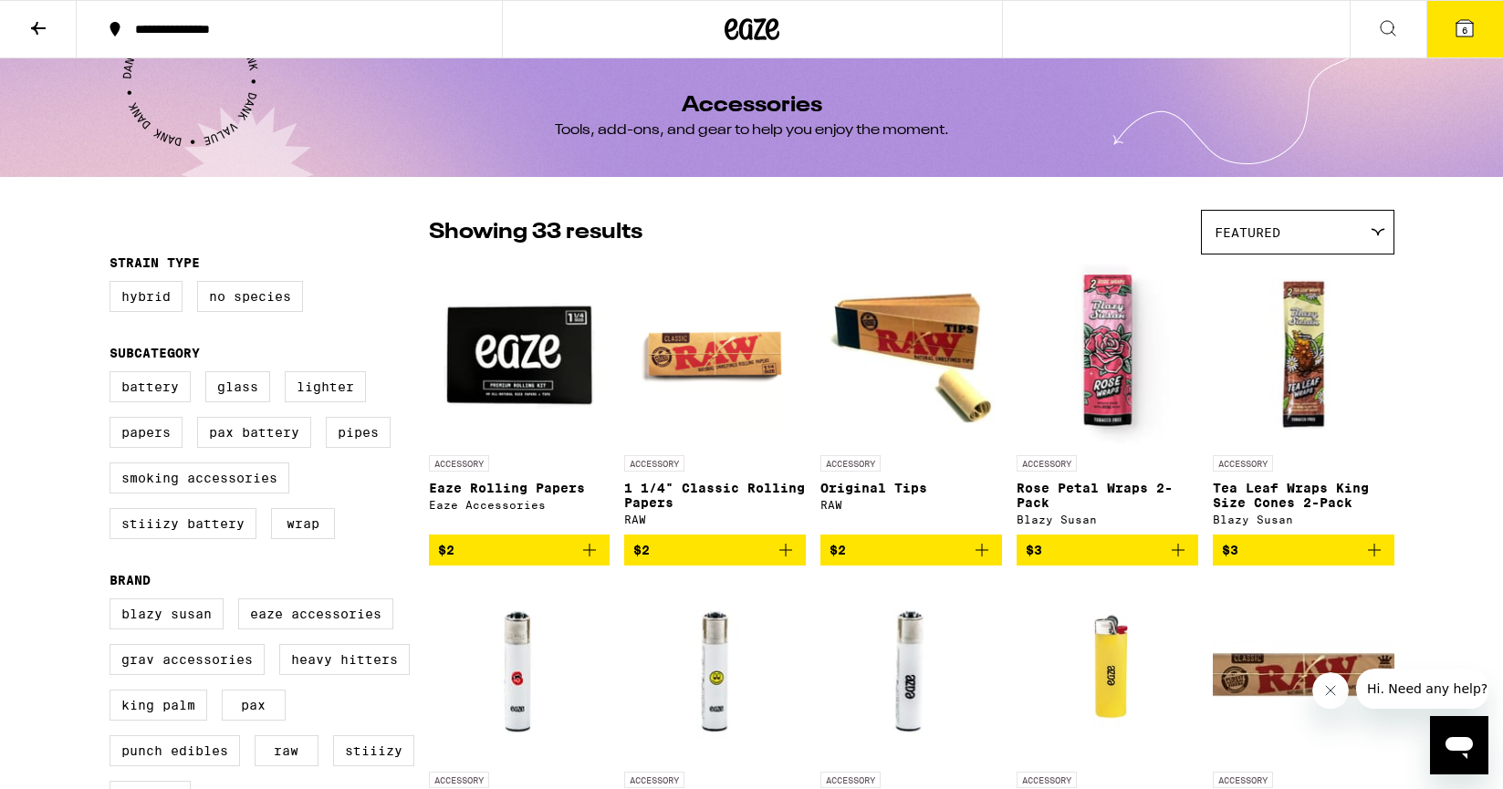
click at [1466, 27] on span "6" at bounding box center [1464, 30] width 5 height 11
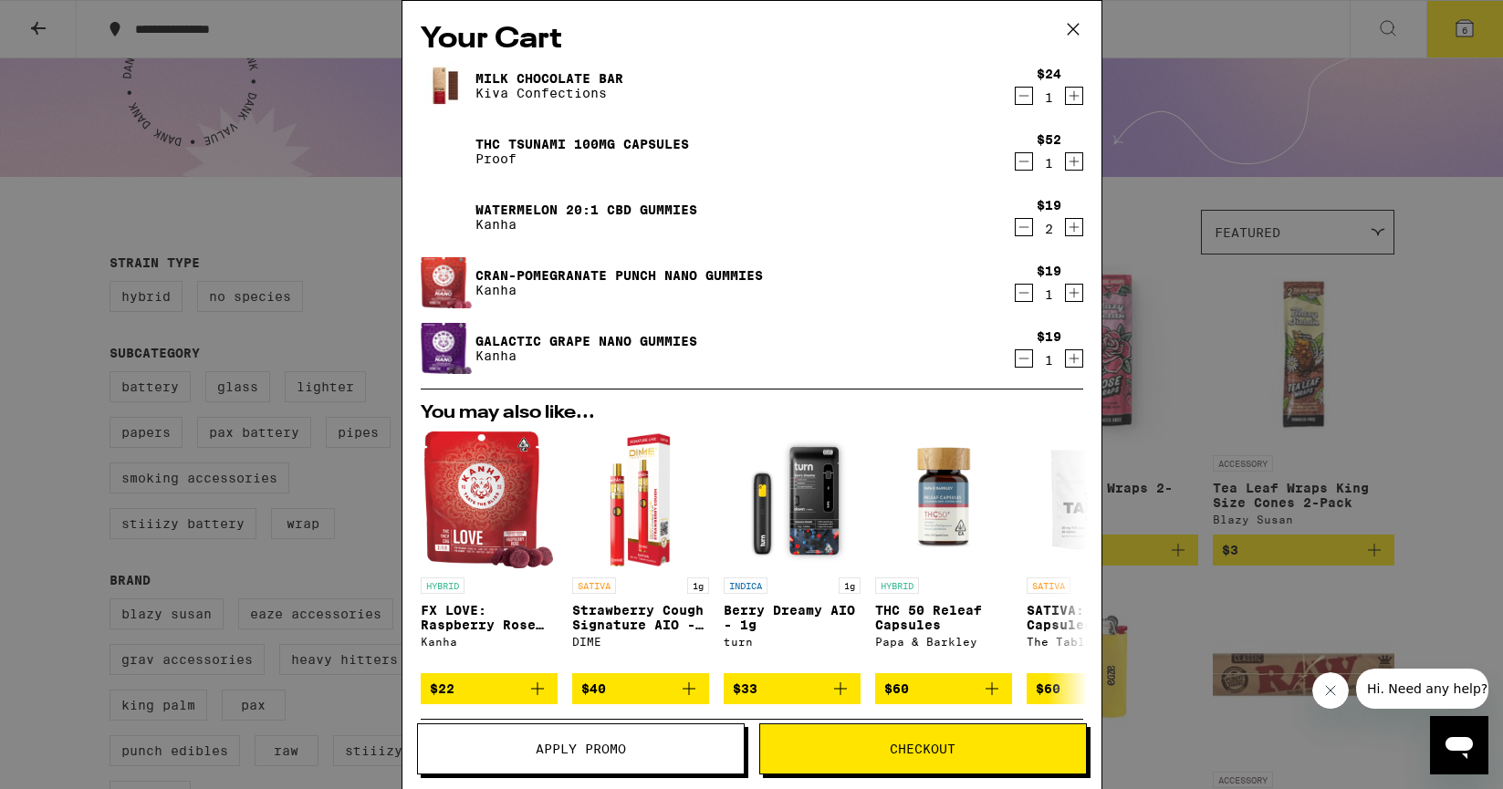
click at [596, 752] on span "Apply Promo" at bounding box center [581, 749] width 90 height 13
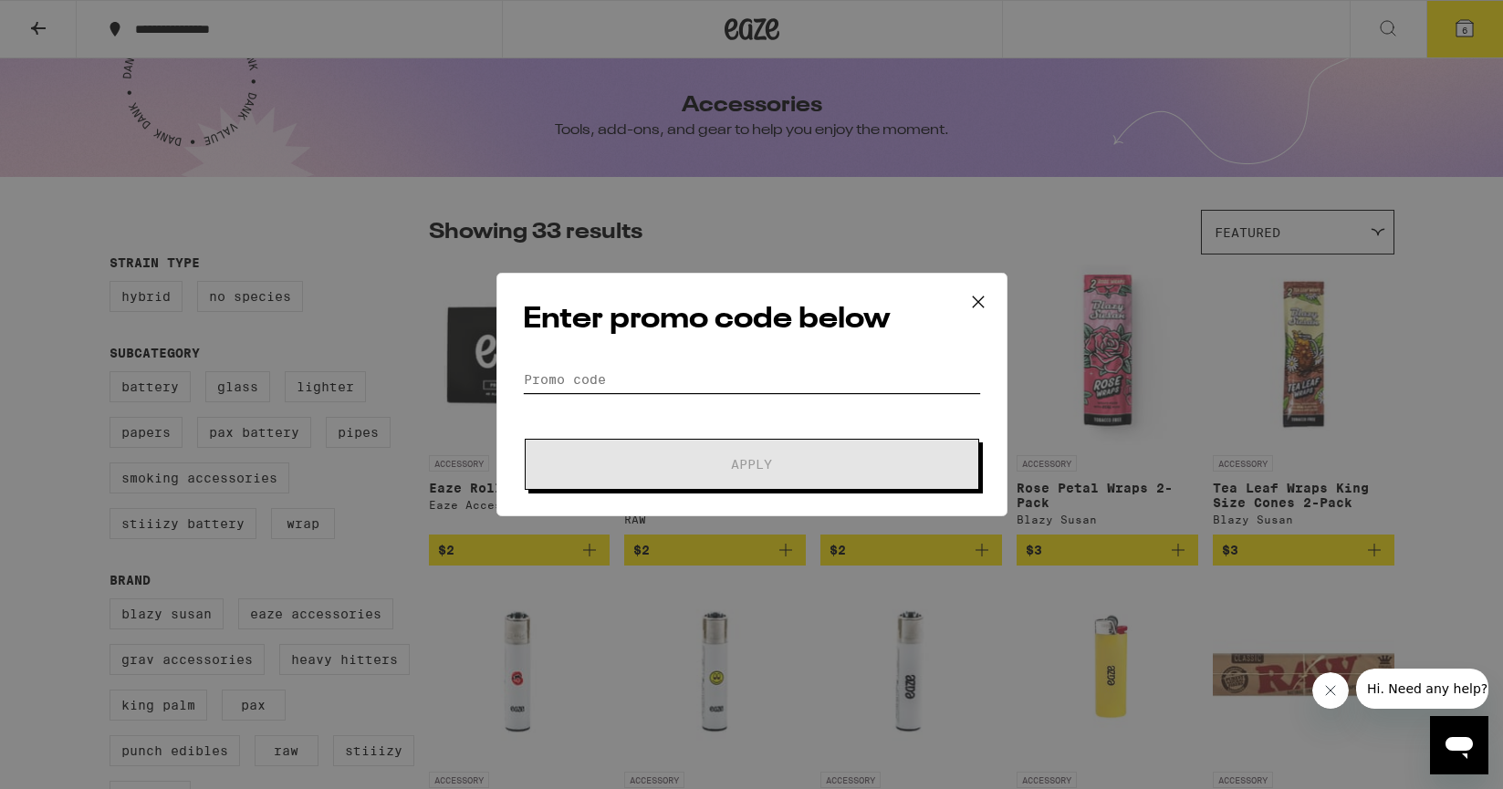
click at [556, 372] on input "Promo Code" at bounding box center [752, 379] width 458 height 27
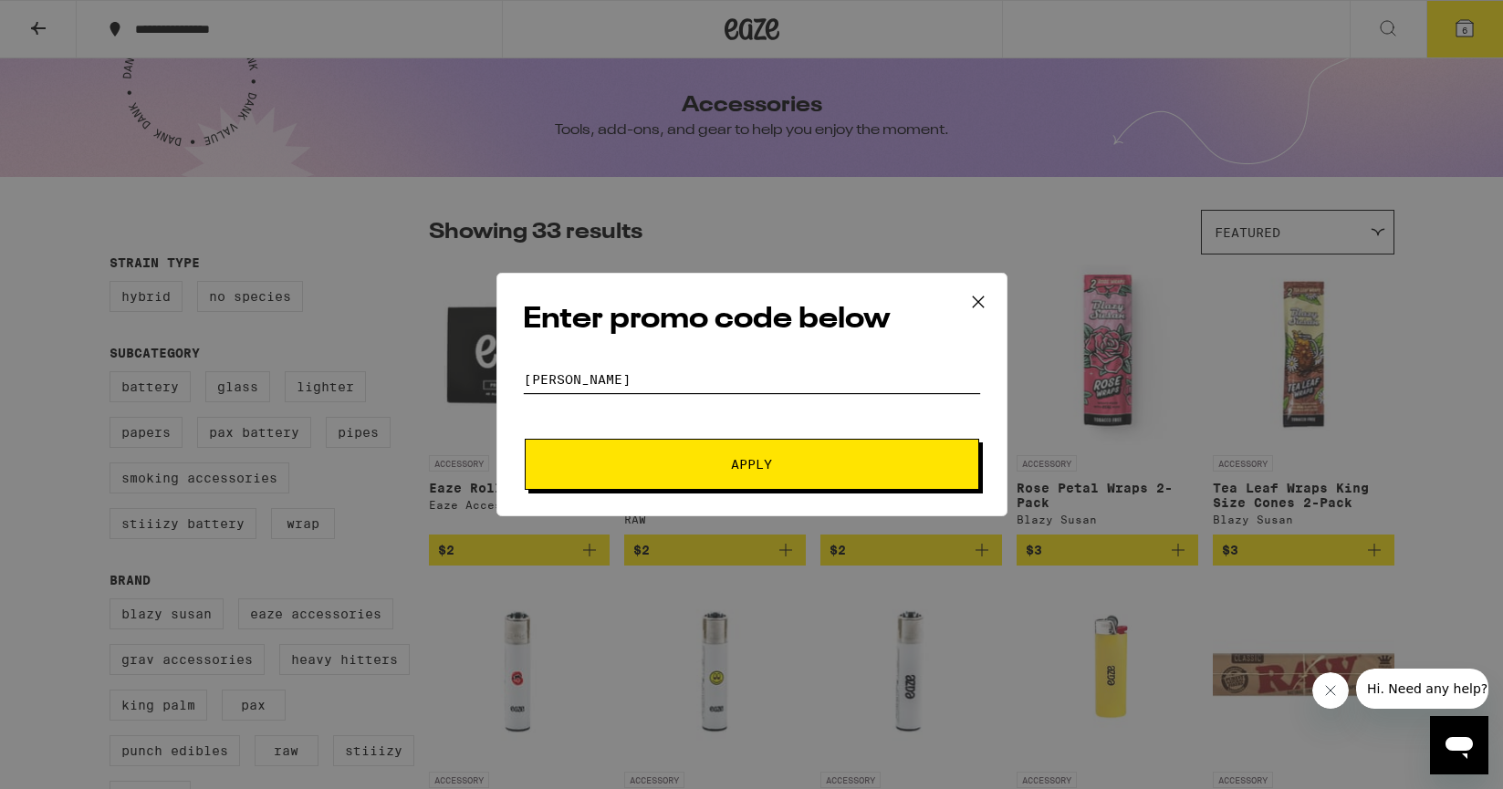
type input "stoner"
click at [609, 464] on span "Apply" at bounding box center [752, 464] width 328 height 13
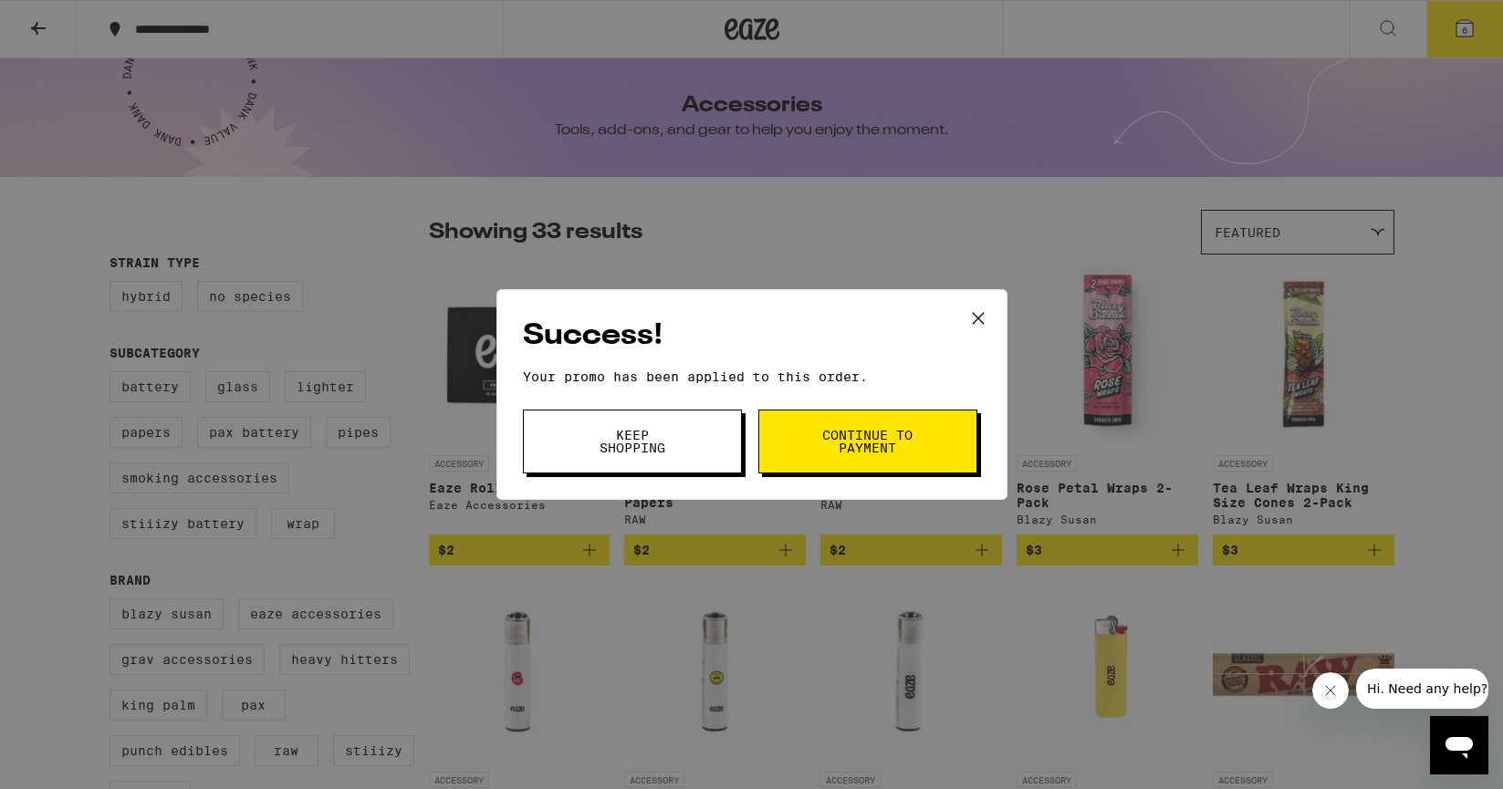
click at [847, 449] on span "Continue to payment" at bounding box center [867, 442] width 93 height 26
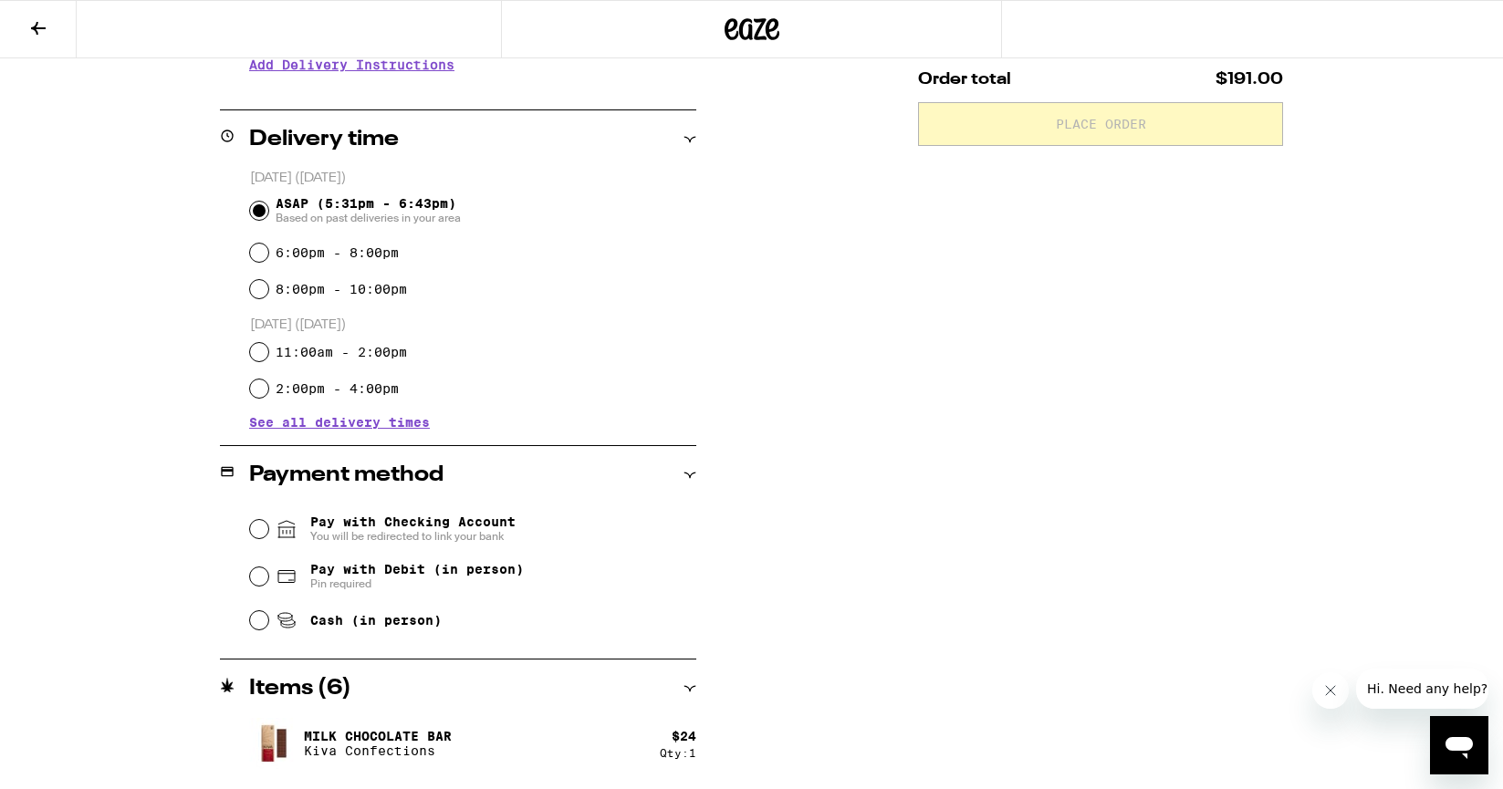
scroll to position [398, 0]
click at [262, 581] on input "Pay with Debit (in person) Pin required" at bounding box center [259, 578] width 18 height 18
radio input "true"
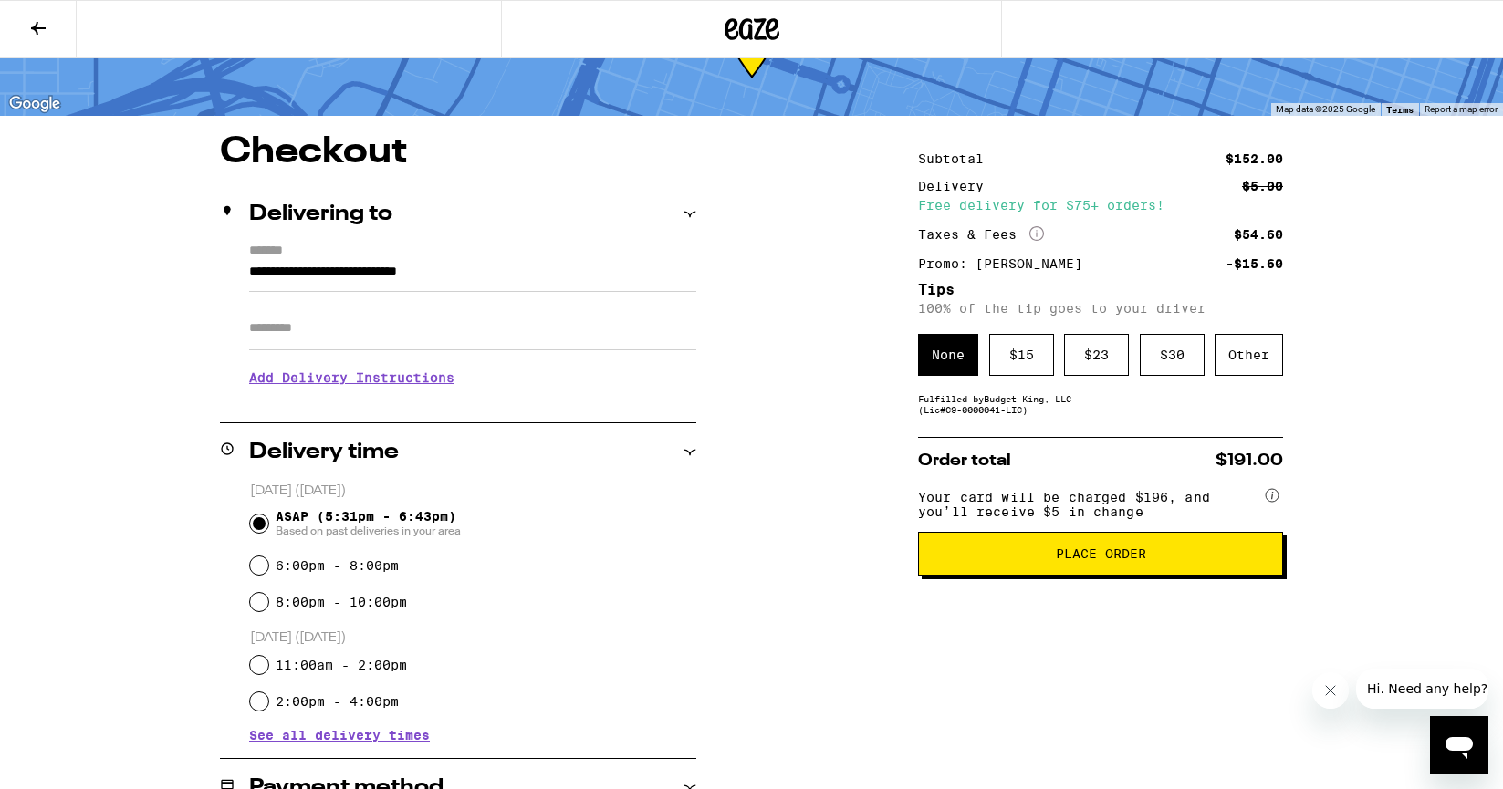
scroll to position [0, 0]
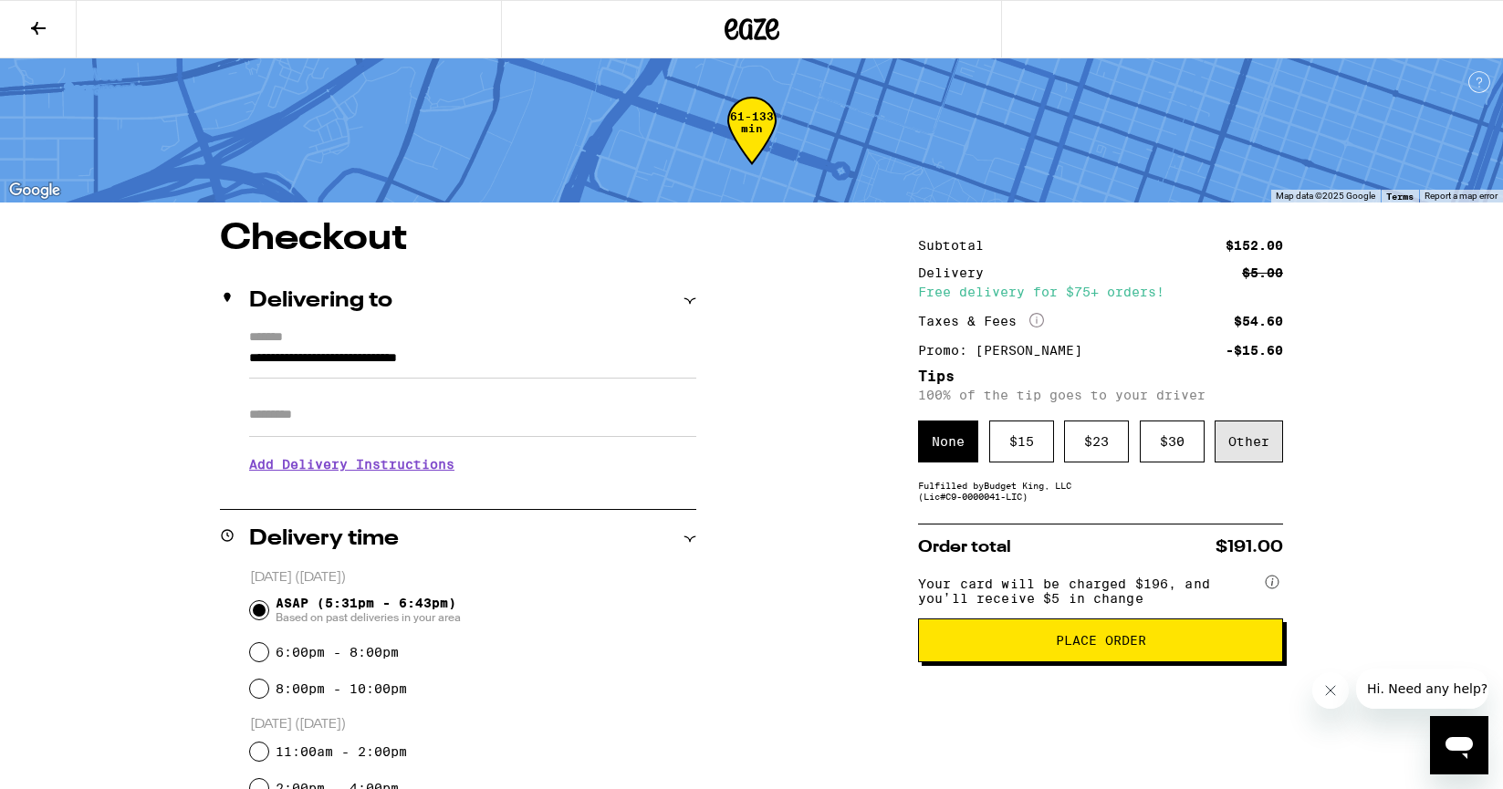
click at [1259, 444] on div "Other" at bounding box center [1248, 442] width 68 height 42
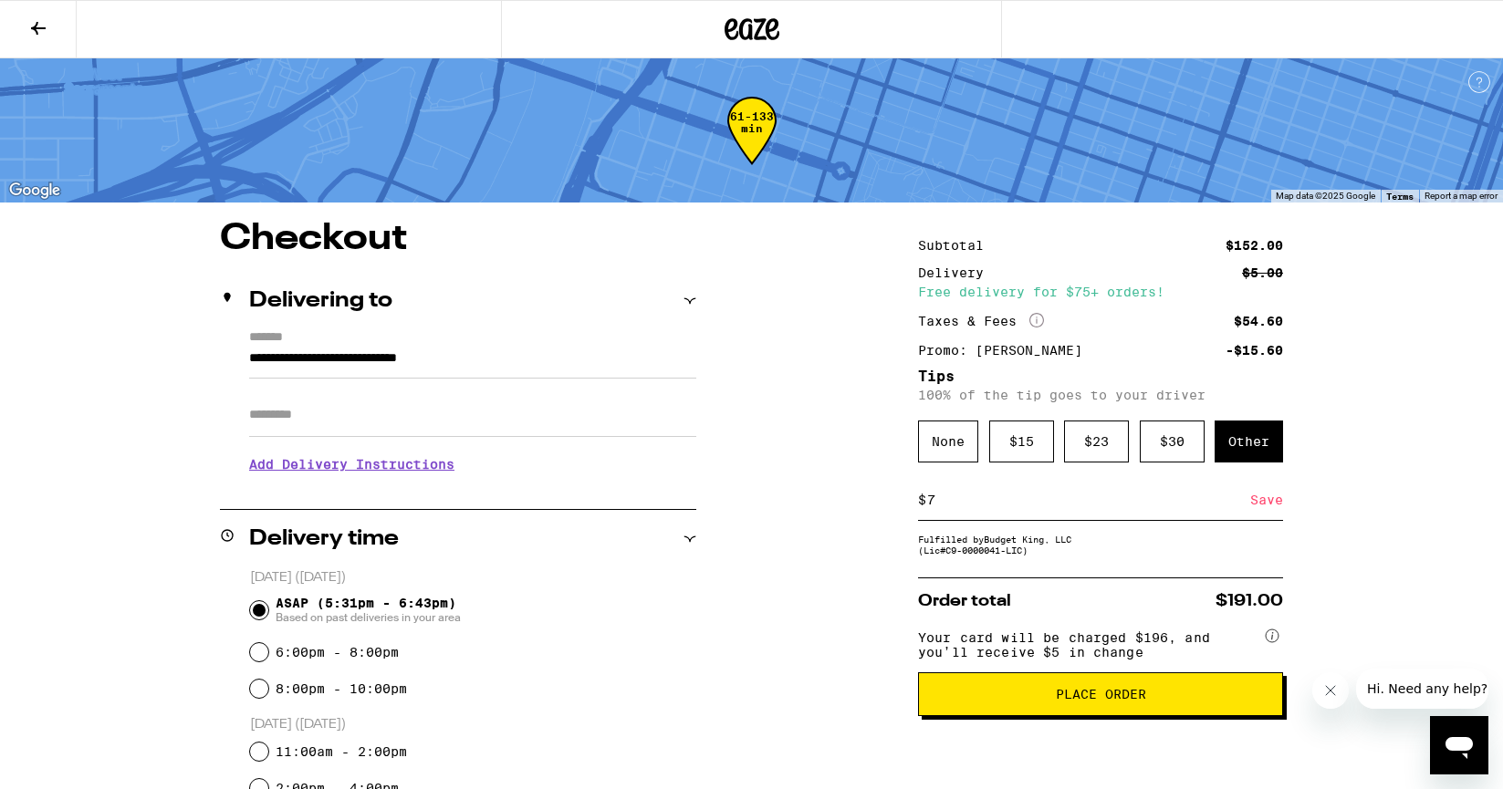
type input "7"
click at [1275, 505] on div "Save" at bounding box center [1266, 500] width 33 height 40
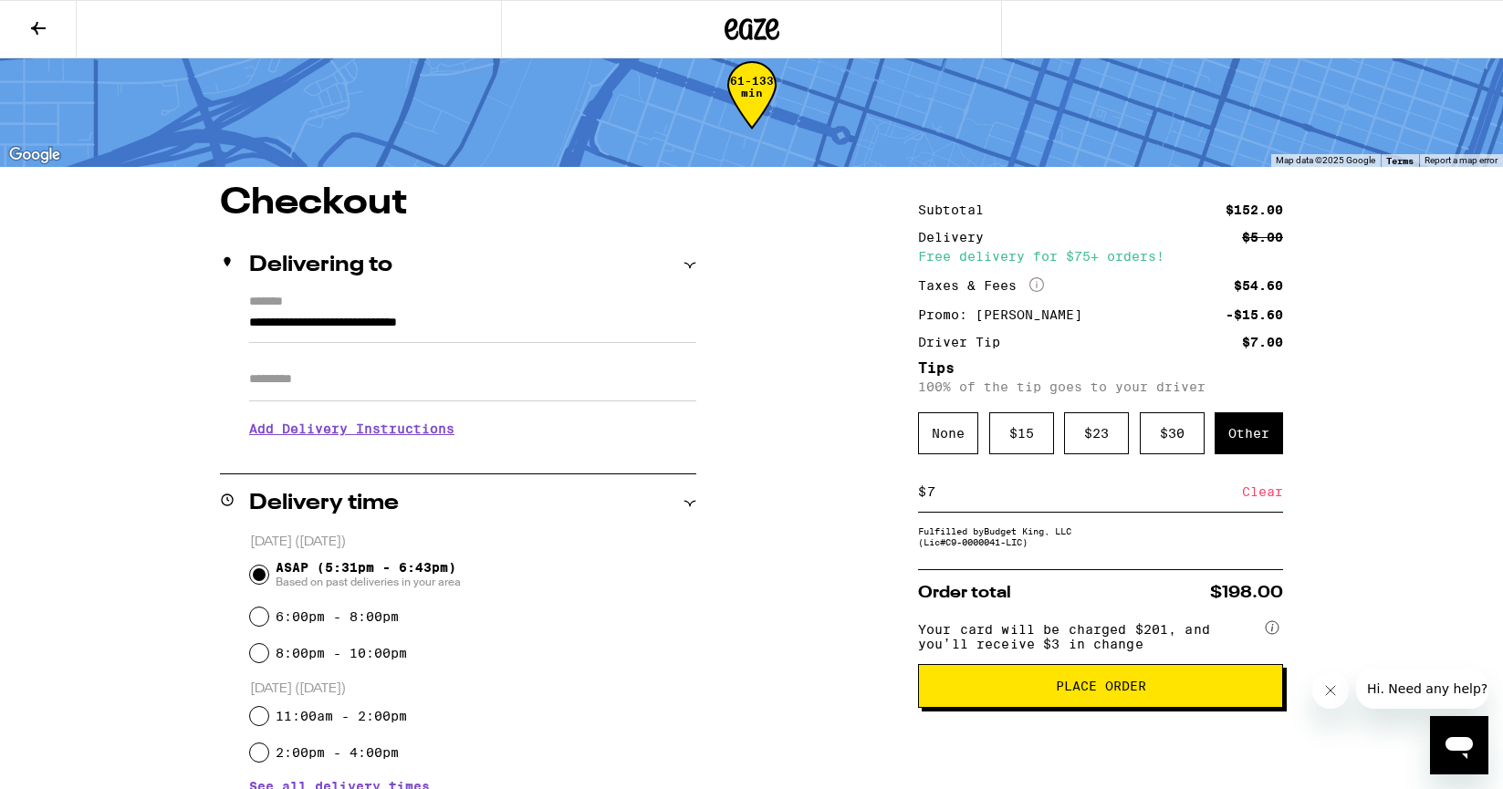
scroll to position [56, 0]
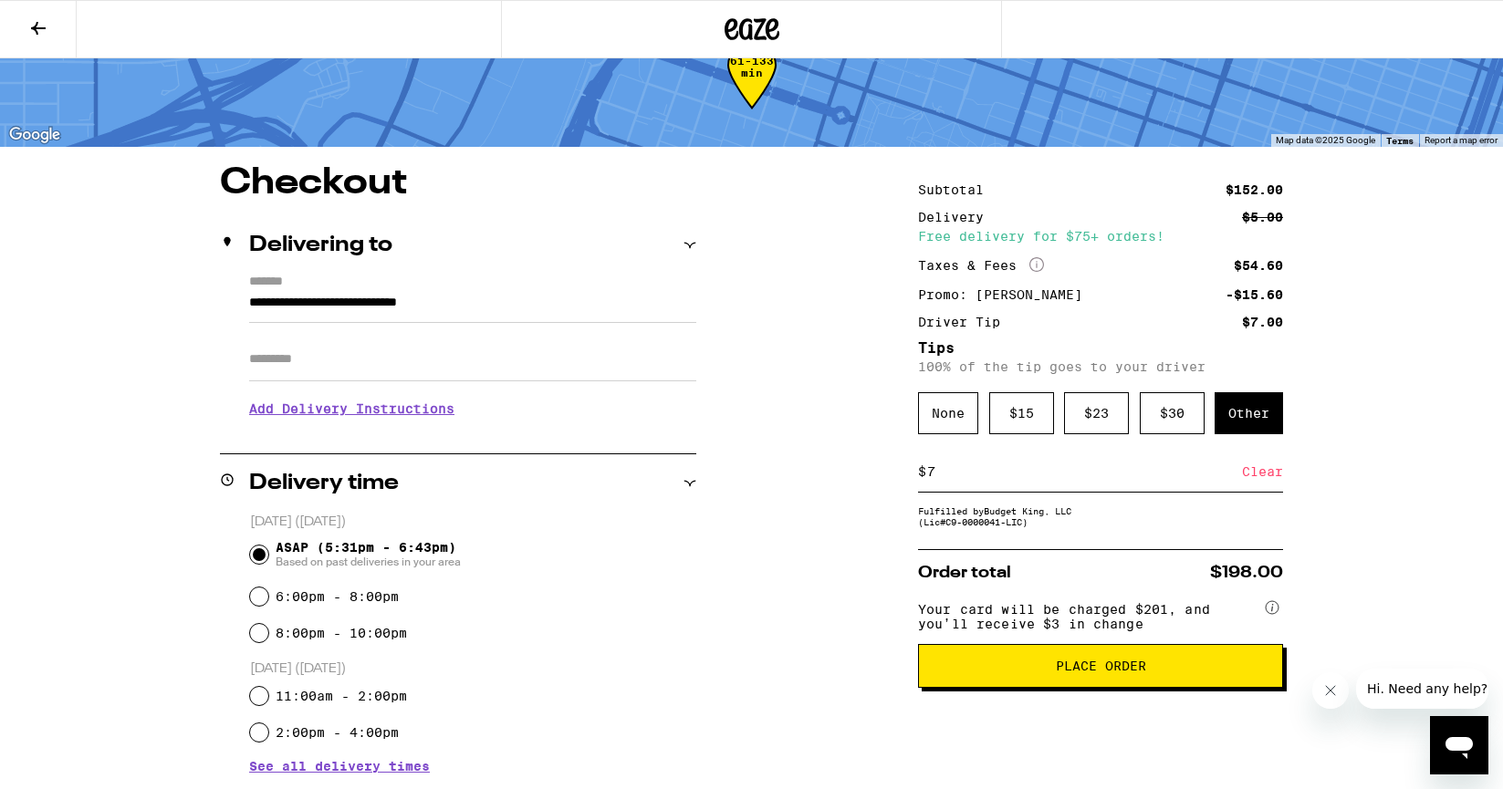
click at [1067, 672] on span "Place Order" at bounding box center [1101, 666] width 90 height 13
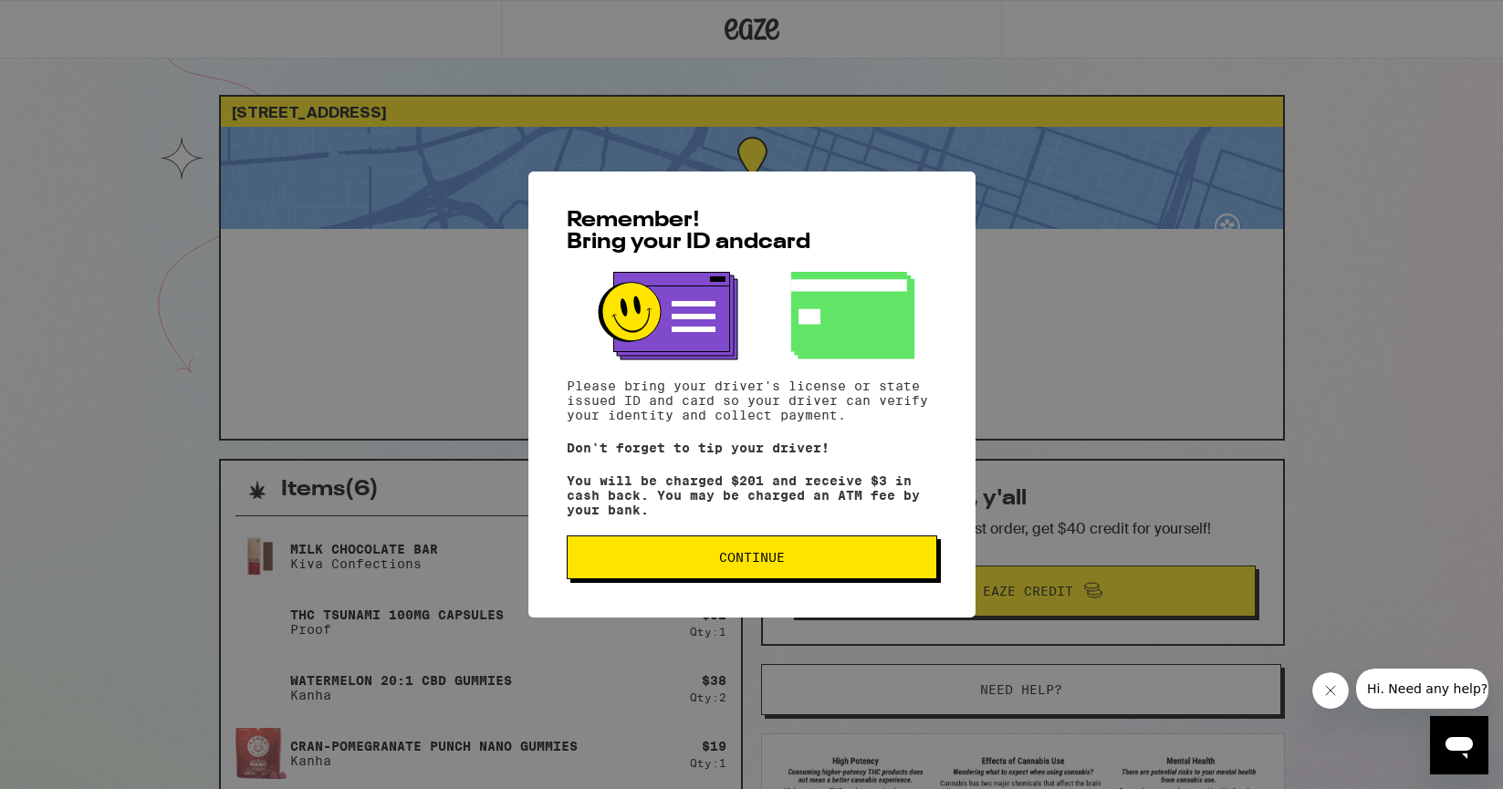
click at [835, 556] on button "Continue" at bounding box center [752, 558] width 370 height 44
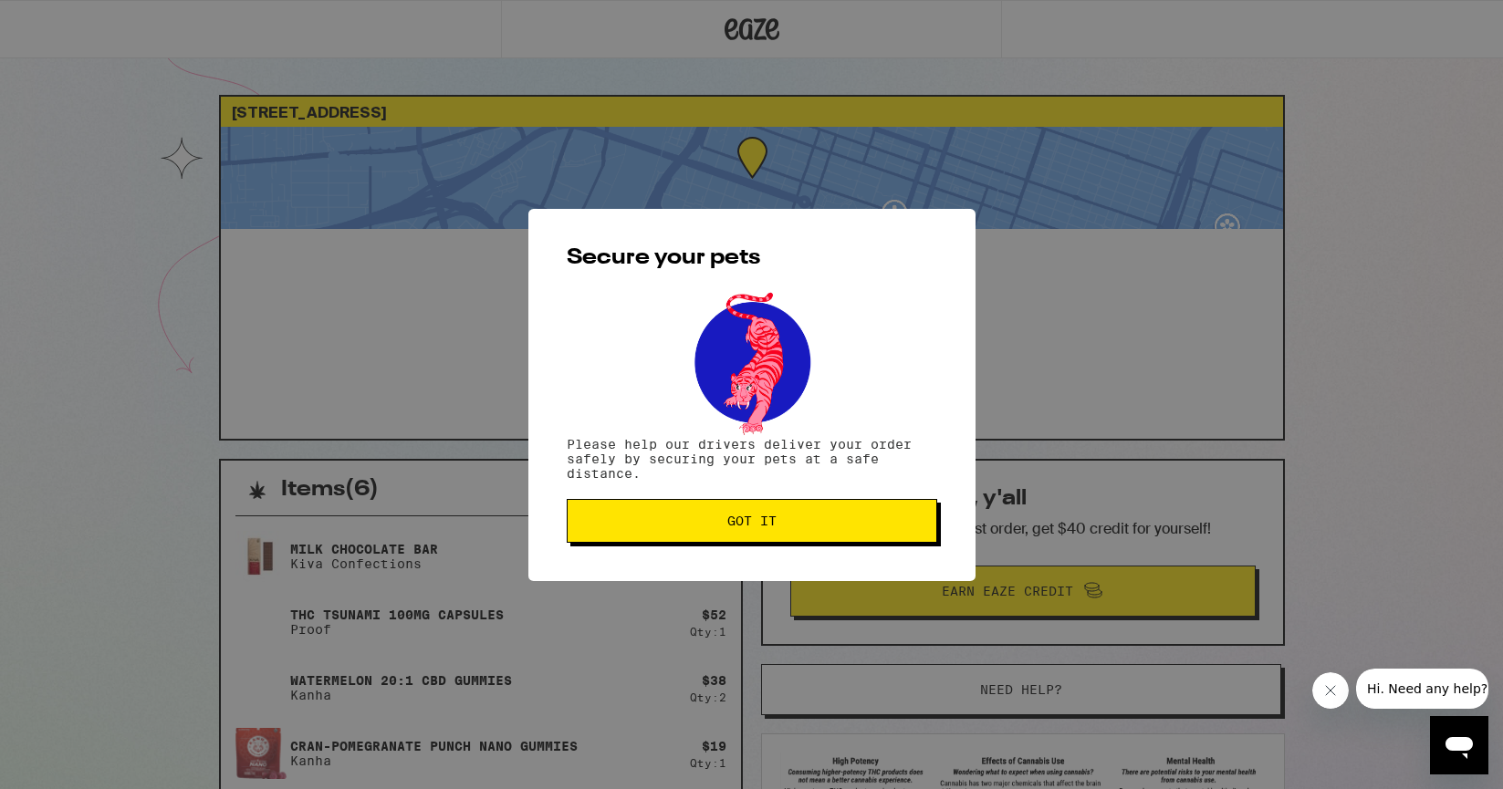
click at [843, 533] on button "Got it" at bounding box center [752, 521] width 370 height 44
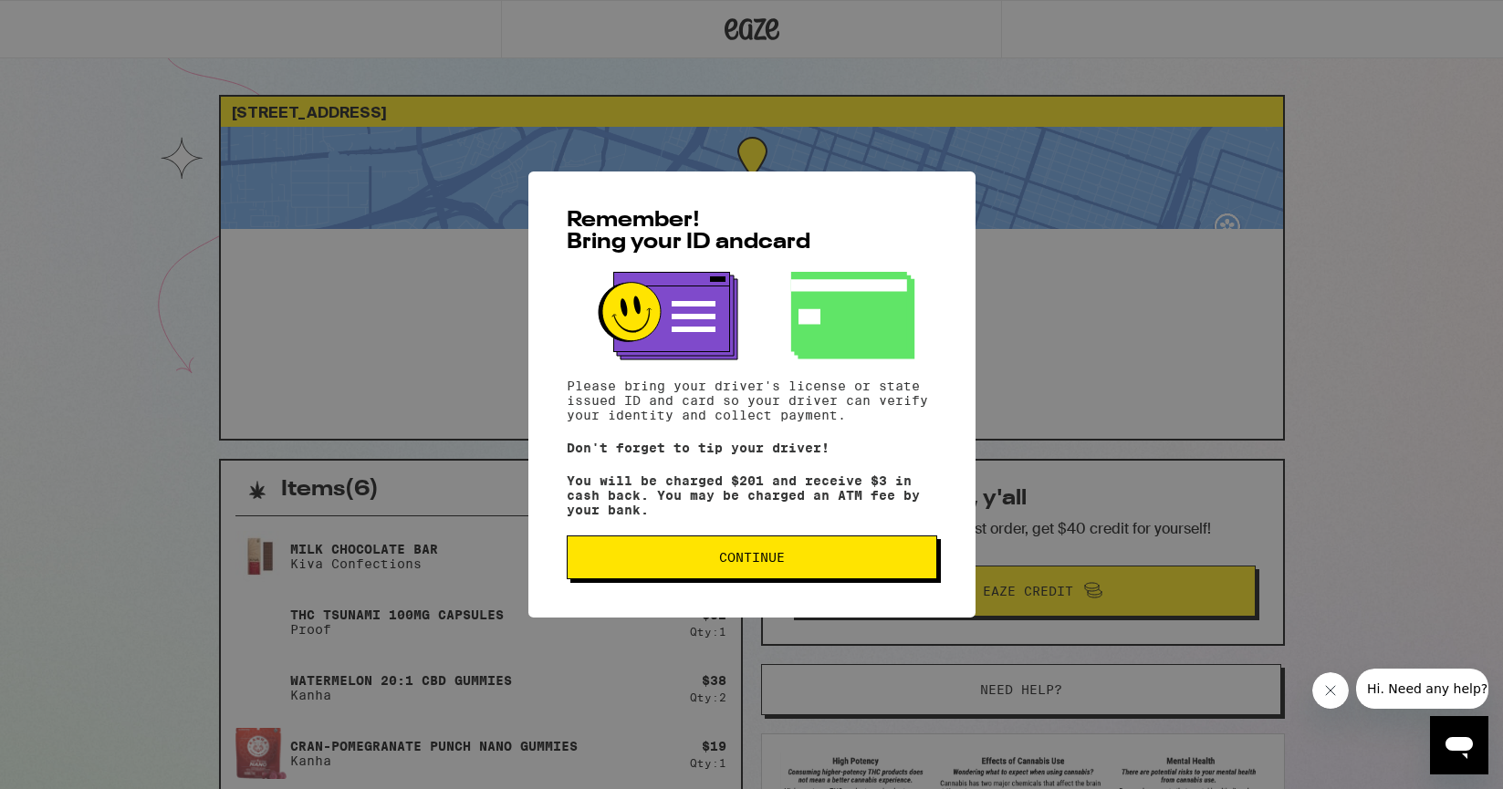
click at [786, 576] on button "Continue" at bounding box center [752, 558] width 370 height 44
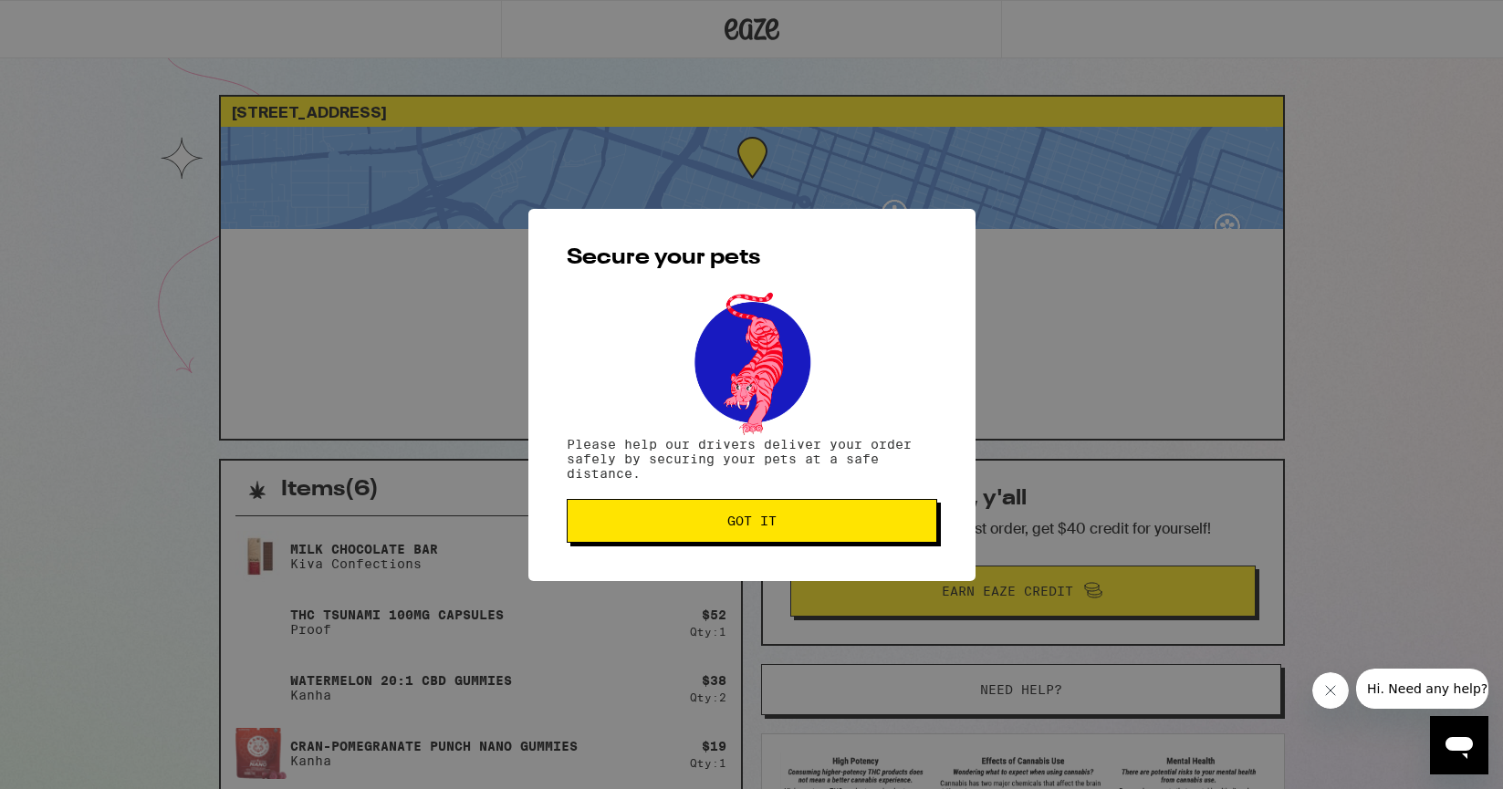
click at [773, 527] on span "Got it" at bounding box center [751, 521] width 49 height 13
